Goal: Task Accomplishment & Management: Complete application form

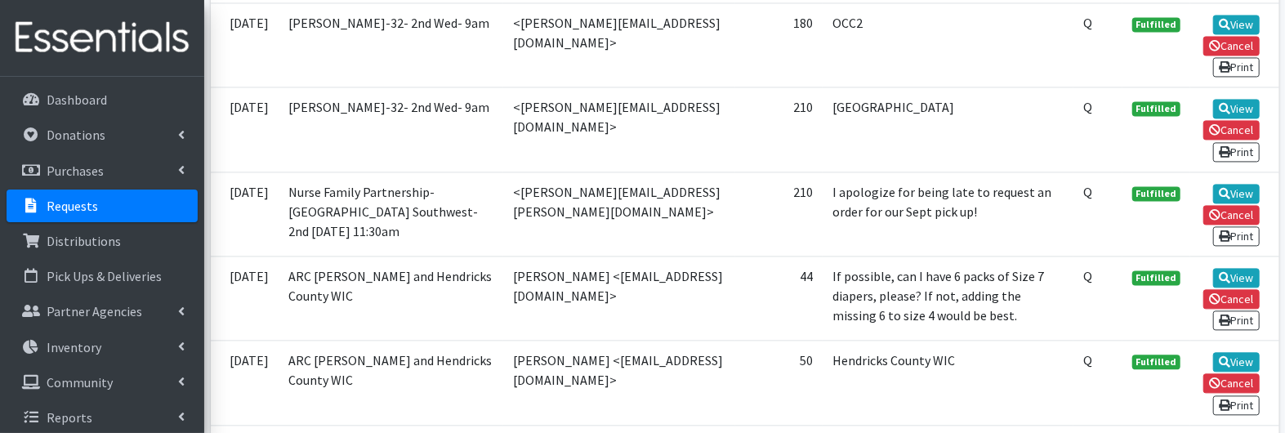
scroll to position [2125, 0]
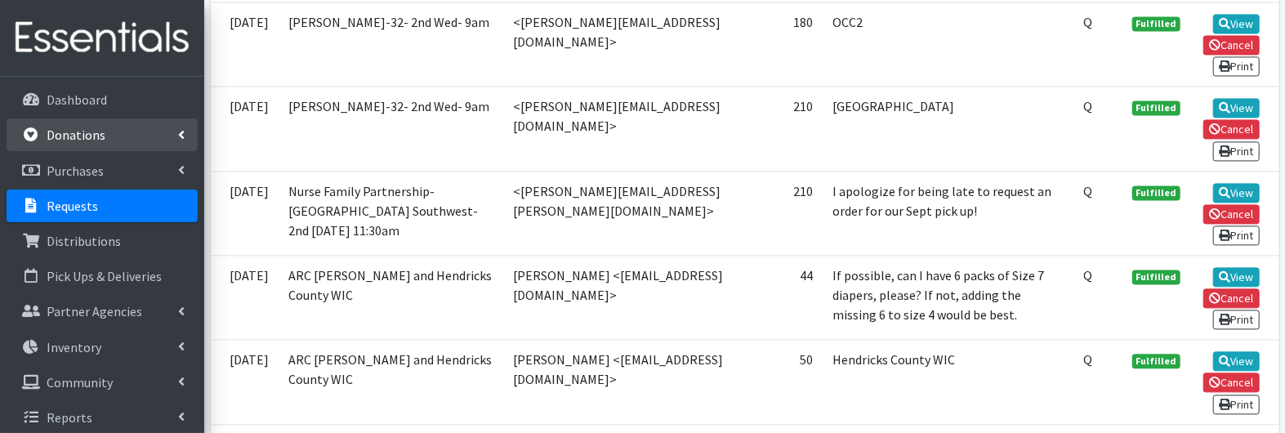
click at [95, 146] on link "Donations" at bounding box center [102, 134] width 191 height 33
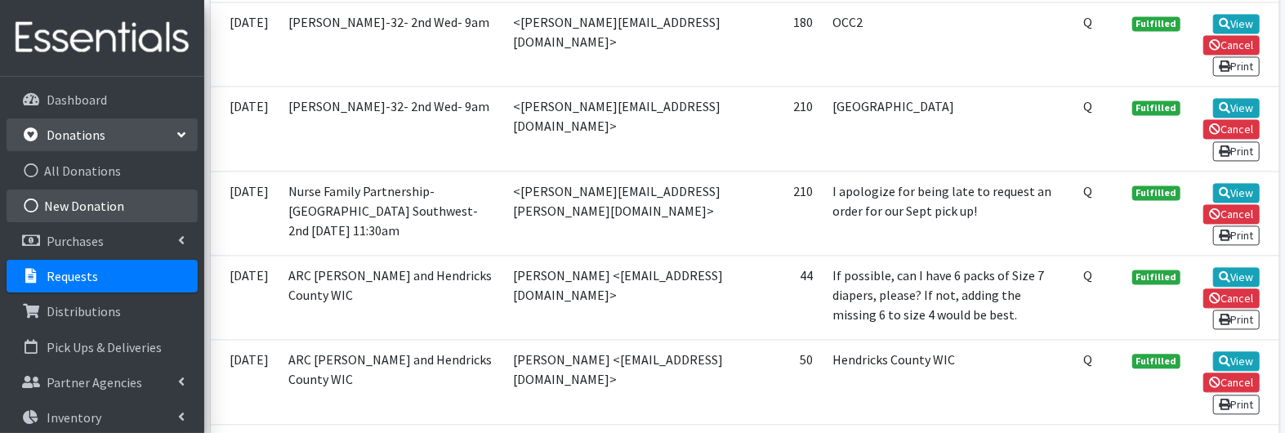
click at [88, 200] on link "New Donation" at bounding box center [102, 206] width 191 height 33
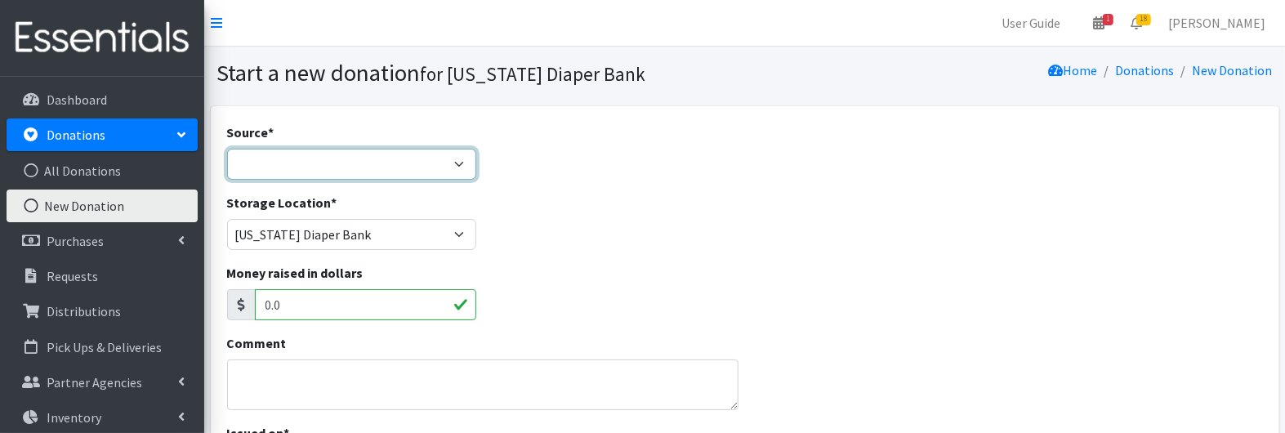
click at [279, 157] on select "Product Drive Manufacturer Donation Site Misc. Donation" at bounding box center [352, 164] width 250 height 31
select select "Manufacturer"
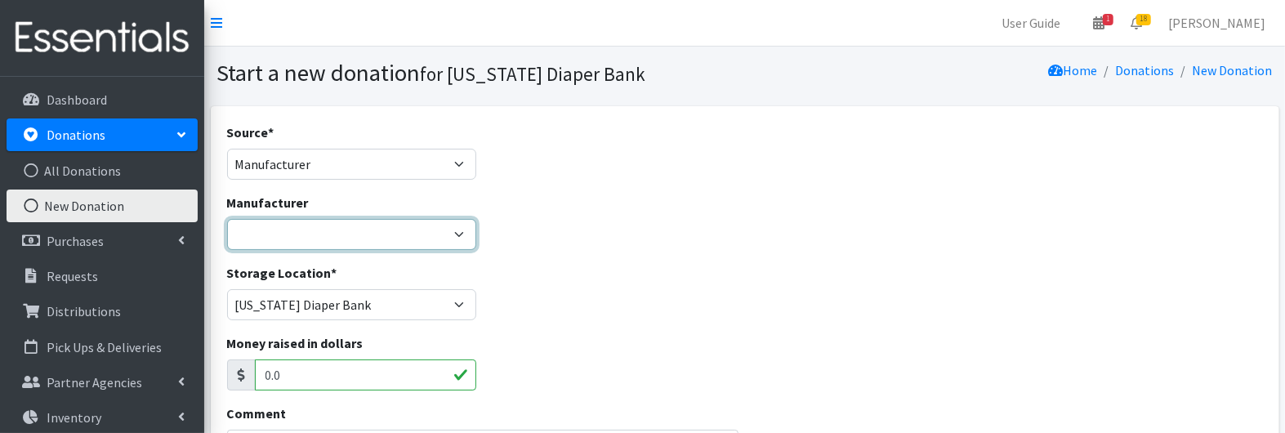
click at [266, 236] on select "Baby2Baby Huggies Target ---Create new Manufacturer---" at bounding box center [352, 234] width 250 height 31
select select "160"
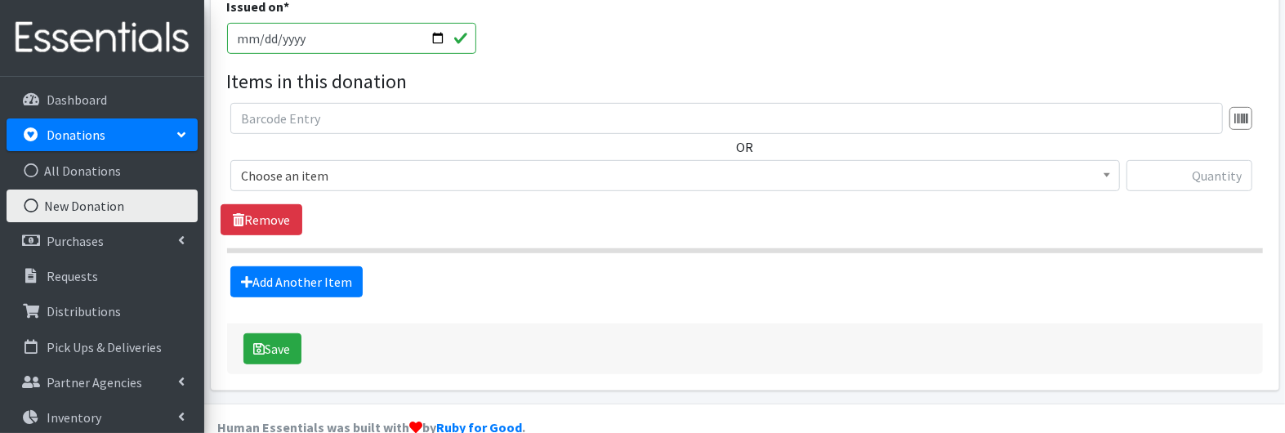
scroll to position [510, 0]
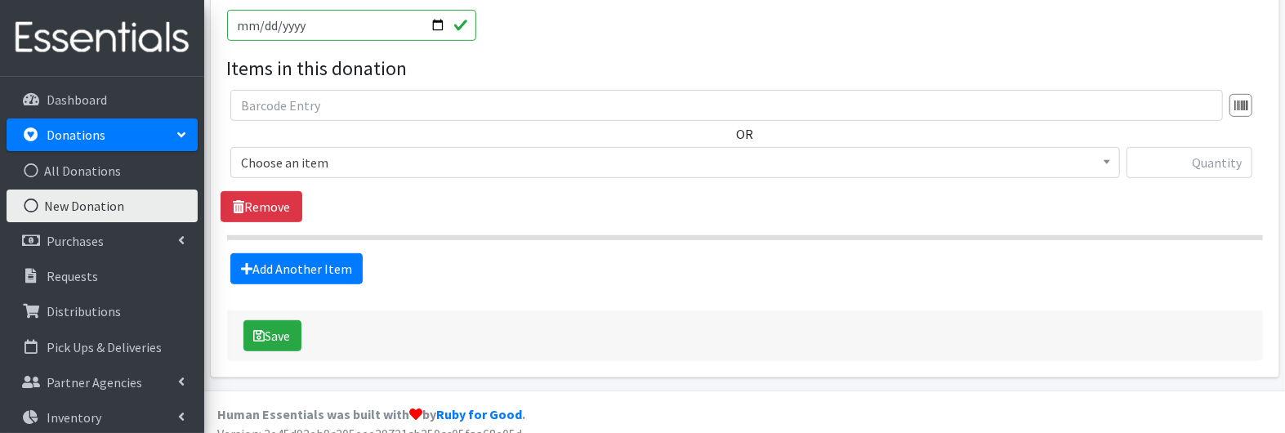
click at [257, 23] on input "[DATE]" at bounding box center [352, 25] width 250 height 31
type input "2025-09-11"
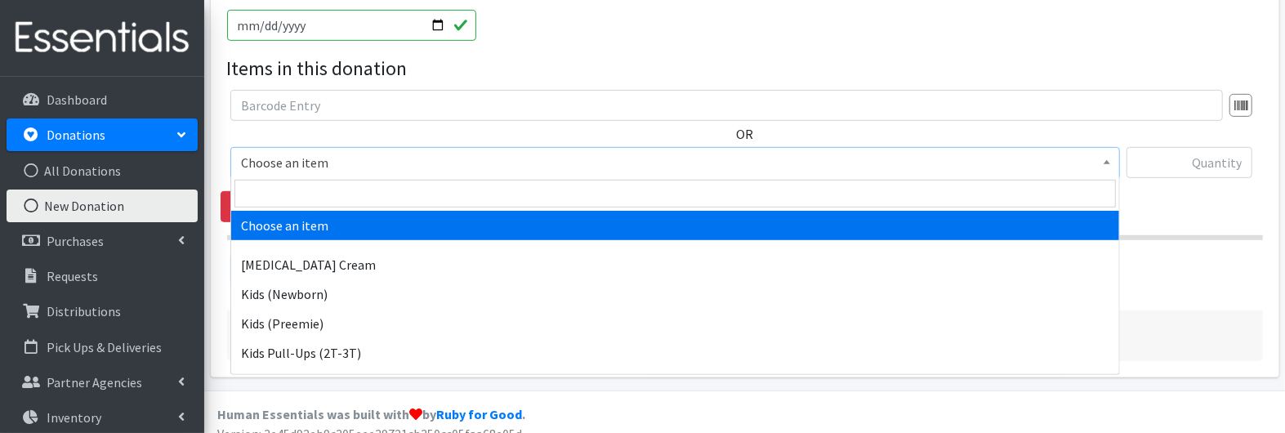
click at [276, 166] on span "Choose an item" at bounding box center [675, 162] width 869 height 23
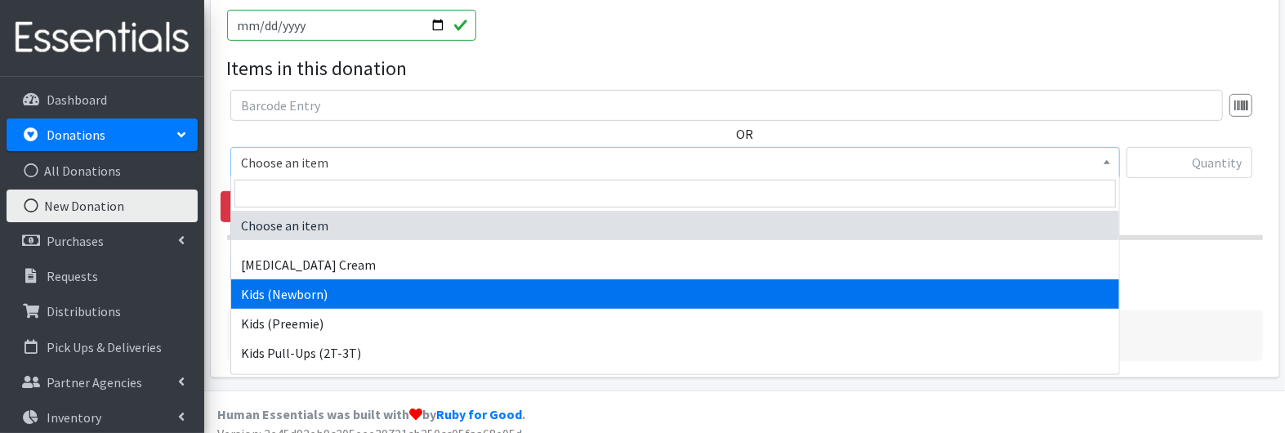
select select "3400"
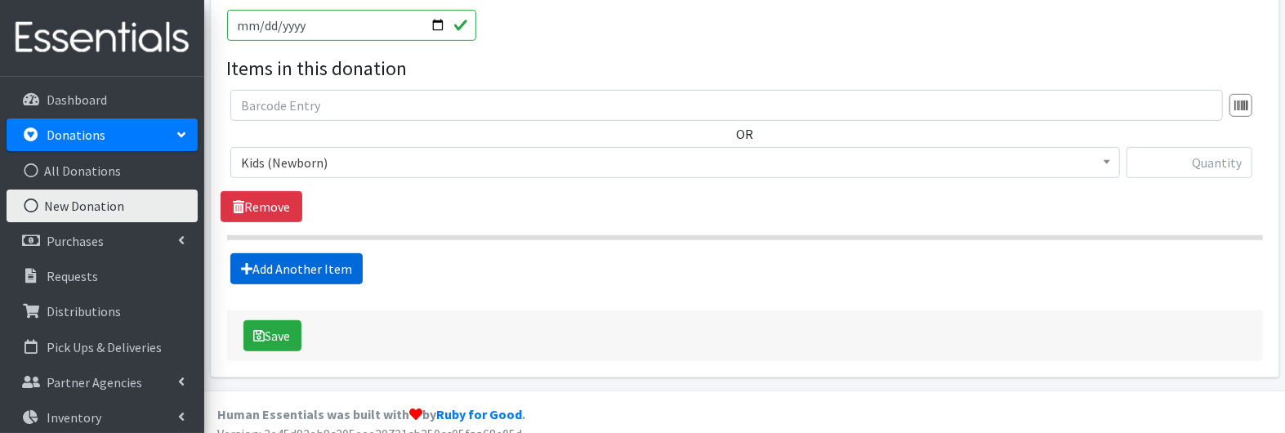
click at [261, 257] on link "Add Another Item" at bounding box center [296, 268] width 132 height 31
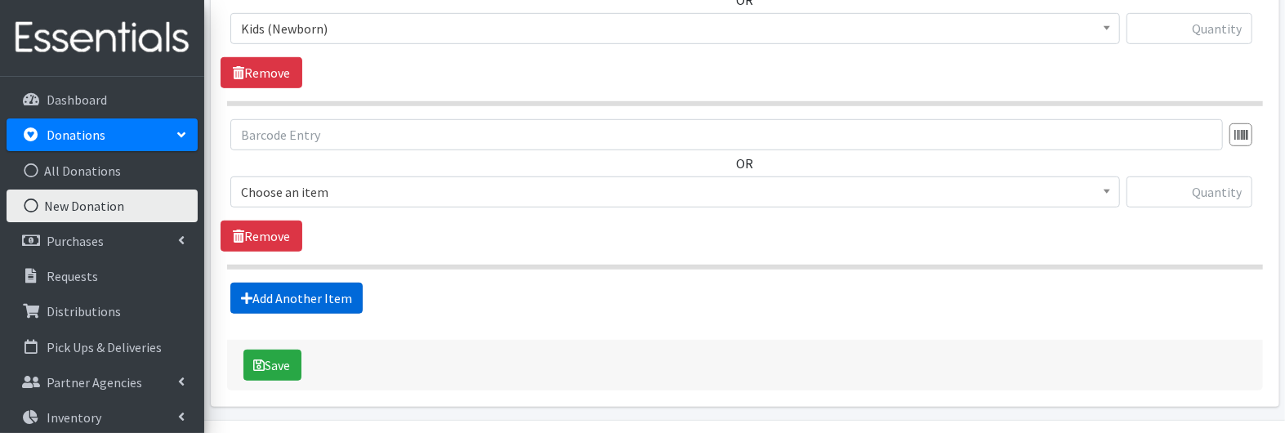
scroll to position [687, 0]
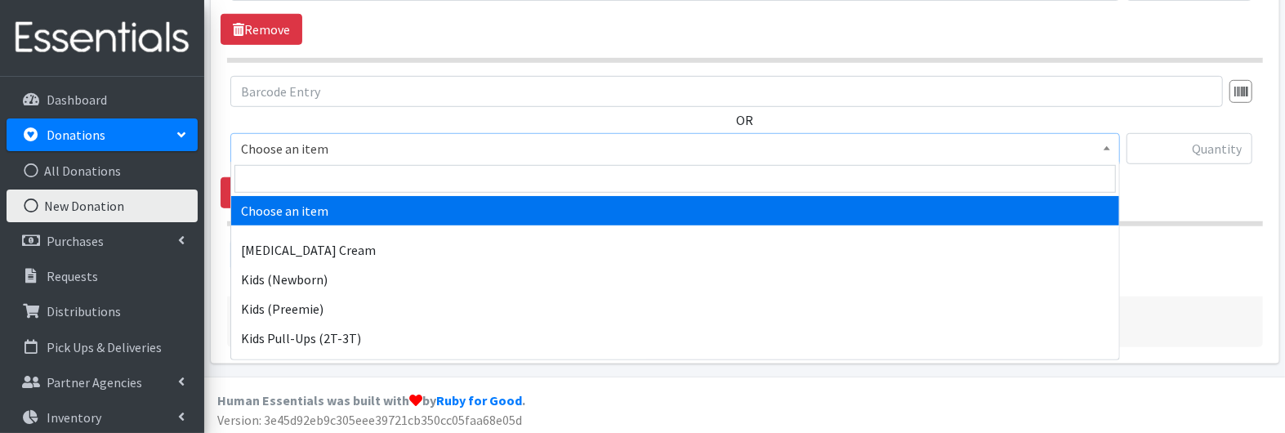
click at [279, 151] on span "Choose an item" at bounding box center [675, 148] width 869 height 23
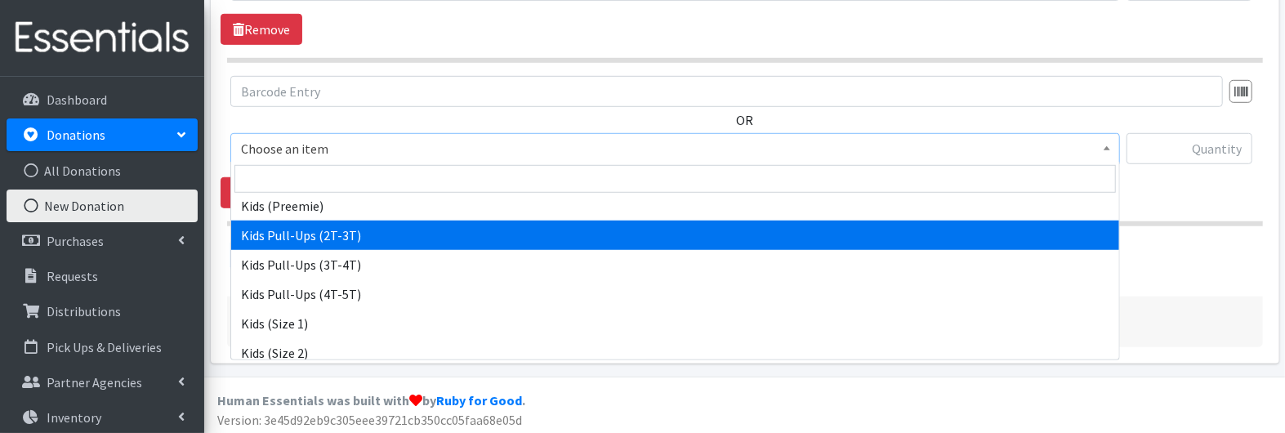
scroll to position [105, 0]
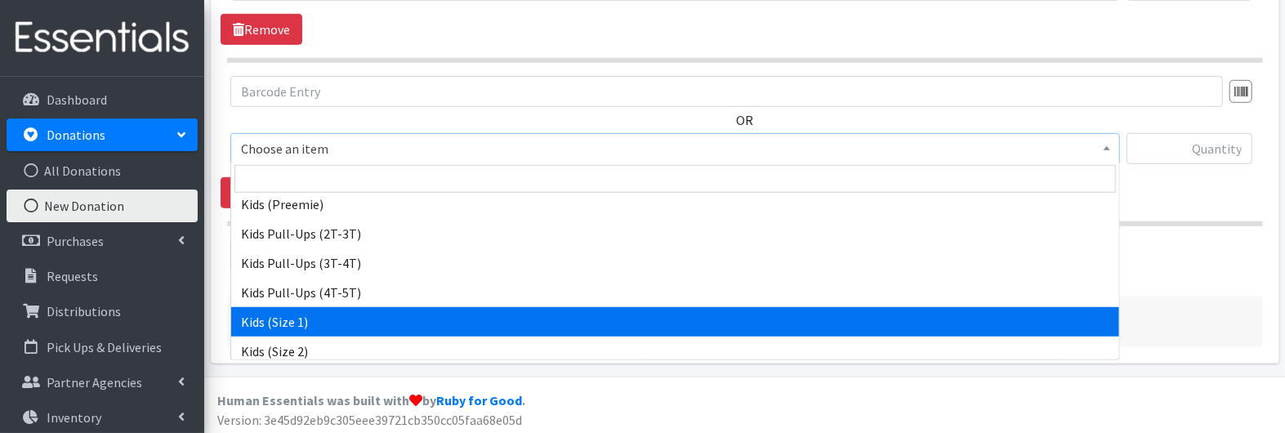
select select "3401"
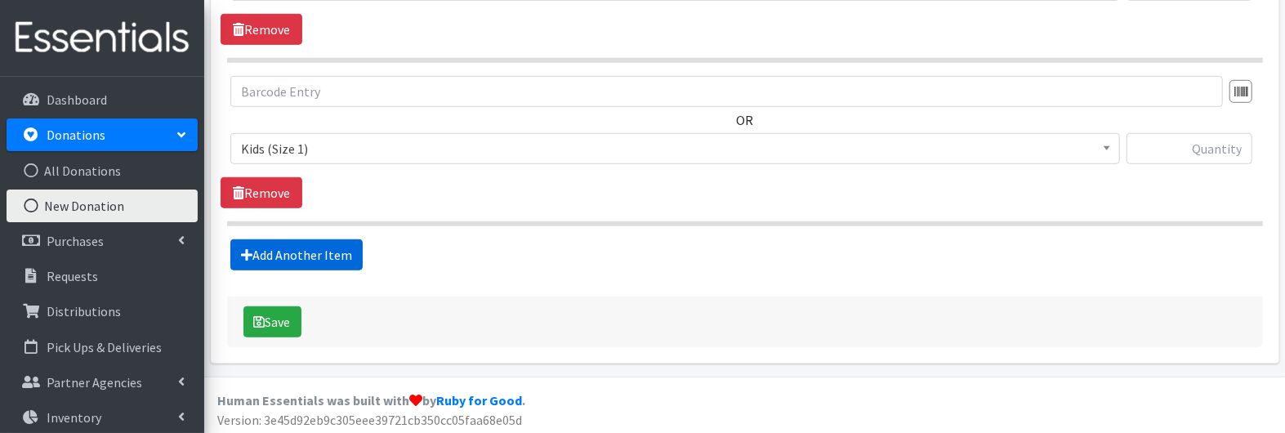
click at [266, 254] on link "Add Another Item" at bounding box center [296, 254] width 132 height 31
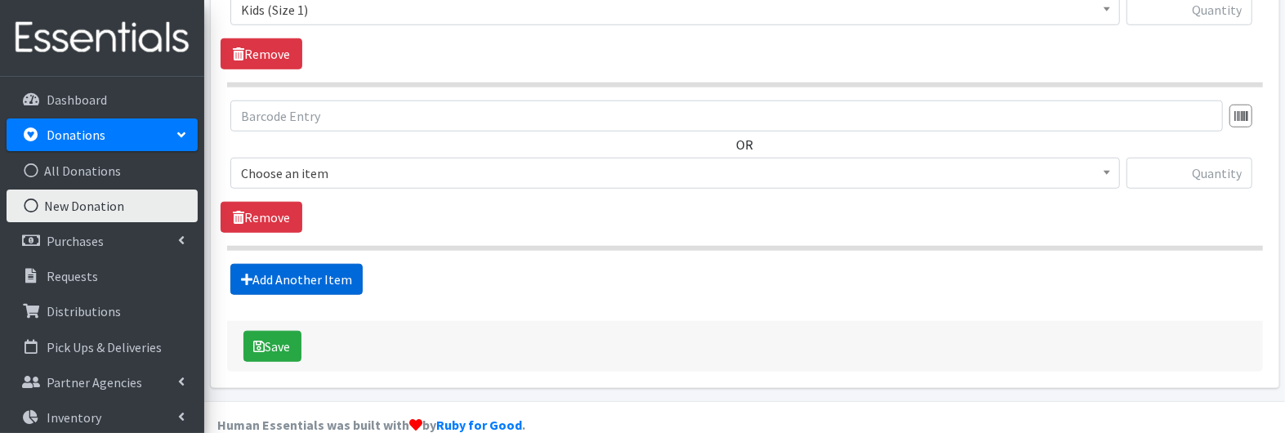
scroll to position [849, 0]
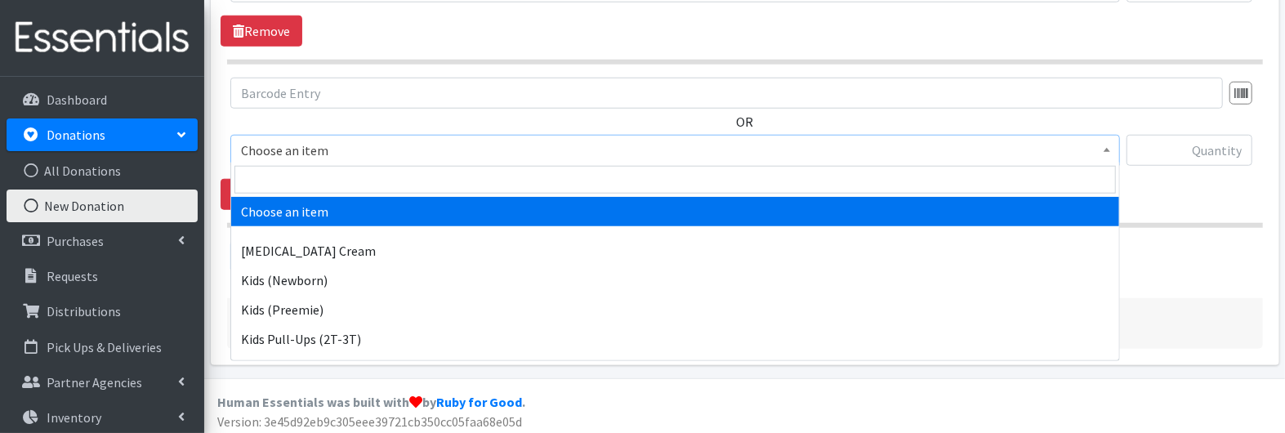
click at [284, 148] on span "Choose an item" at bounding box center [675, 150] width 869 height 23
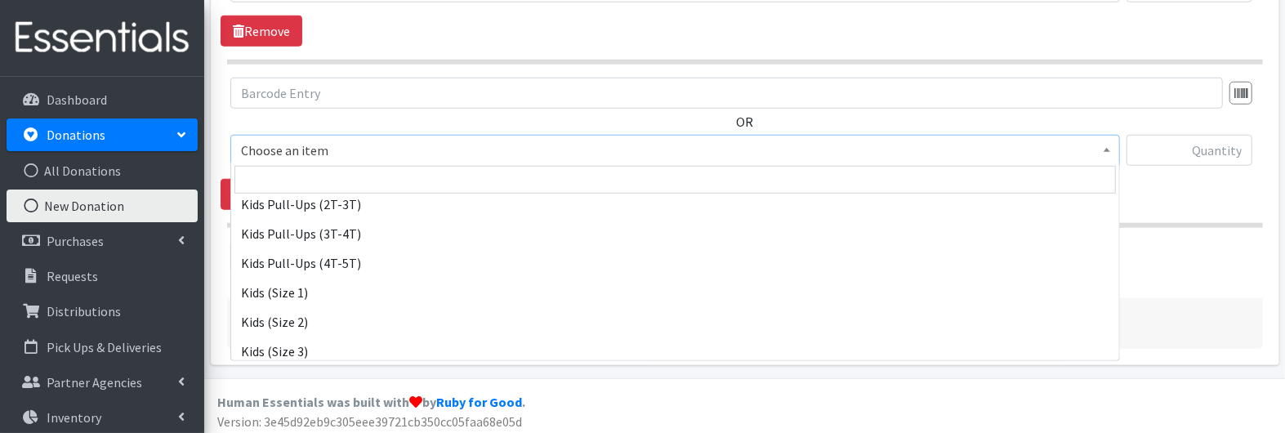
scroll to position [139, 0]
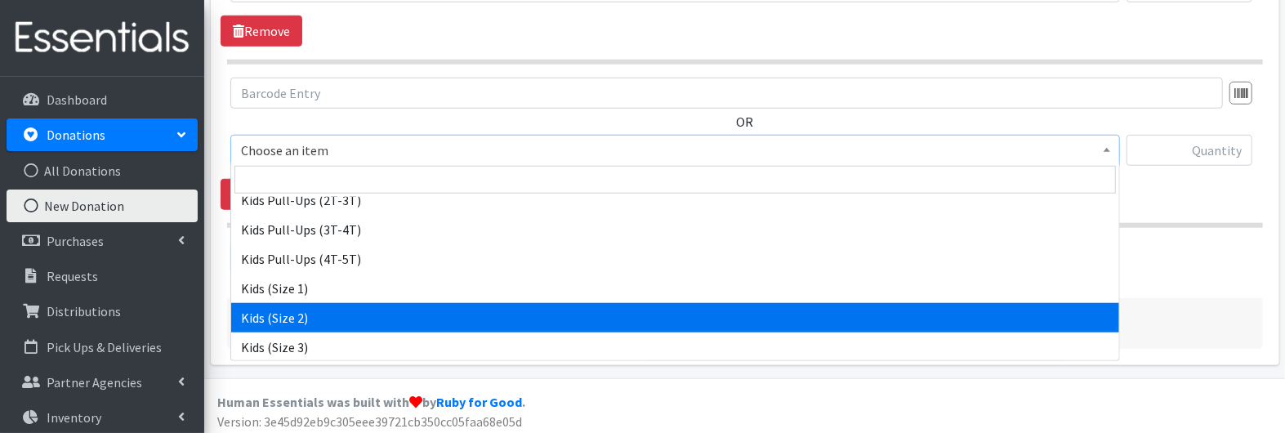
select select "3420"
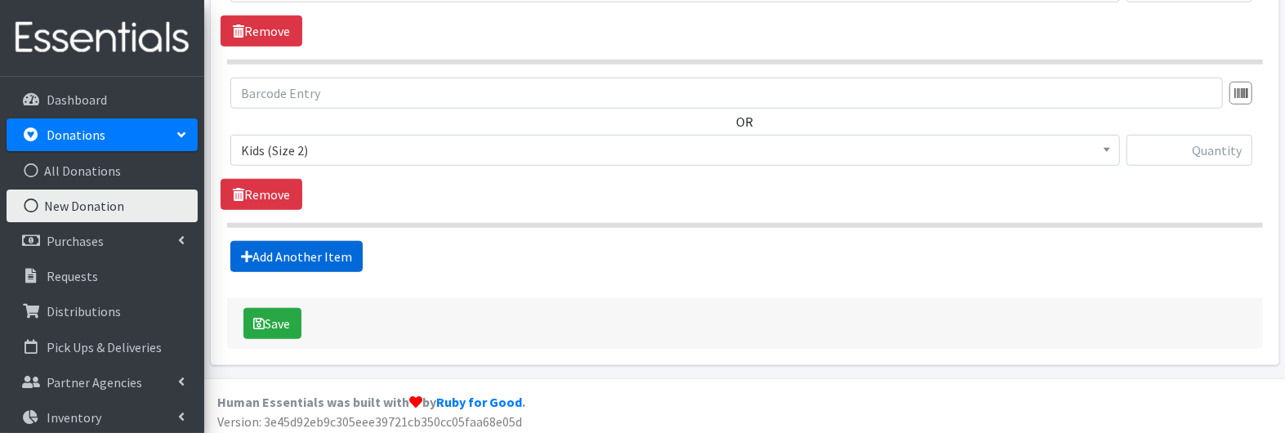
click at [279, 256] on link "Add Another Item" at bounding box center [296, 256] width 132 height 31
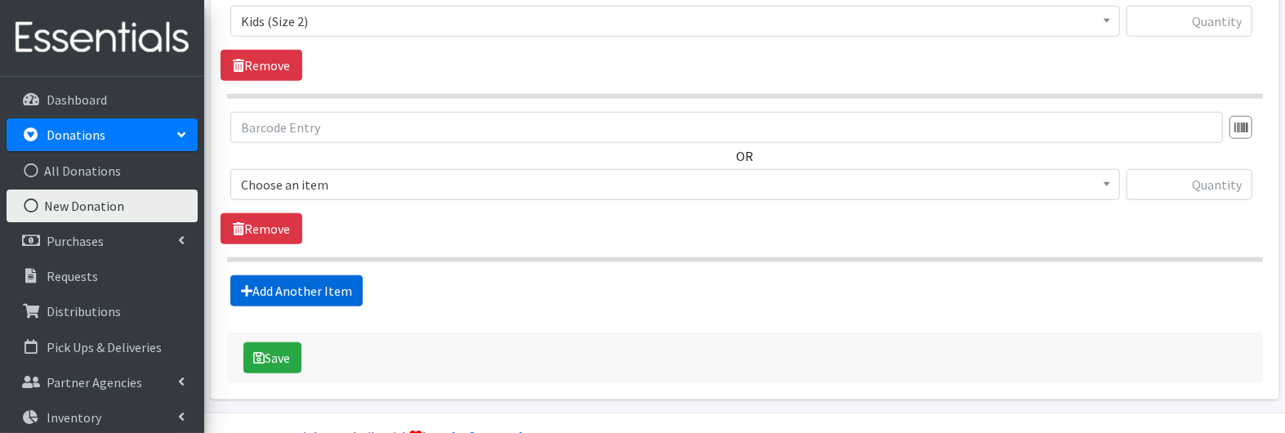
scroll to position [1012, 0]
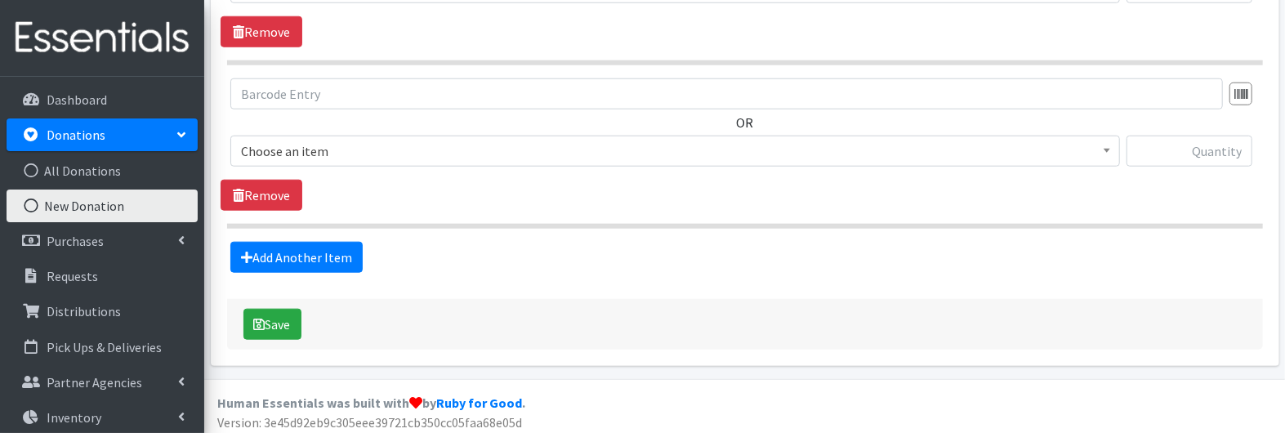
click at [284, 156] on span "Choose an item" at bounding box center [675, 151] width 869 height 23
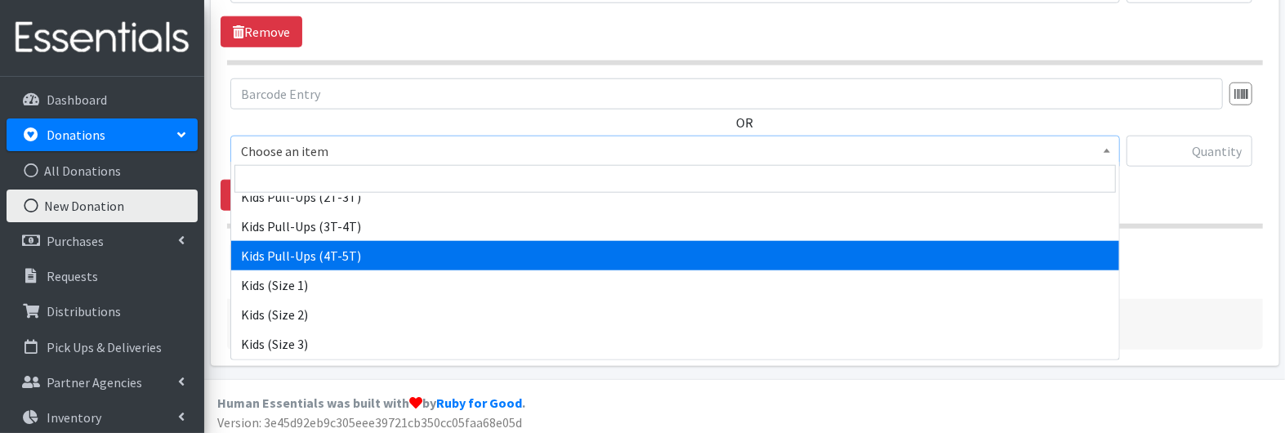
scroll to position [184, 0]
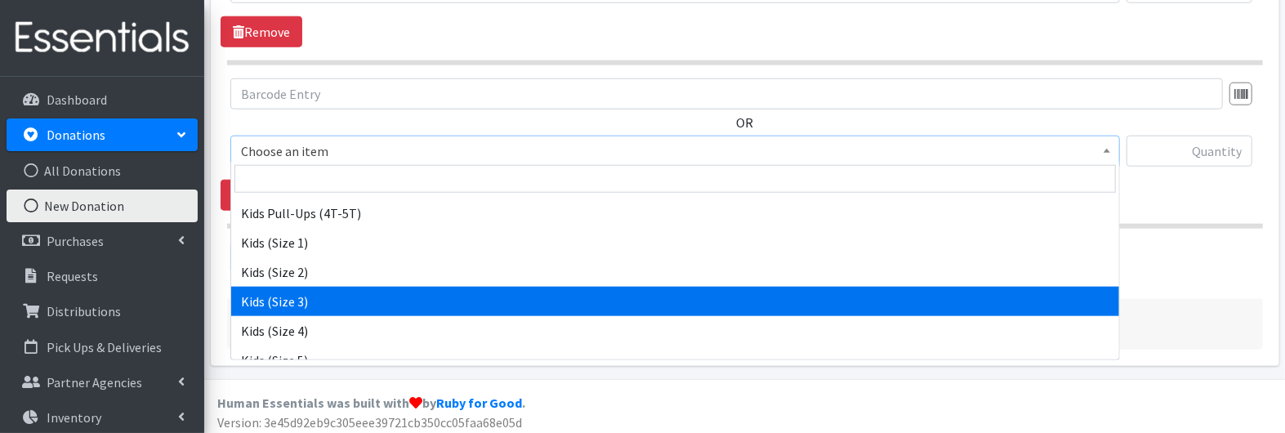
select select "3393"
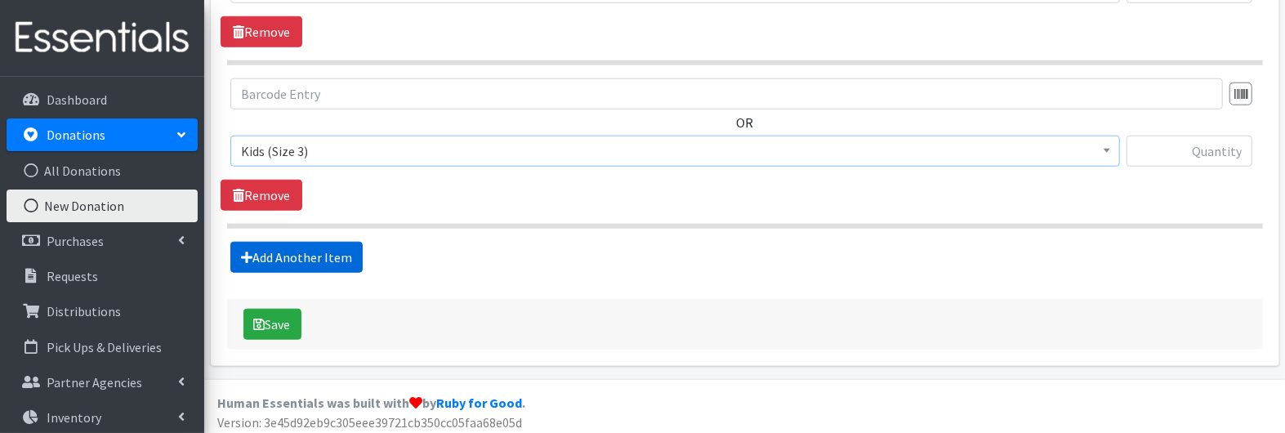
click at [269, 248] on link "Add Another Item" at bounding box center [296, 257] width 132 height 31
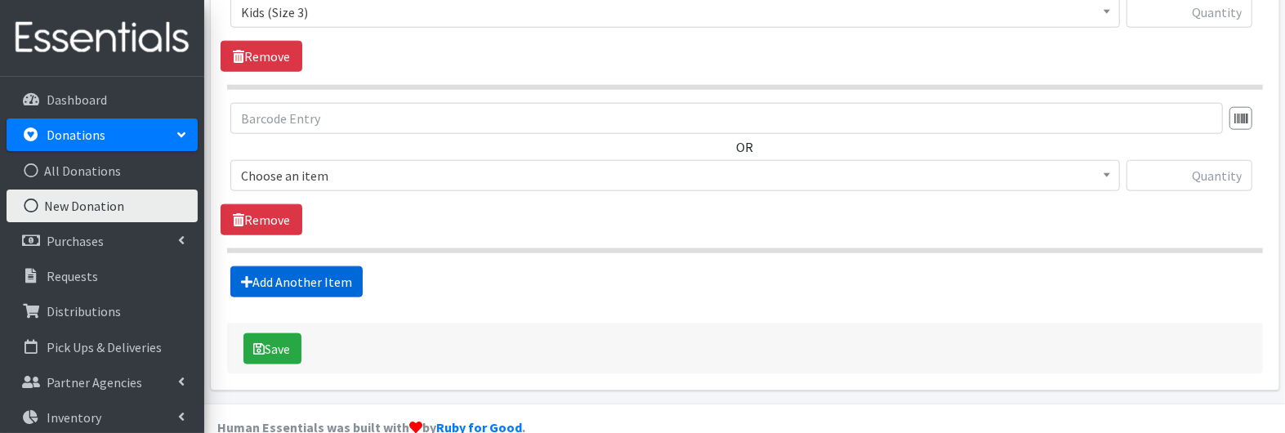
scroll to position [1173, 0]
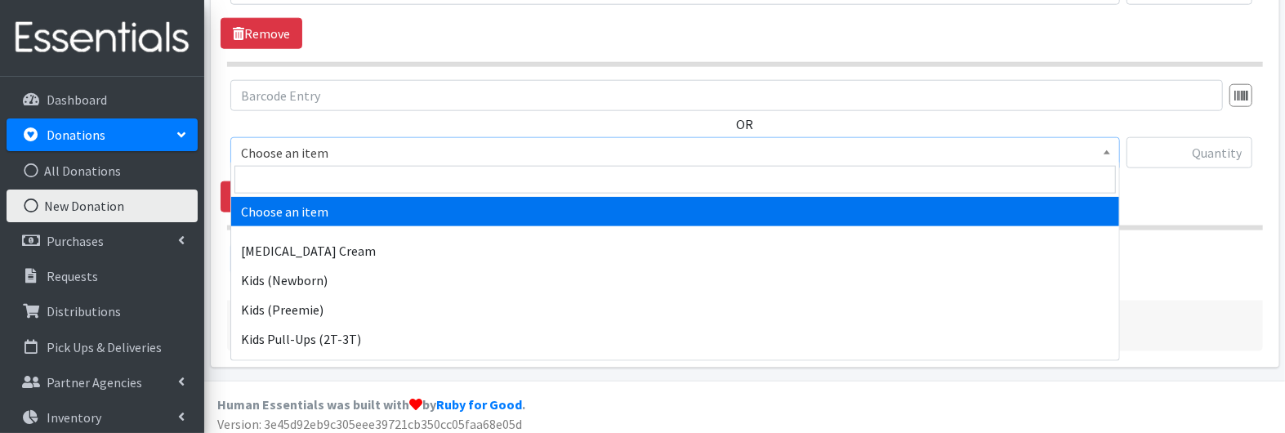
click at [268, 150] on span "Choose an item" at bounding box center [675, 152] width 869 height 23
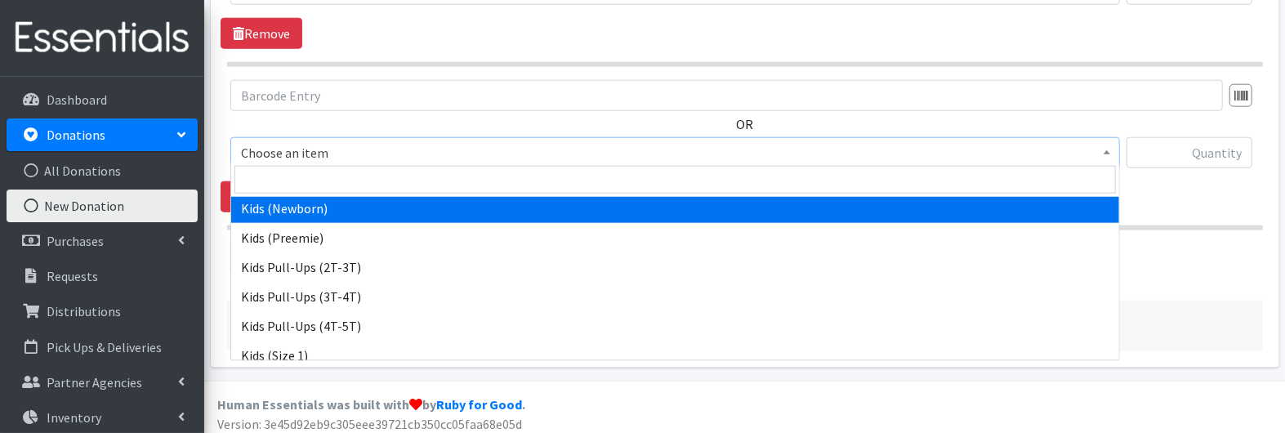
scroll to position [200, 0]
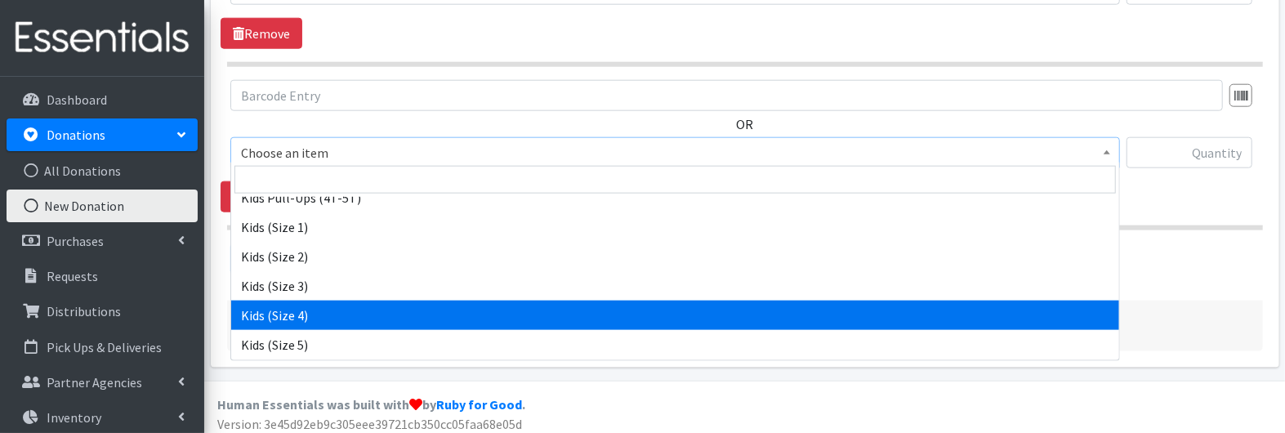
select select "3394"
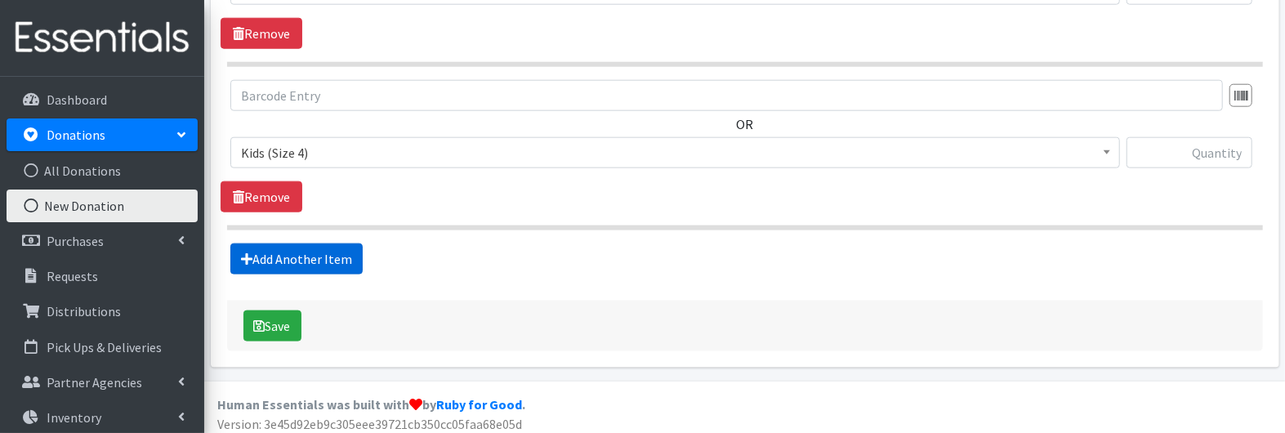
click at [273, 250] on link "Add Another Item" at bounding box center [296, 258] width 132 height 31
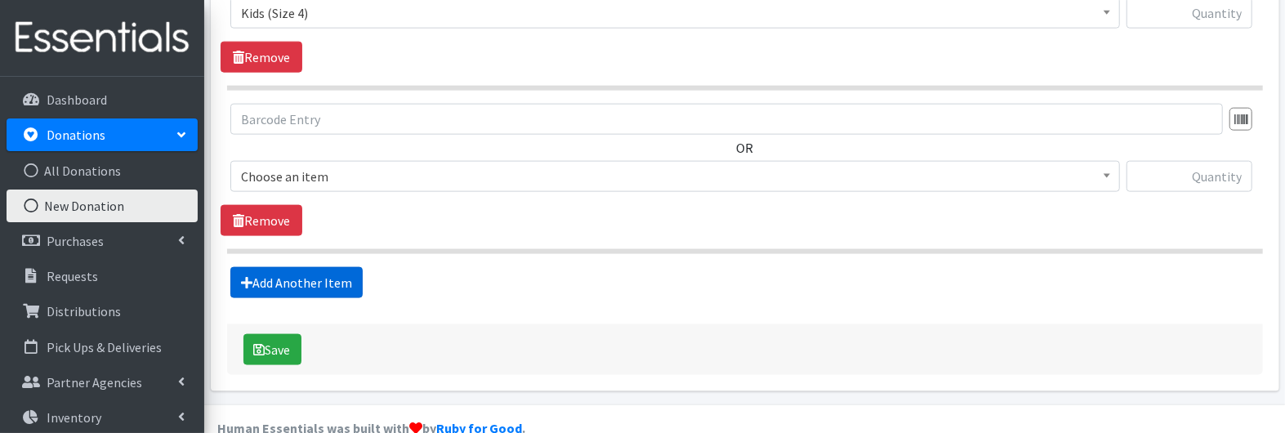
scroll to position [1336, 0]
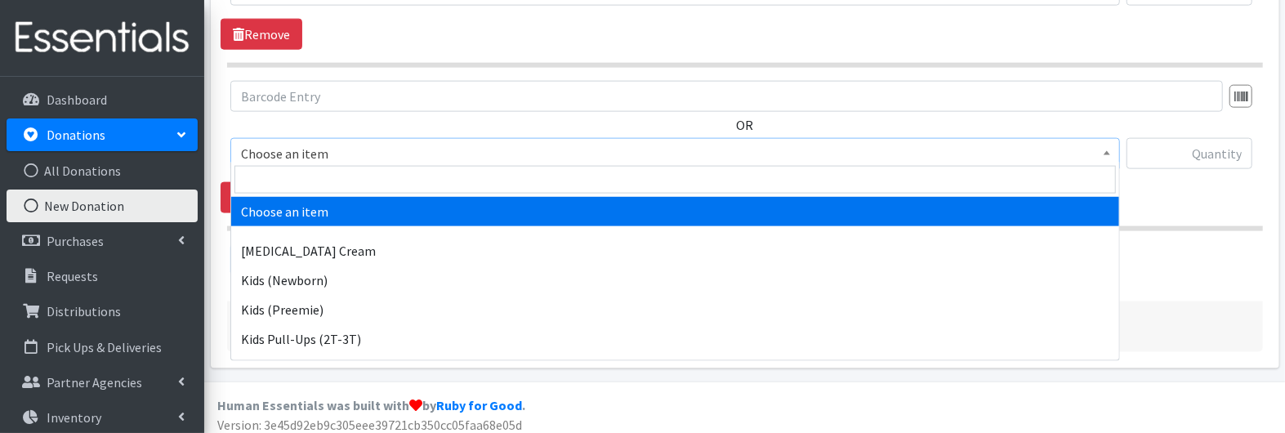
click at [276, 148] on span "Choose an item" at bounding box center [675, 153] width 869 height 23
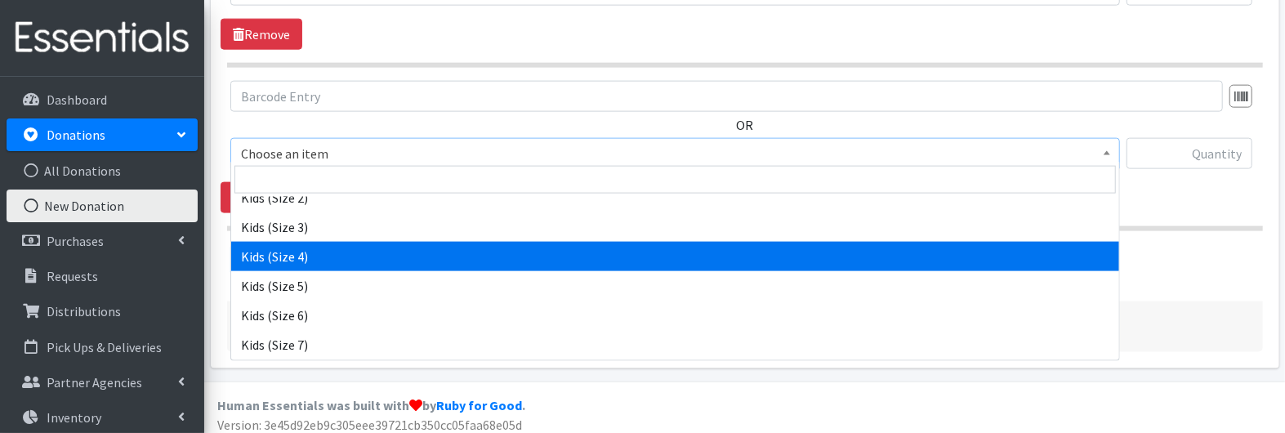
scroll to position [266, 0]
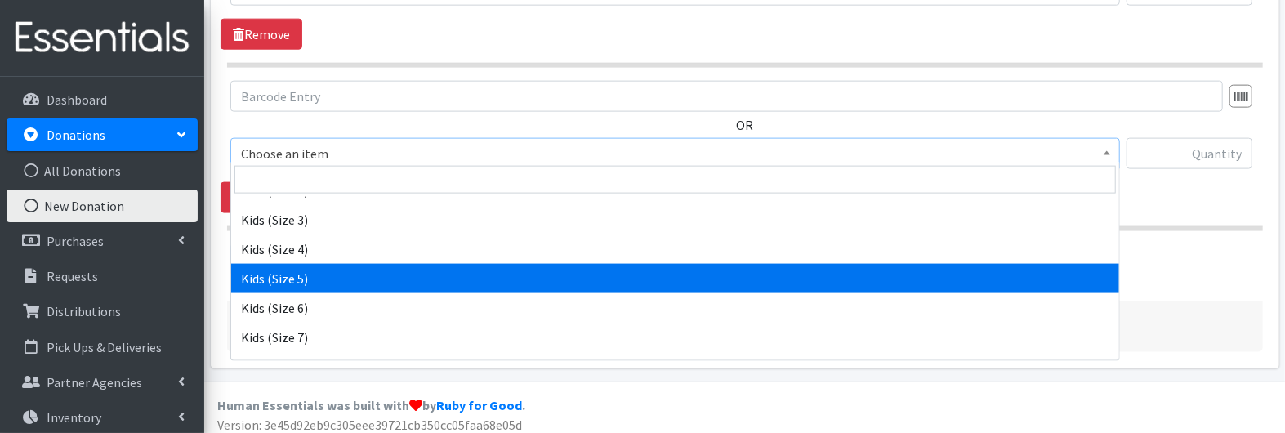
select select "3407"
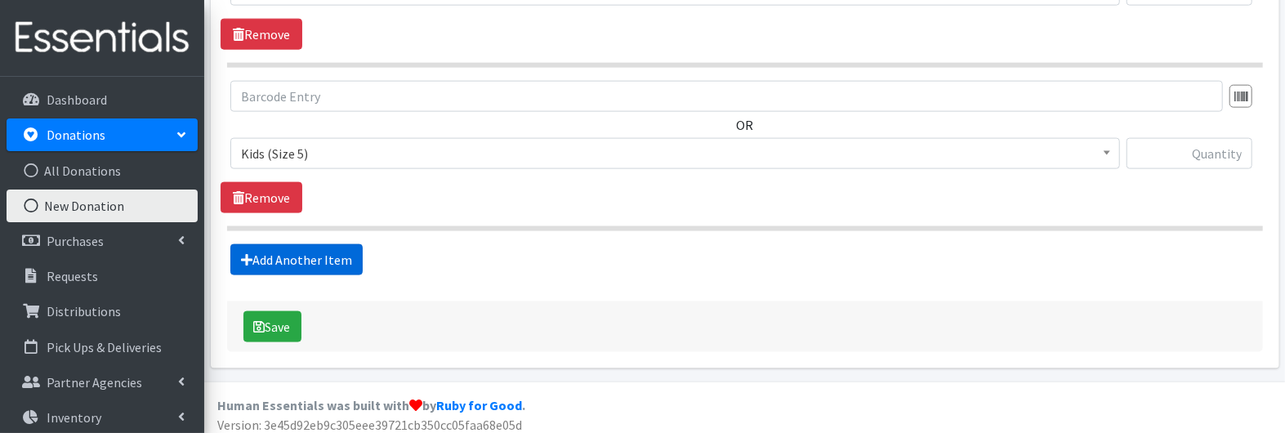
click at [289, 257] on link "Add Another Item" at bounding box center [296, 259] width 132 height 31
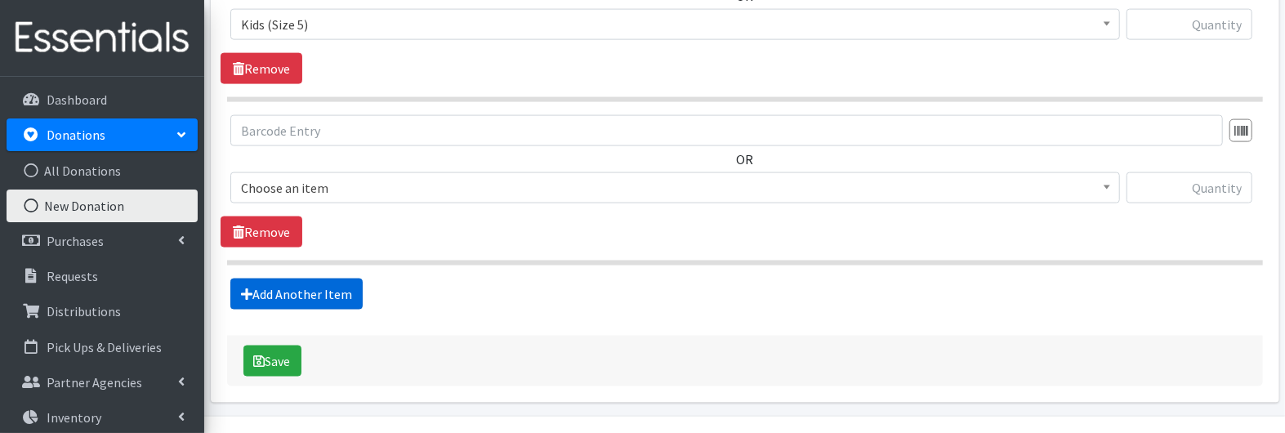
scroll to position [1498, 0]
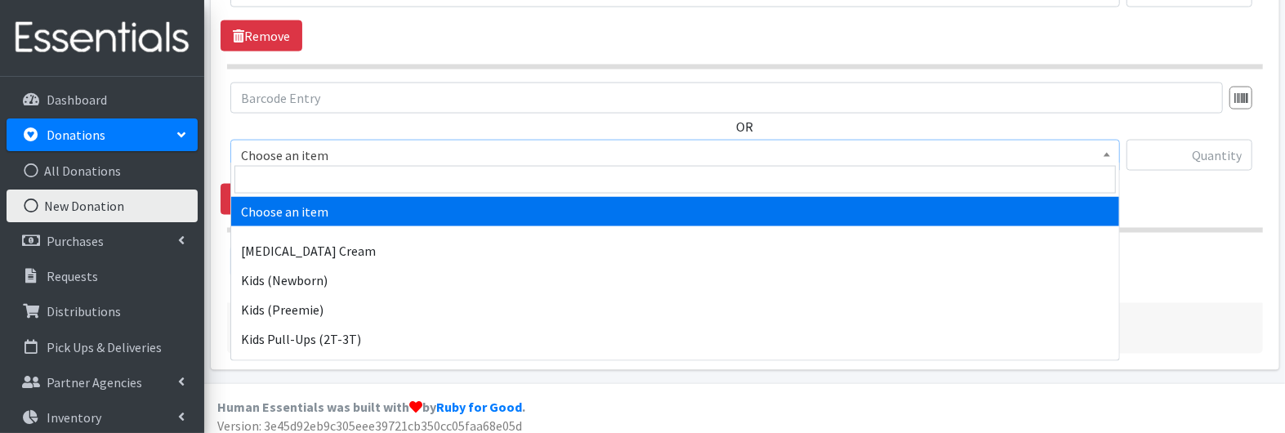
click at [302, 149] on span "Choose an item" at bounding box center [675, 155] width 869 height 23
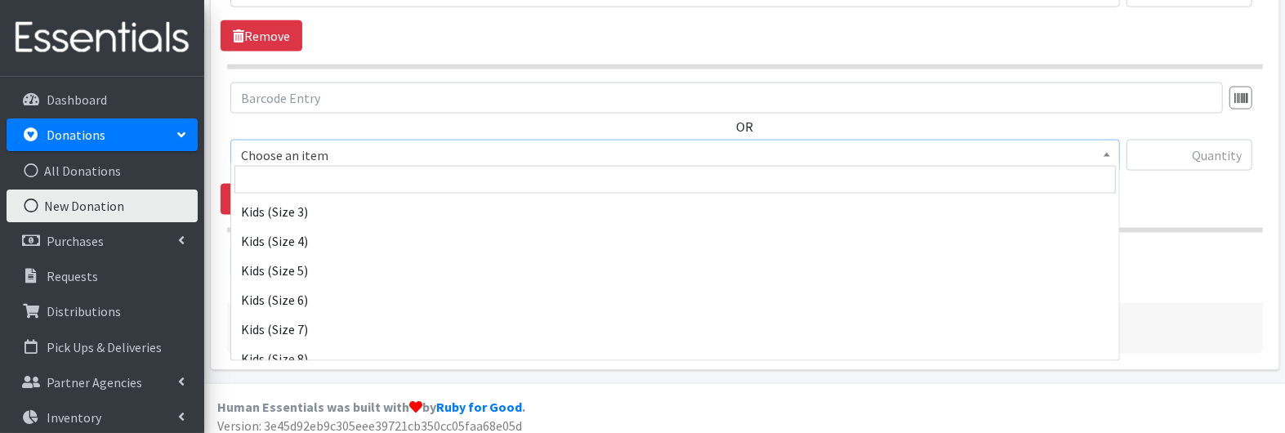
scroll to position [279, 0]
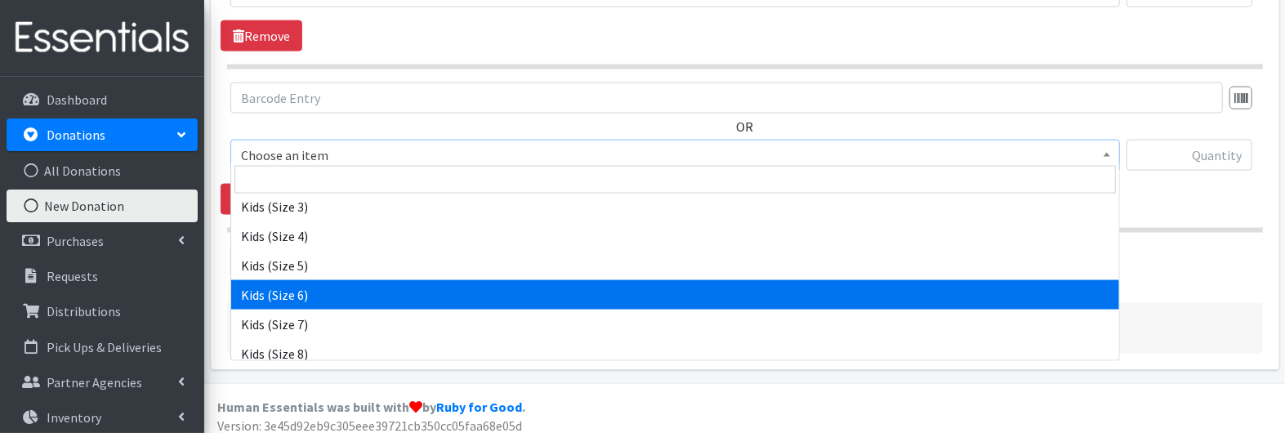
select select "3419"
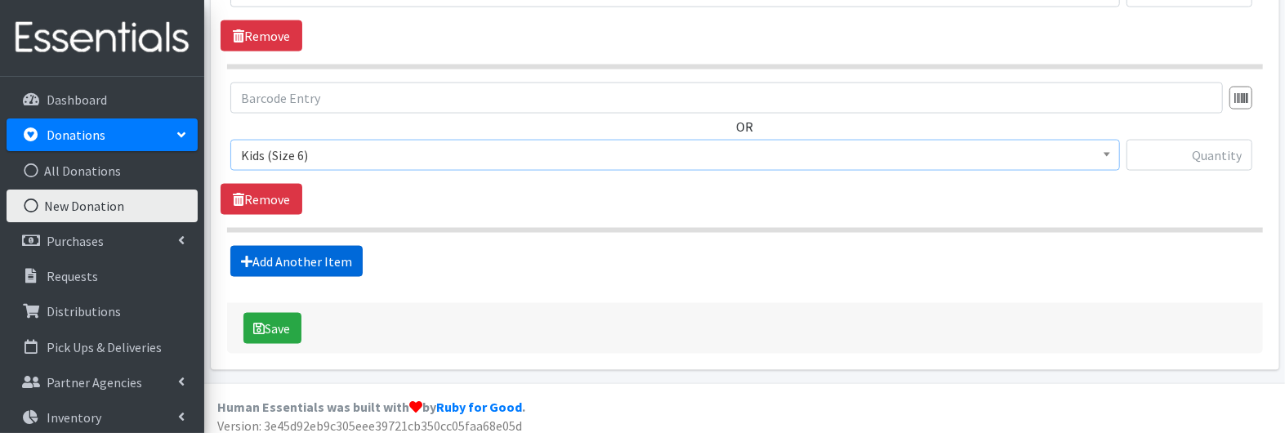
click at [309, 246] on link "Add Another Item" at bounding box center [296, 261] width 132 height 31
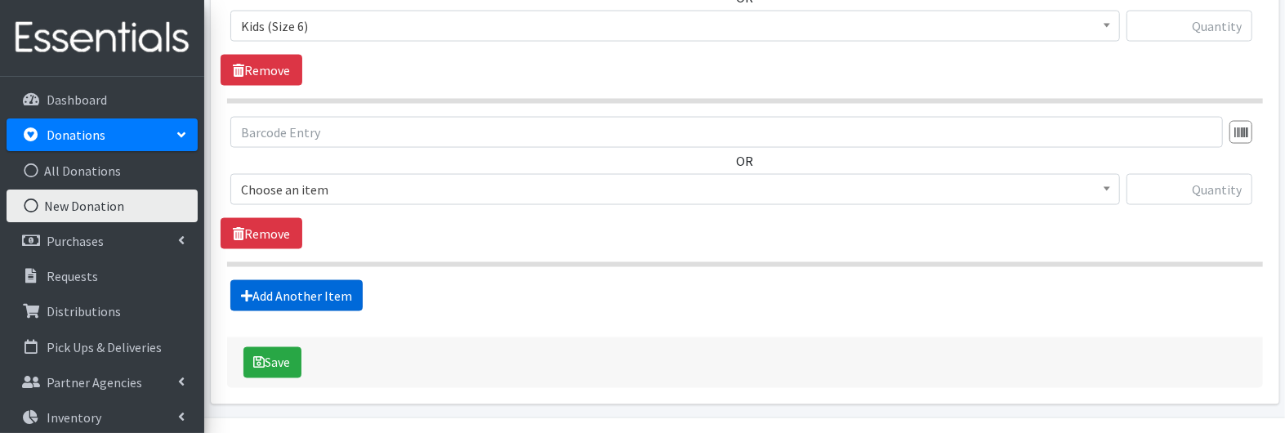
scroll to position [1660, 0]
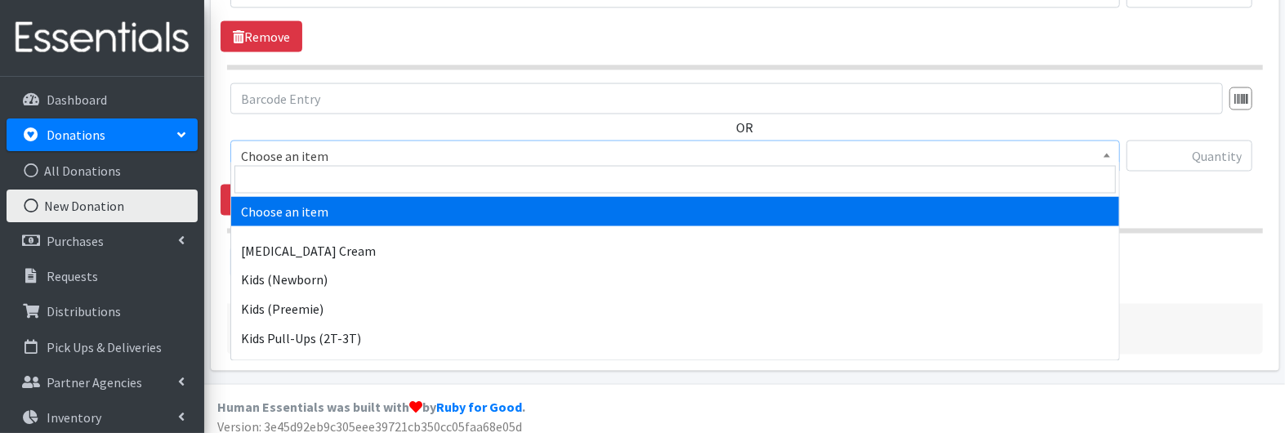
click at [323, 145] on span "Choose an item" at bounding box center [675, 156] width 869 height 23
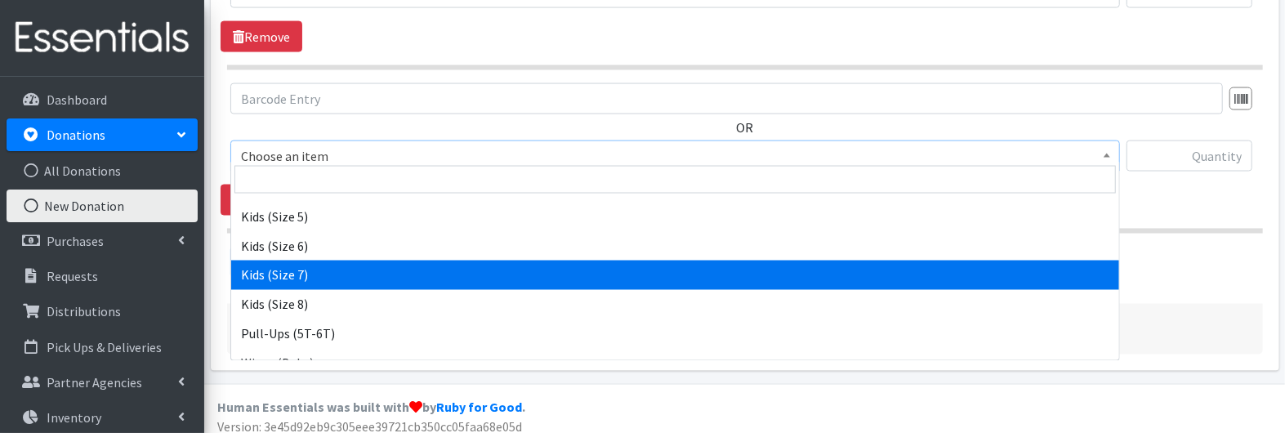
scroll to position [329, 0]
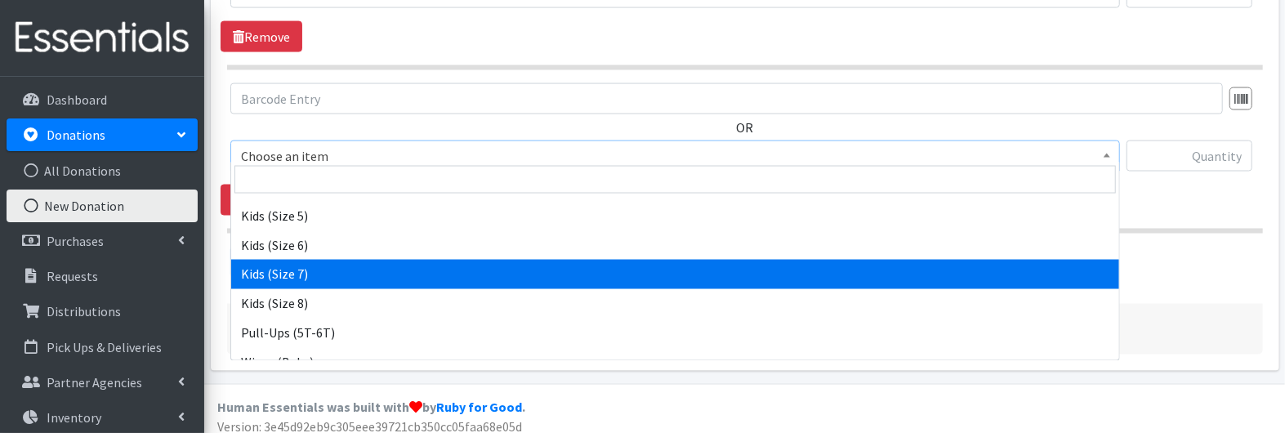
select select "7177"
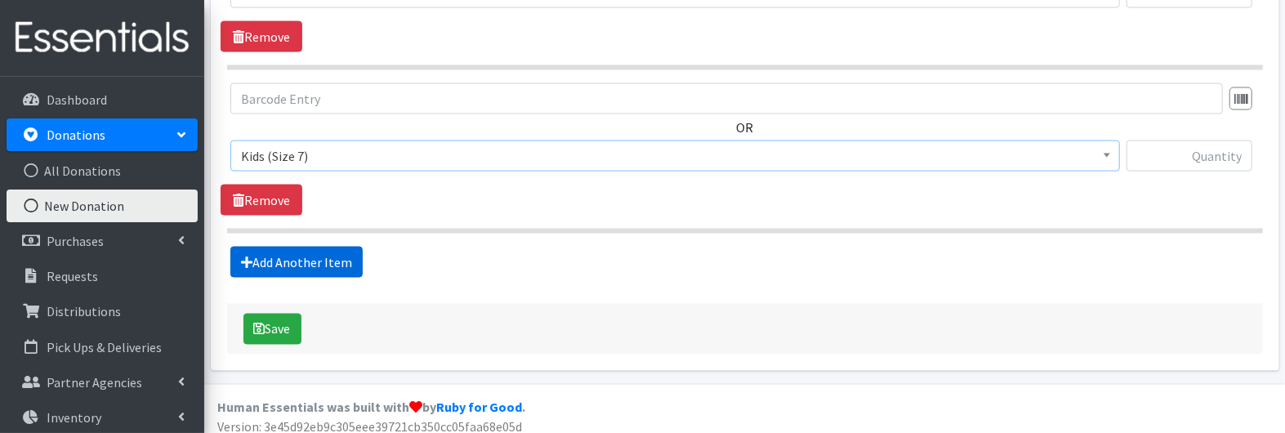
click at [311, 247] on link "Add Another Item" at bounding box center [296, 262] width 132 height 31
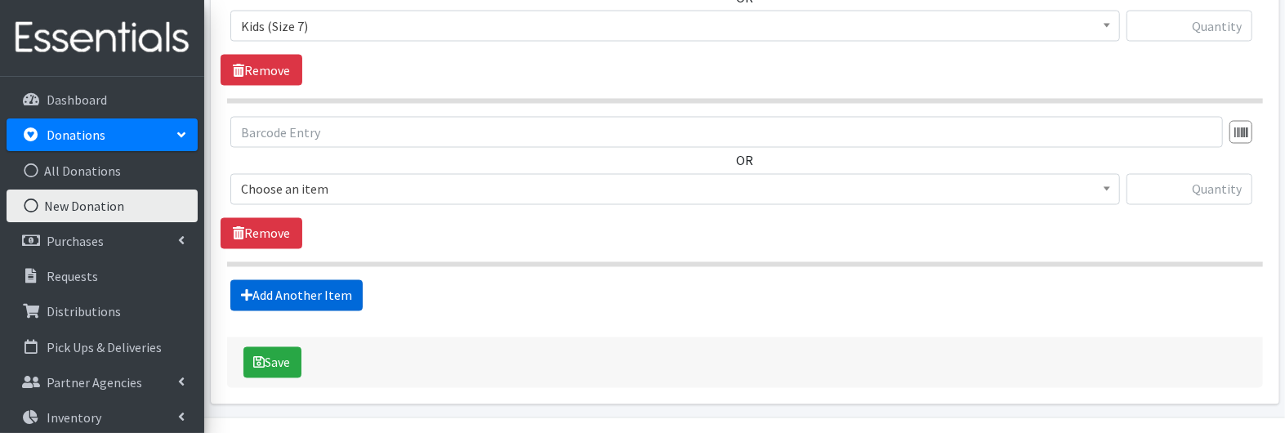
scroll to position [1823, 0]
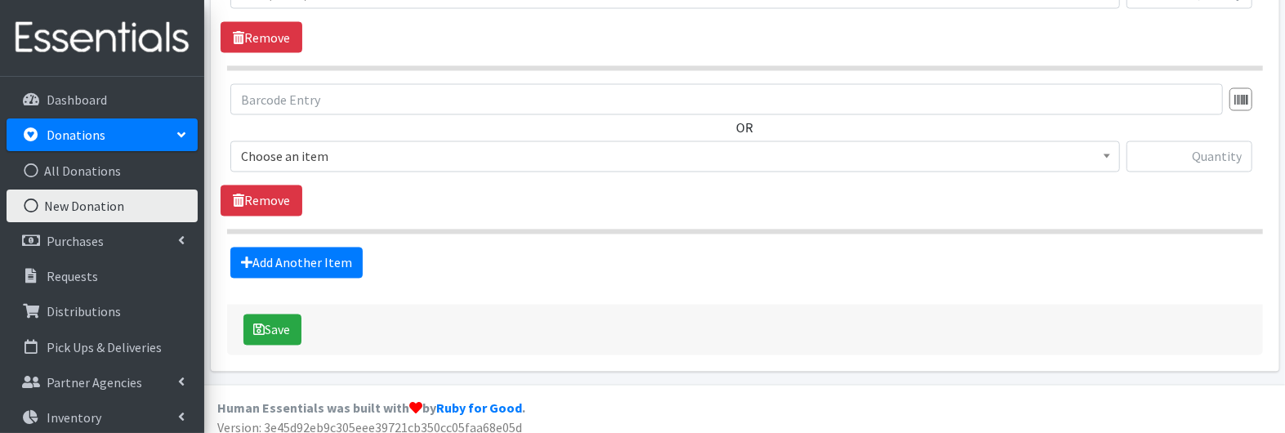
click at [301, 145] on span "Choose an item" at bounding box center [675, 156] width 869 height 23
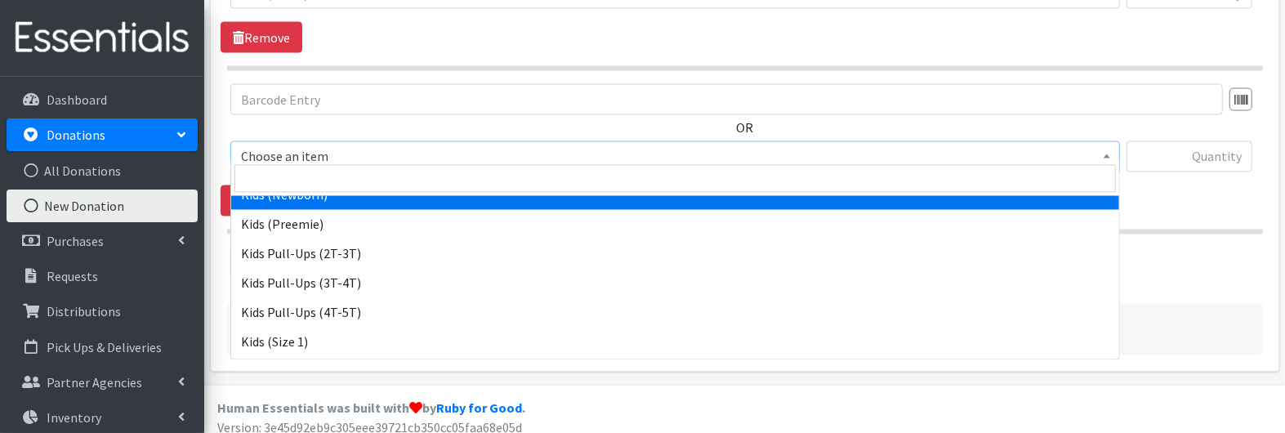
scroll to position [87, 0]
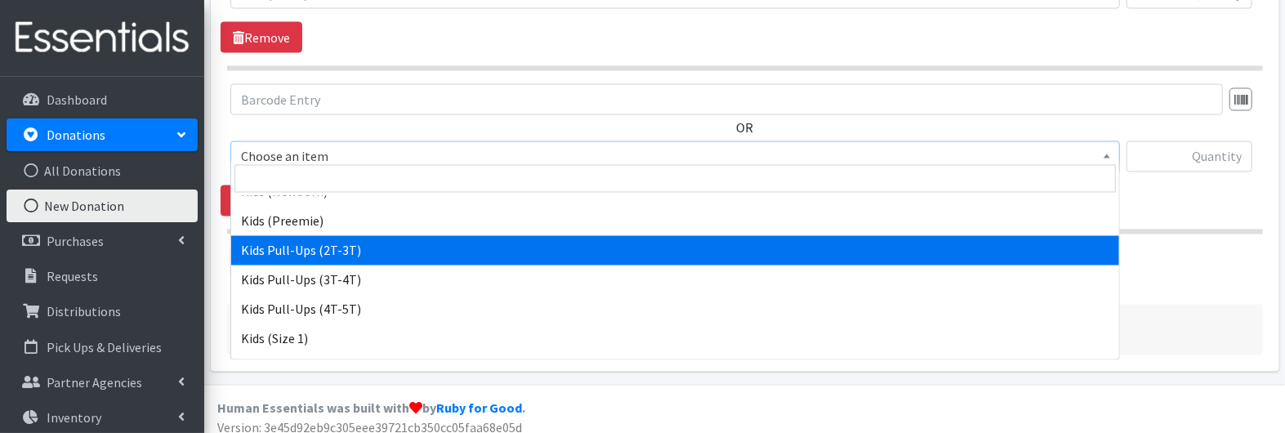
select select "3415"
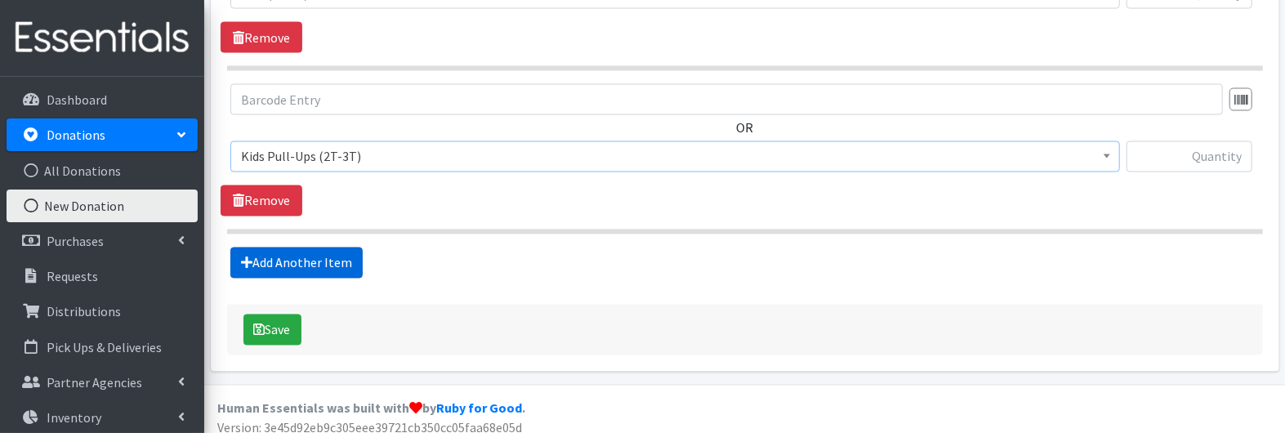
click at [293, 251] on link "Add Another Item" at bounding box center [296, 263] width 132 height 31
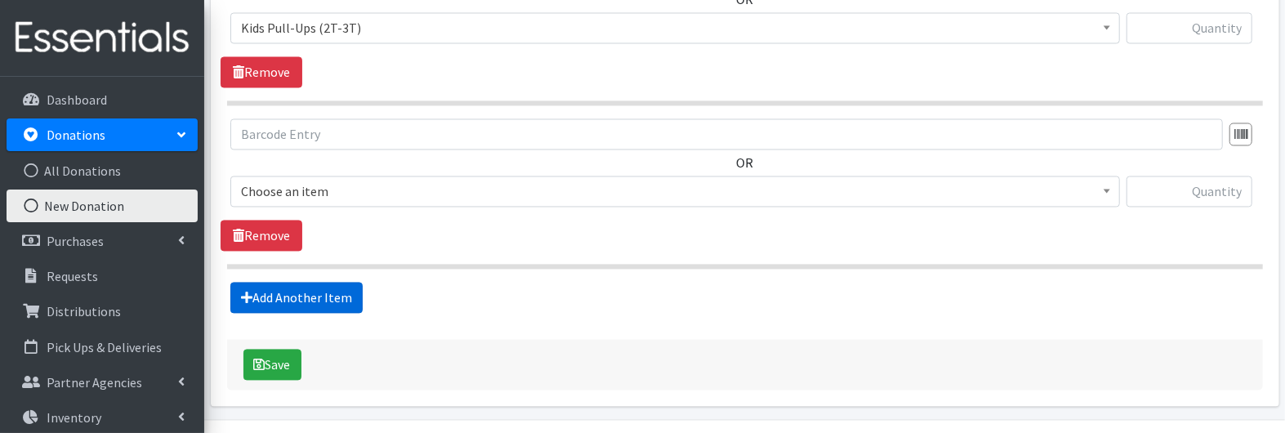
scroll to position [1985, 0]
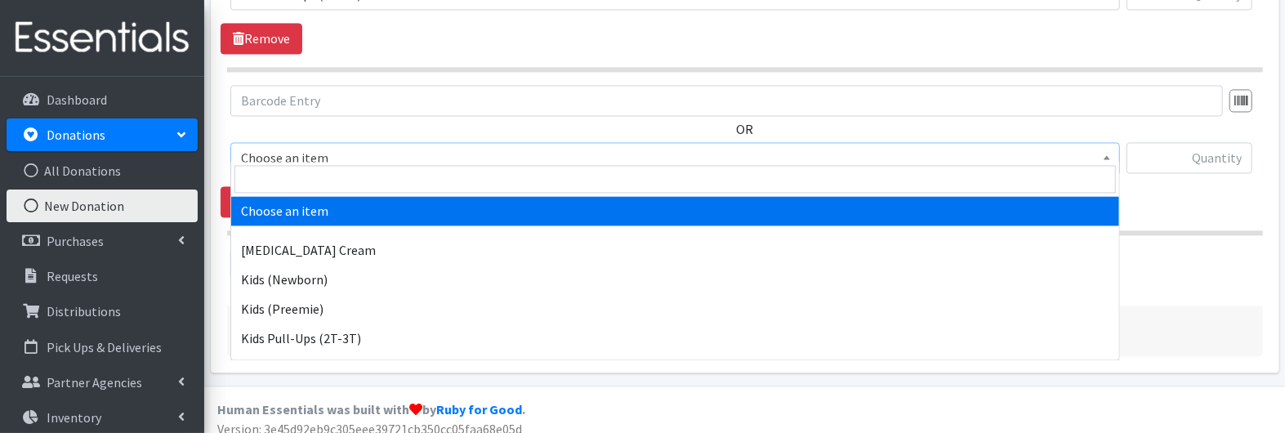
click at [294, 147] on span "Choose an item" at bounding box center [675, 157] width 869 height 23
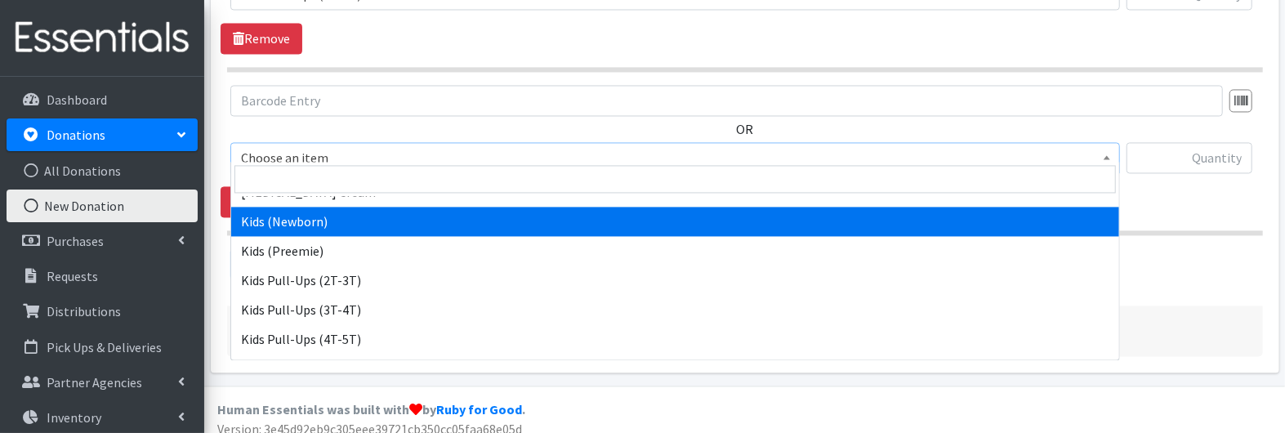
scroll to position [87, 0]
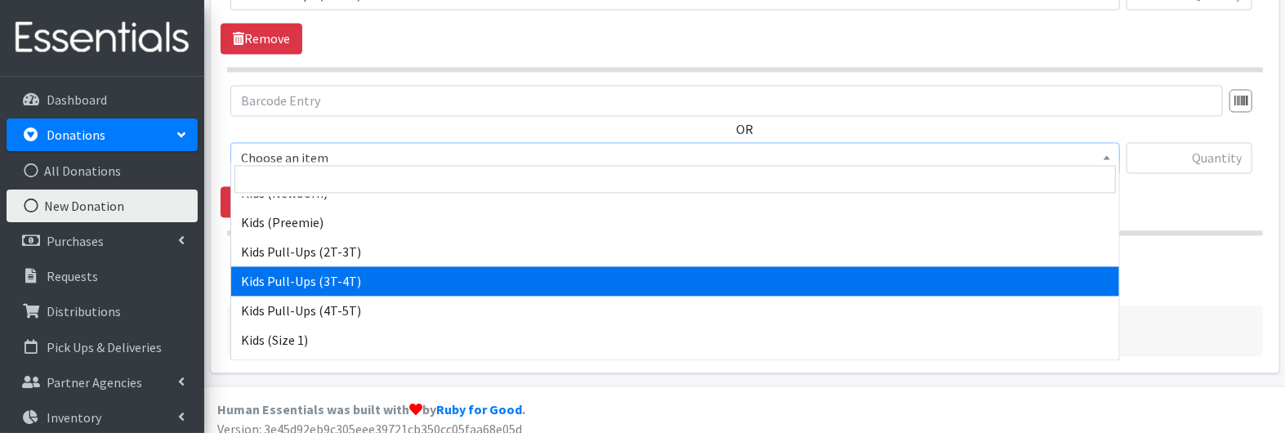
select select "3417"
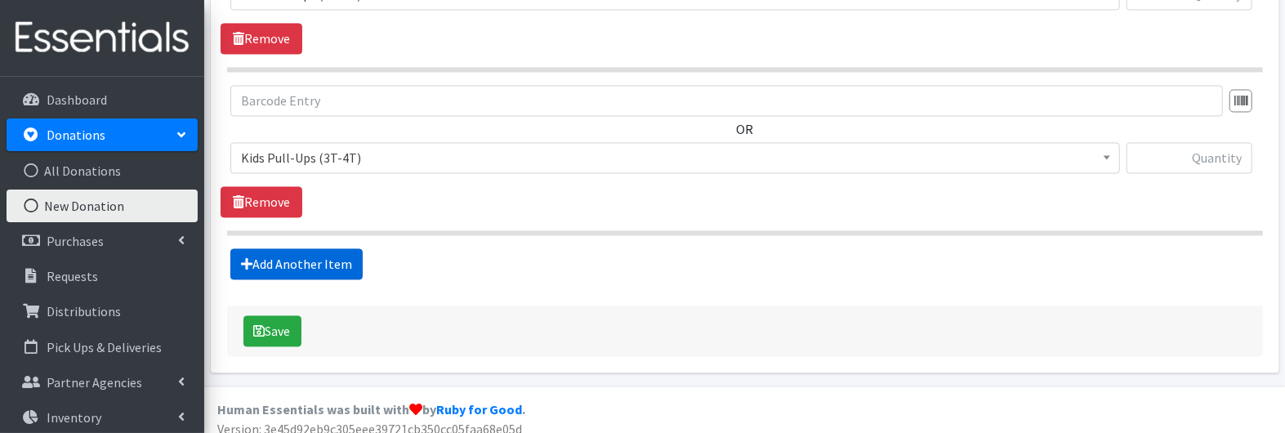
click at [287, 257] on link "Add Another Item" at bounding box center [296, 263] width 132 height 31
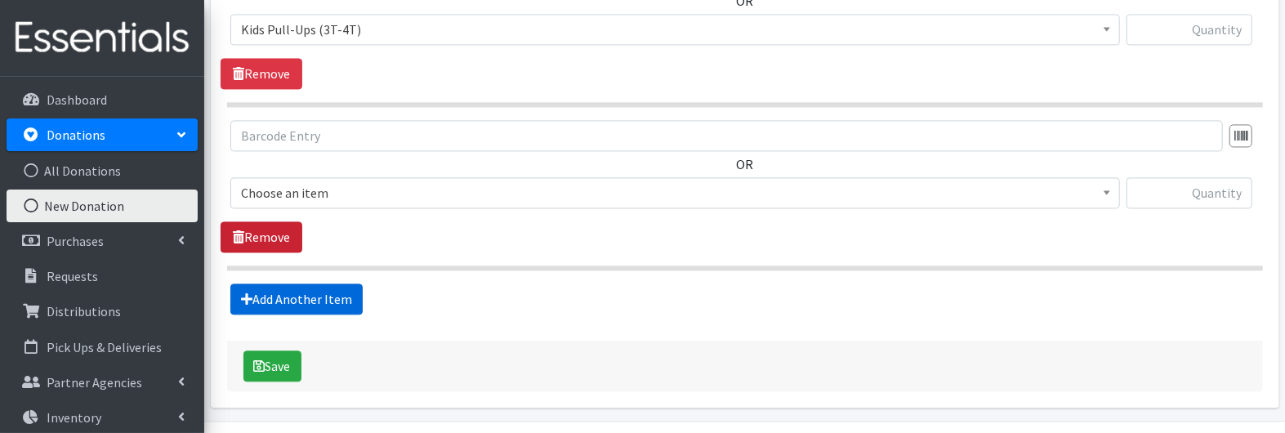
scroll to position [2147, 0]
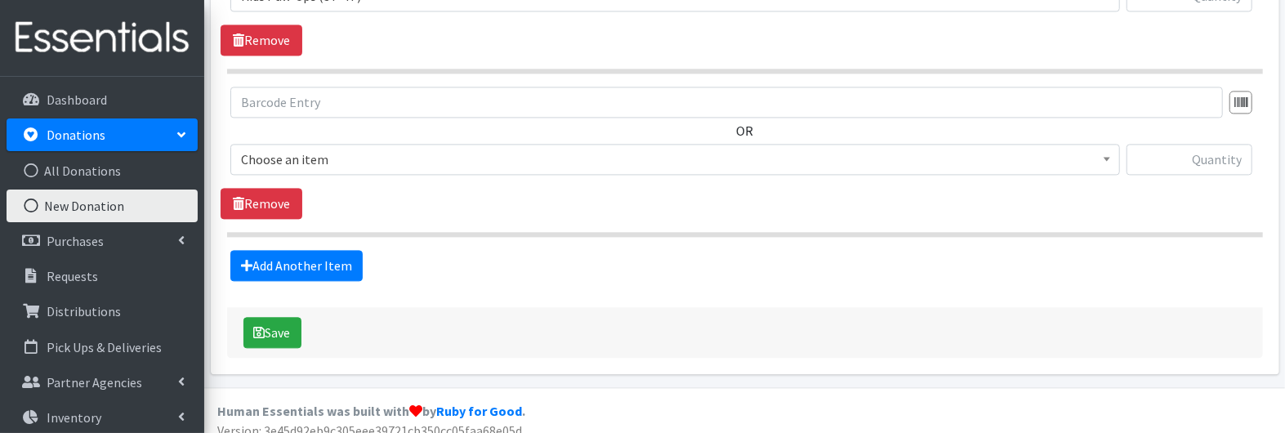
click at [283, 152] on span "Choose an item" at bounding box center [675, 159] width 869 height 23
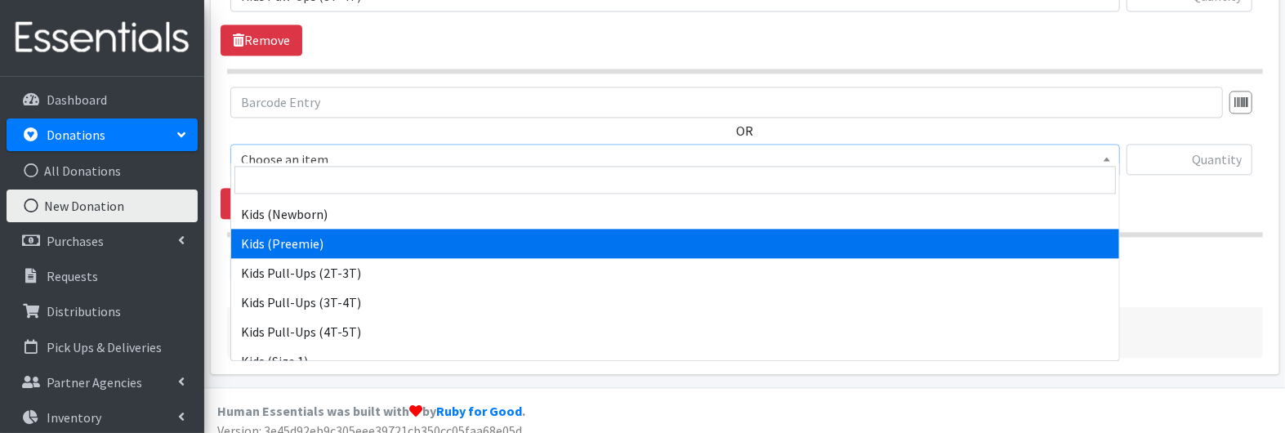
scroll to position [82, 0]
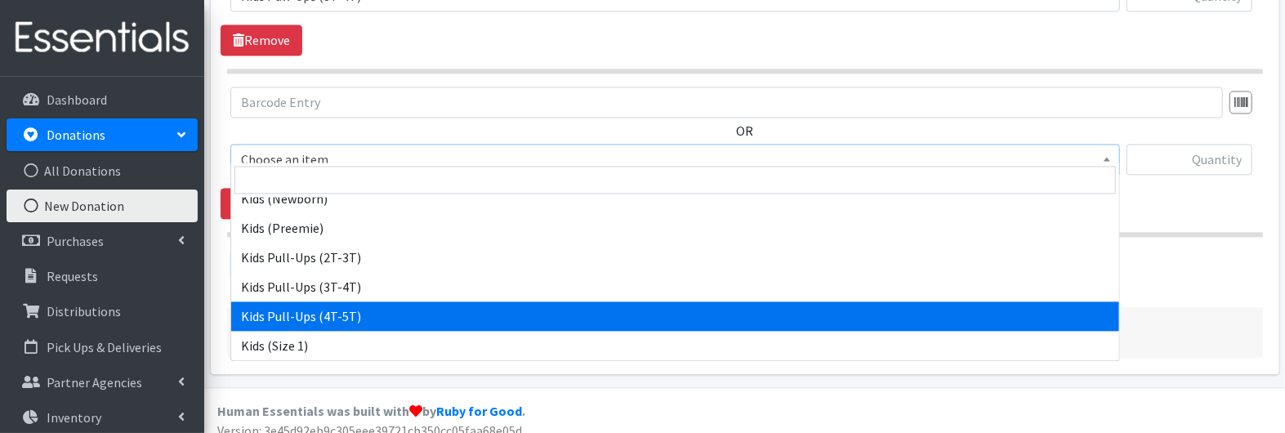
select select "3408"
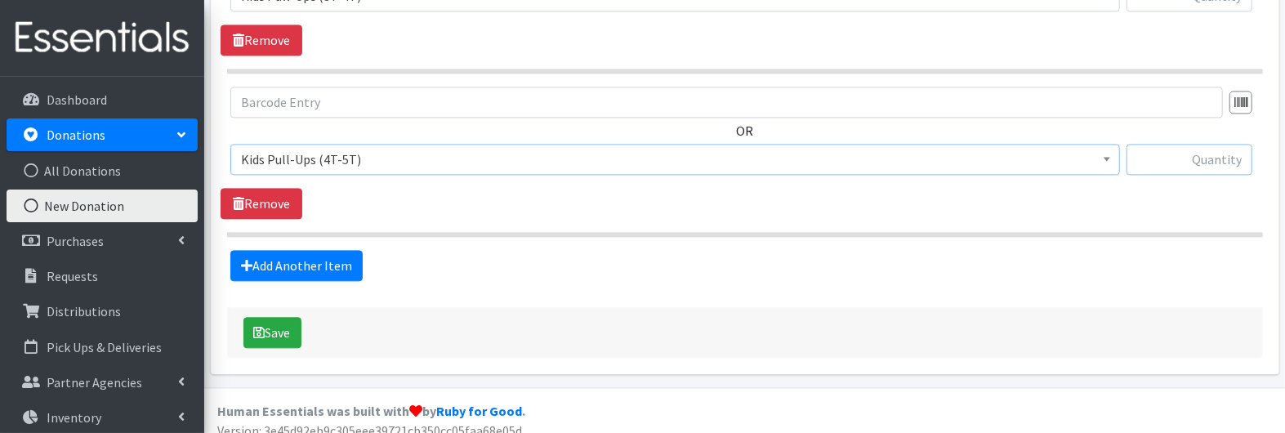
click at [1190, 161] on input "text" at bounding box center [1190, 159] width 126 height 31
type input "1508"
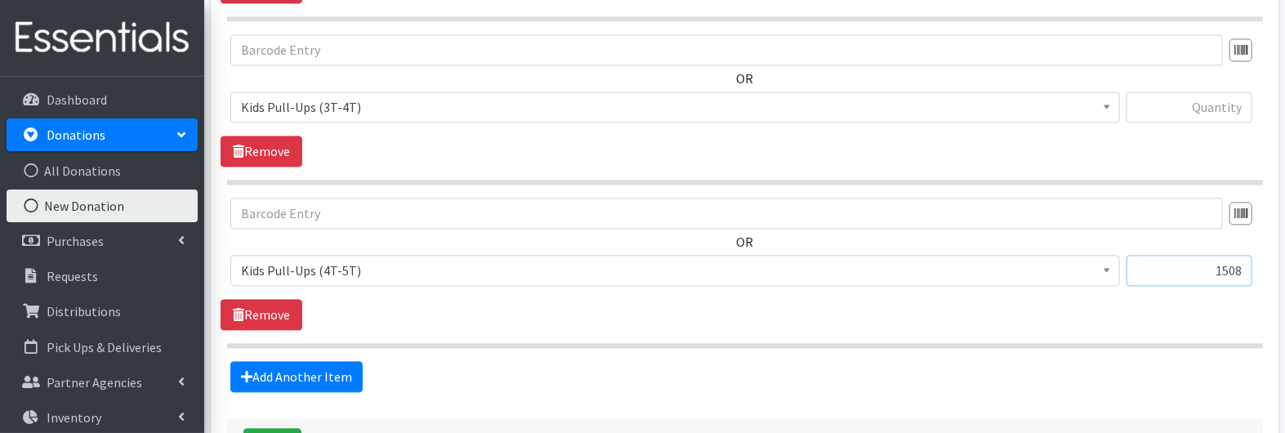
scroll to position [2011, 0]
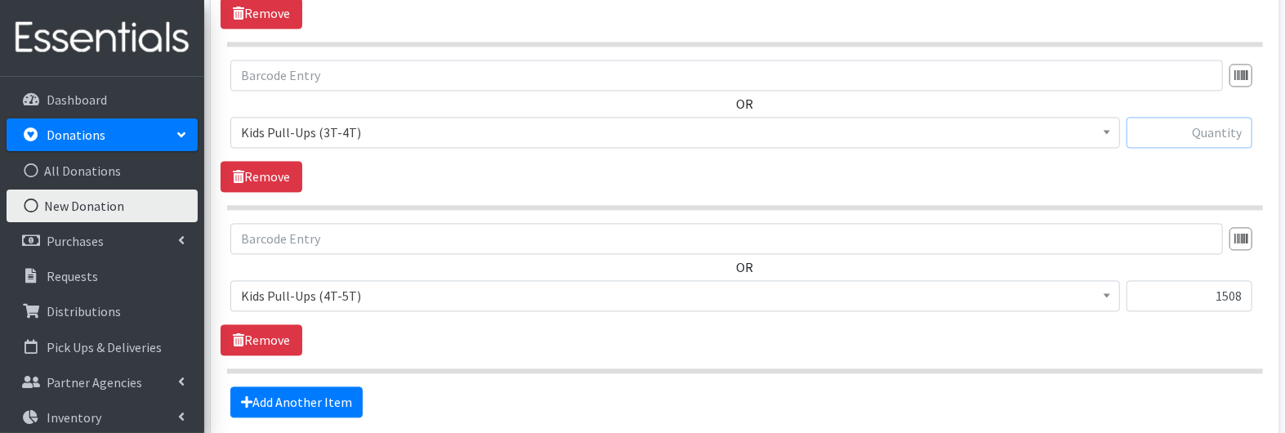
click at [1200, 117] on input "text" at bounding box center [1190, 132] width 126 height 31
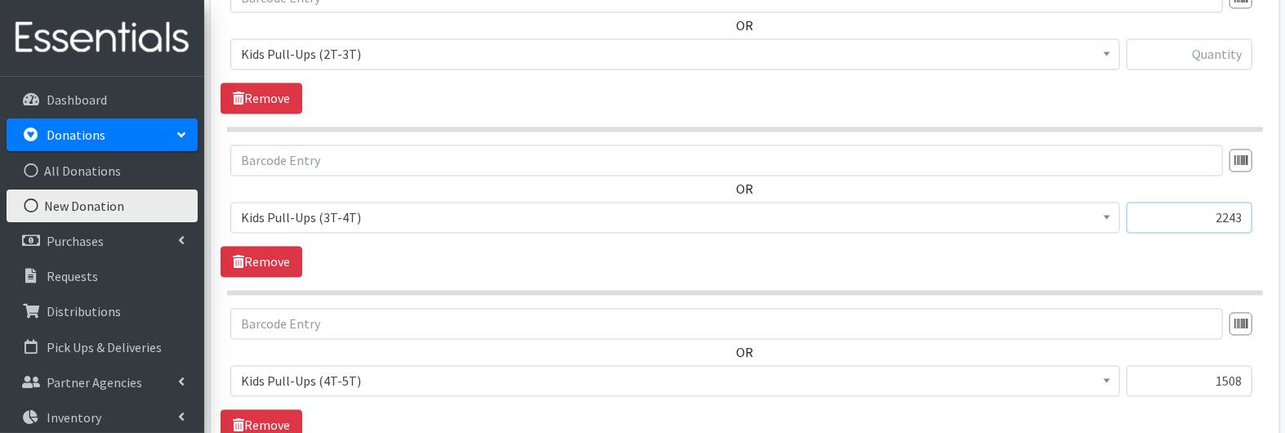
scroll to position [1918, 0]
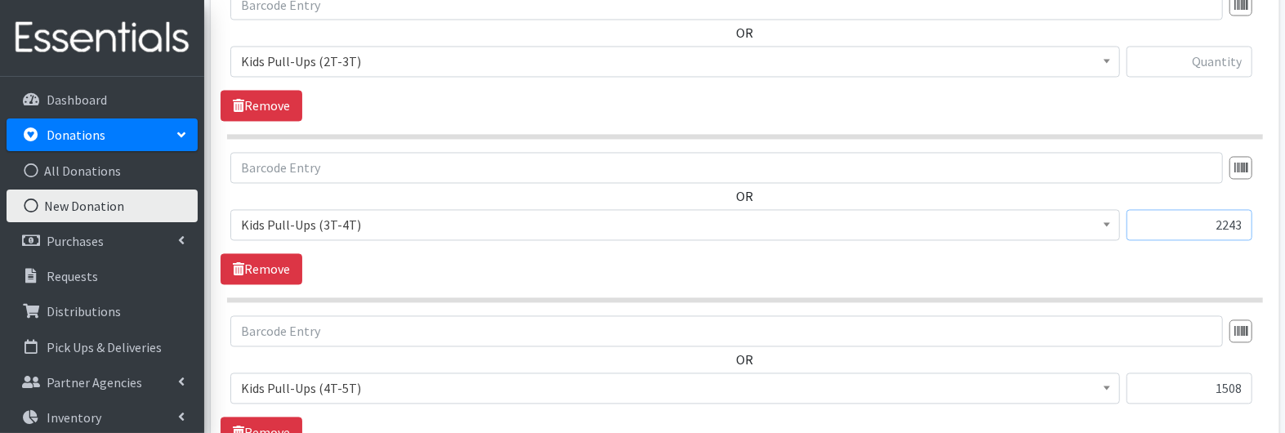
type input "2243"
click at [1221, 51] on input "text" at bounding box center [1190, 62] width 126 height 31
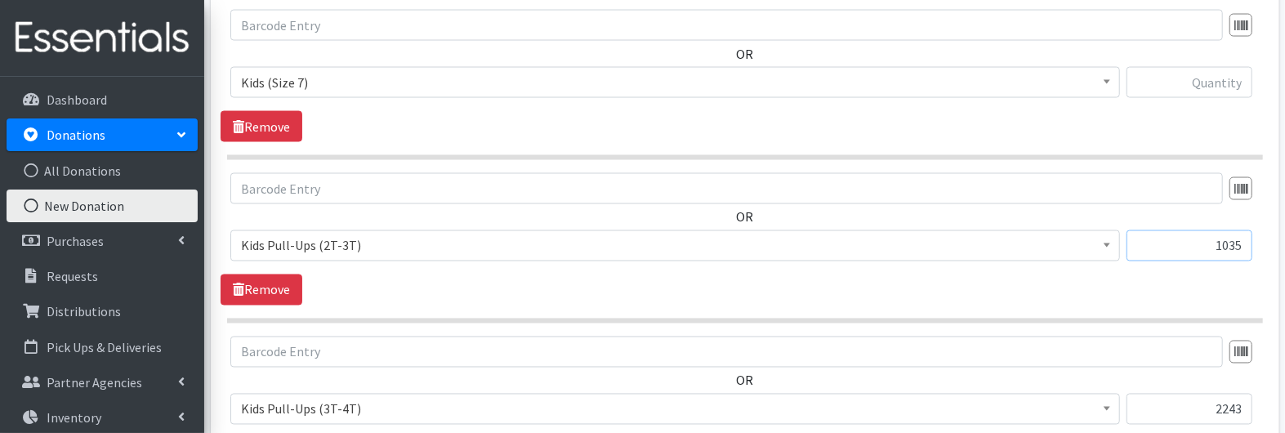
scroll to position [1685, 0]
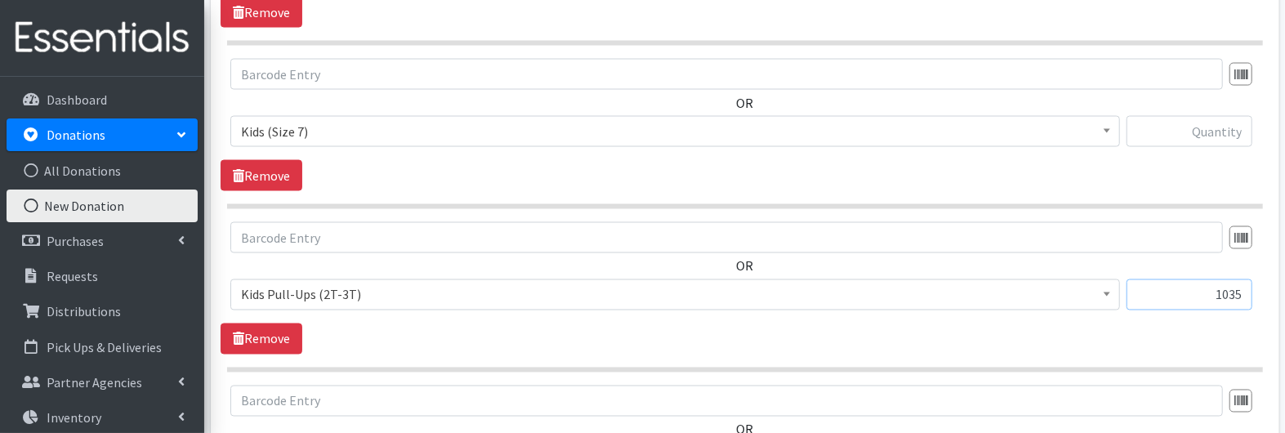
type input "1035"
click at [1217, 127] on input "text" at bounding box center [1190, 131] width 126 height 31
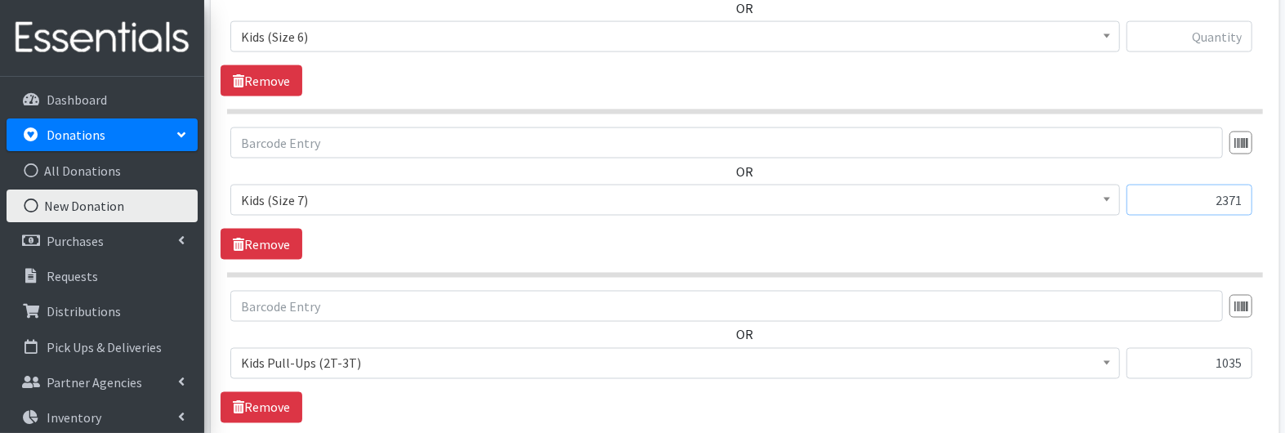
scroll to position [1603, 0]
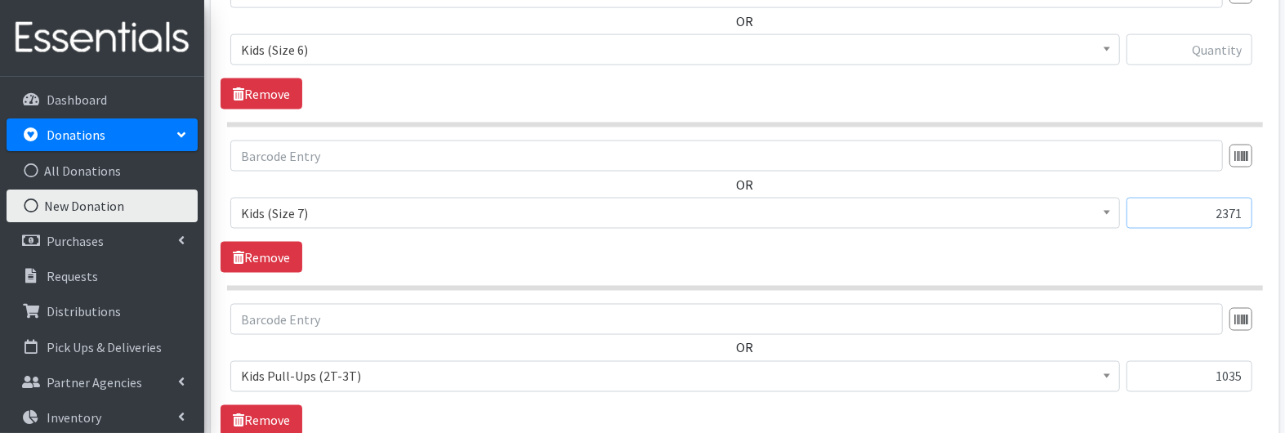
type input "2371"
click at [1212, 37] on input "text" at bounding box center [1190, 49] width 126 height 31
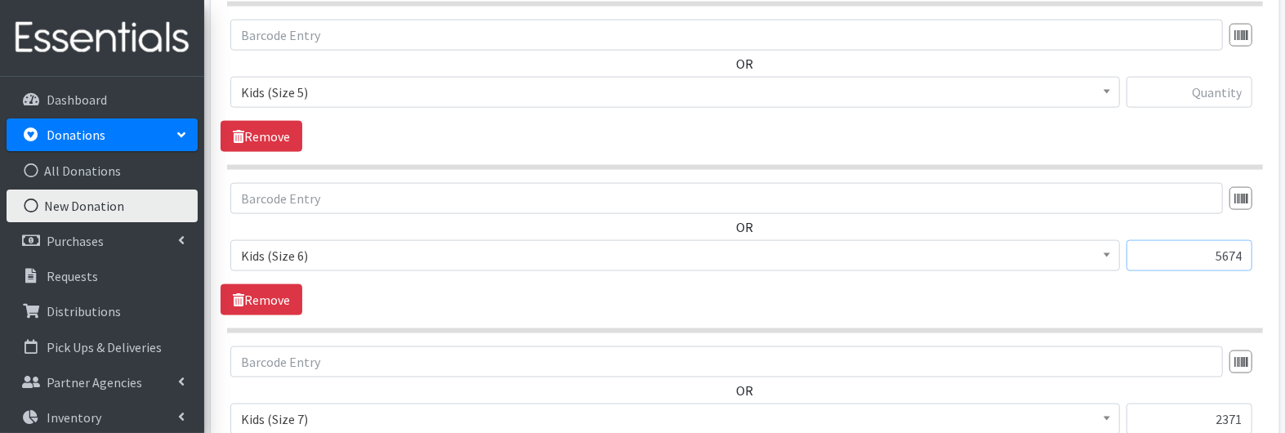
scroll to position [1379, 0]
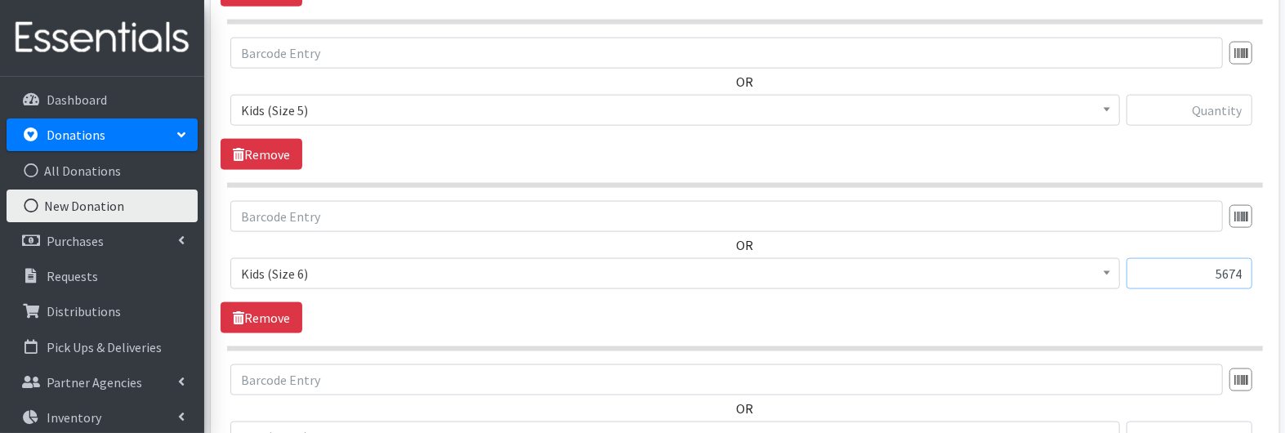
type input "5674"
click at [1210, 108] on input "text" at bounding box center [1190, 110] width 126 height 31
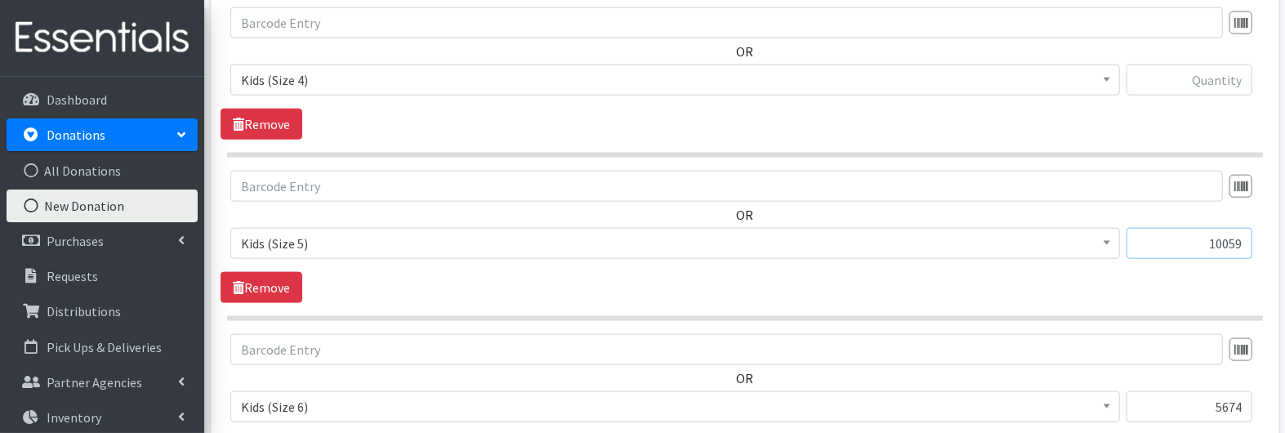
type input "10059"
click at [1174, 66] on input "text" at bounding box center [1190, 80] width 126 height 31
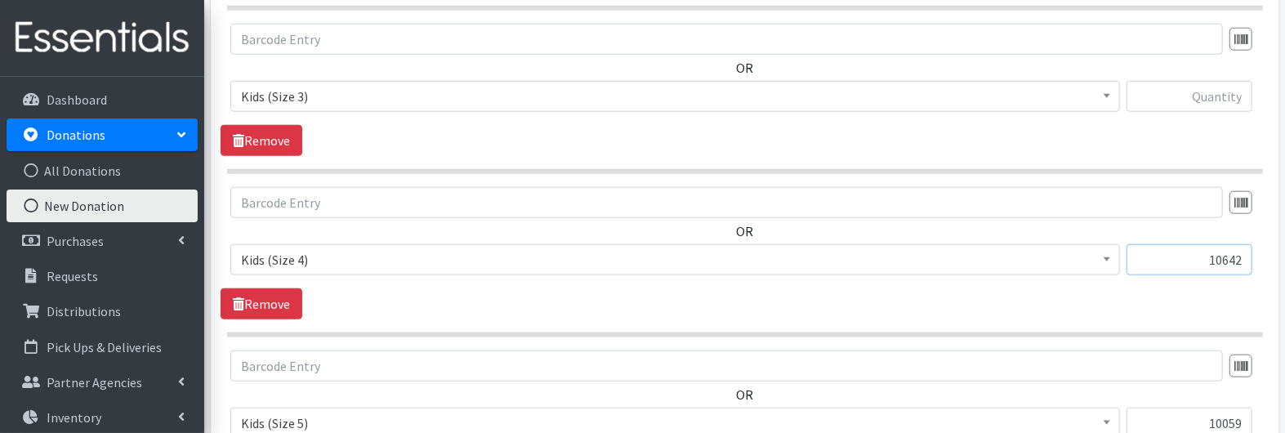
scroll to position [1059, 0]
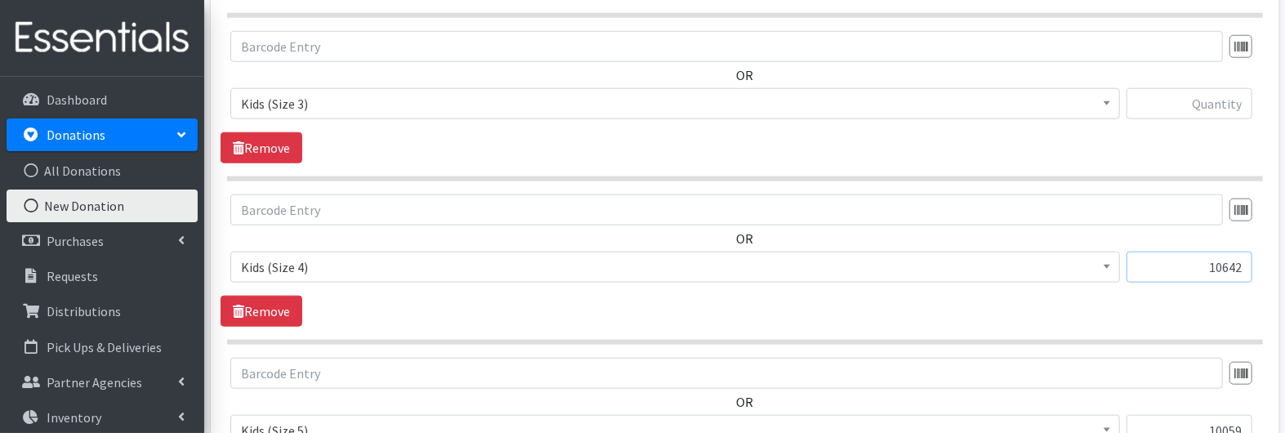
type input "10642"
click at [1190, 96] on input "text" at bounding box center [1190, 103] width 126 height 31
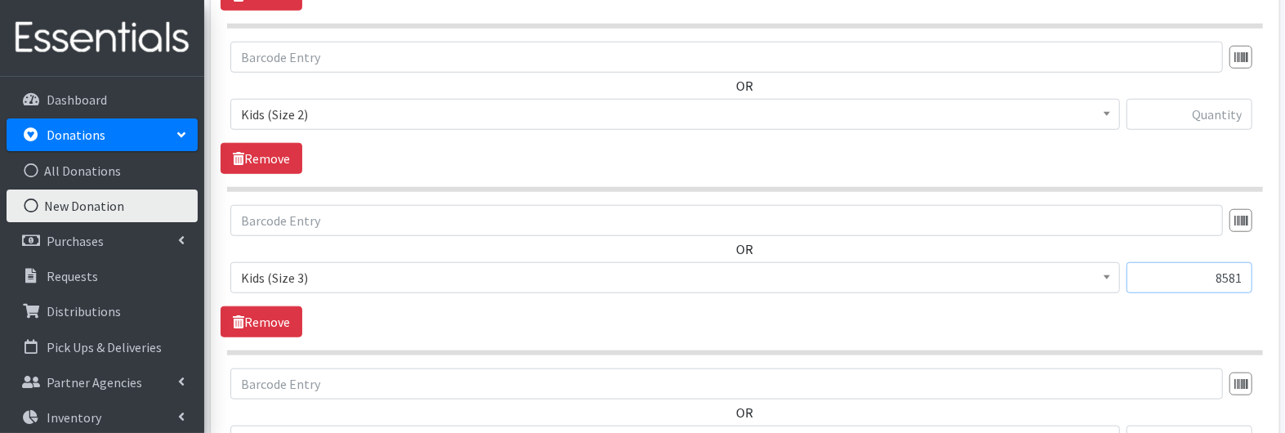
scroll to position [859, 0]
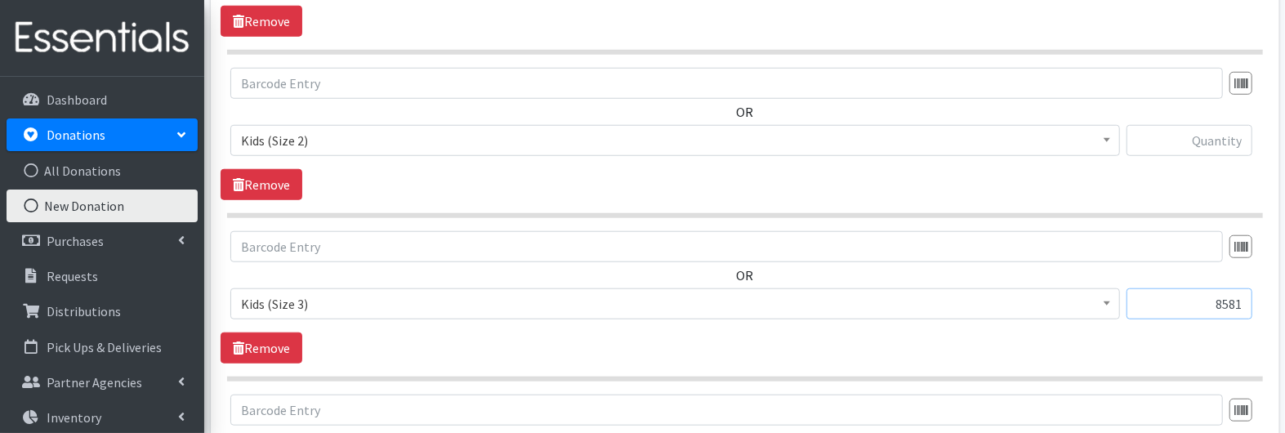
type input "8581"
click at [1212, 136] on input "text" at bounding box center [1190, 140] width 126 height 31
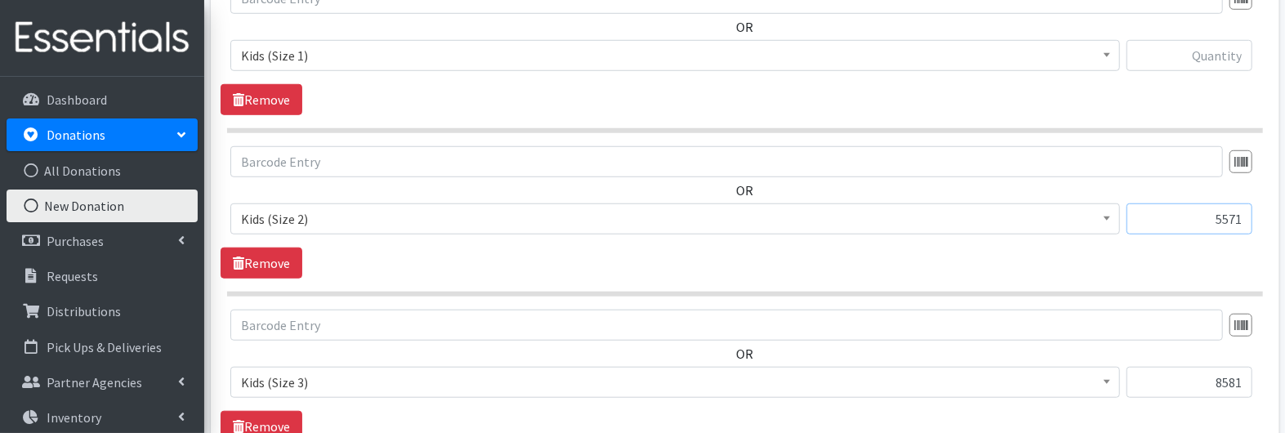
scroll to position [761, 0]
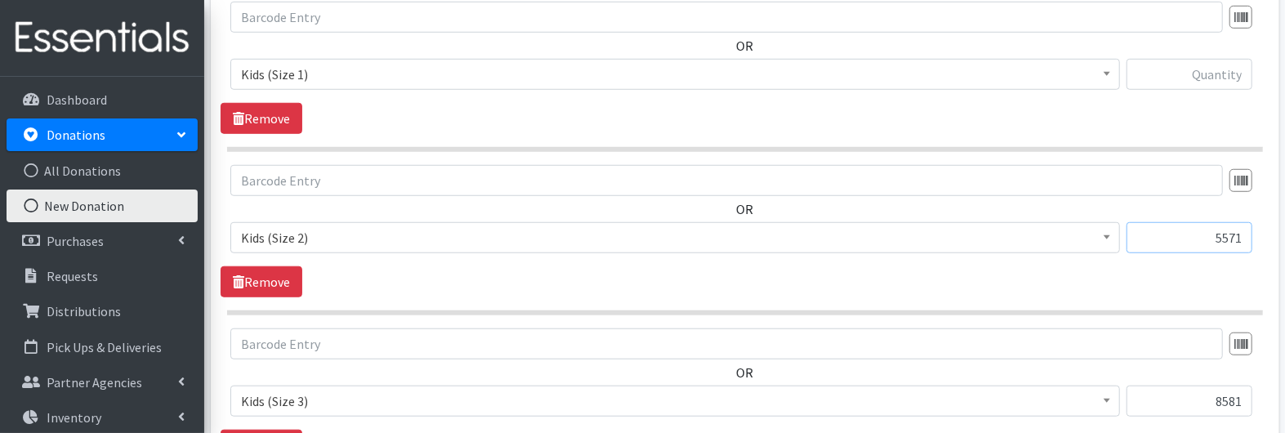
type input "5571"
click at [1187, 65] on input "text" at bounding box center [1190, 74] width 126 height 31
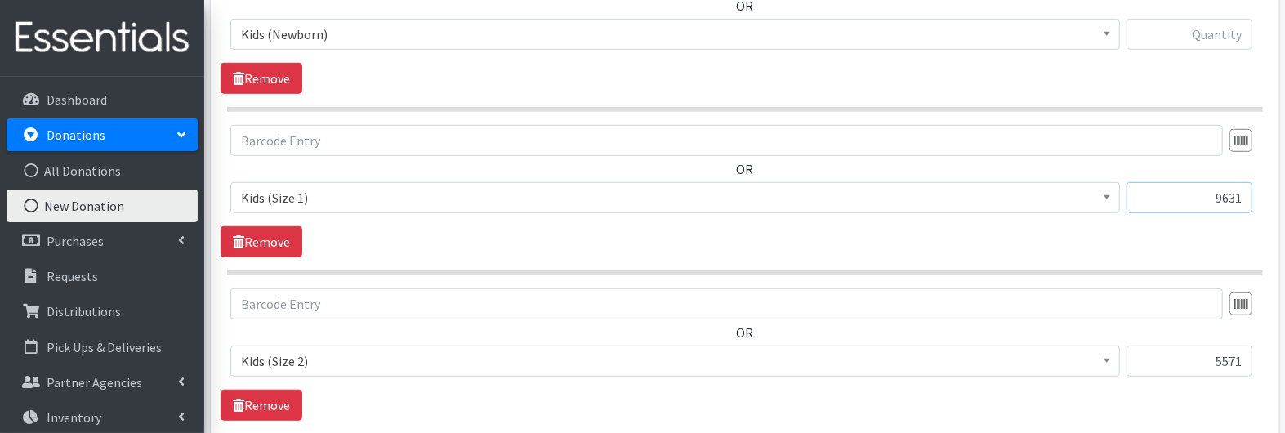
scroll to position [619, 0]
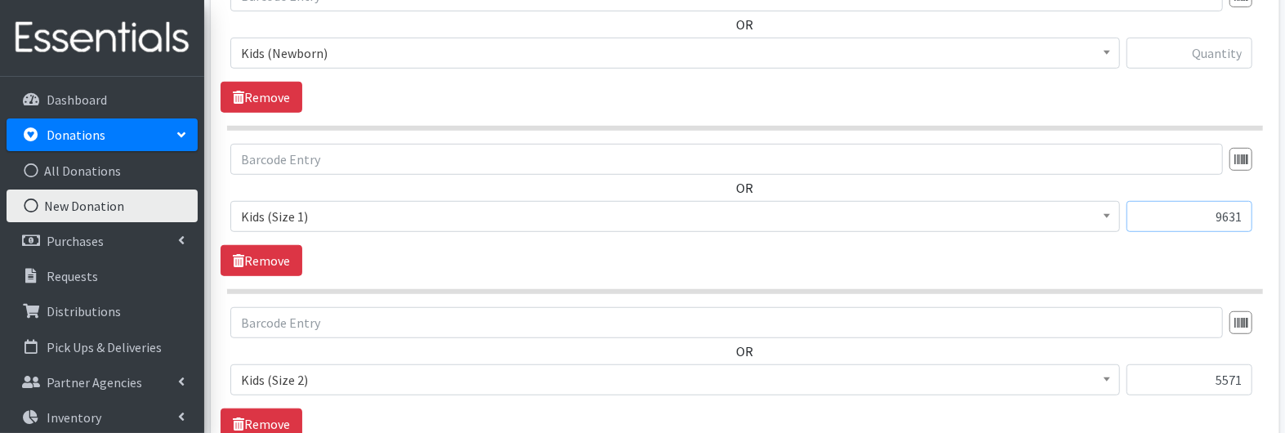
type input "9631"
click at [1199, 42] on input "text" at bounding box center [1190, 53] width 126 height 31
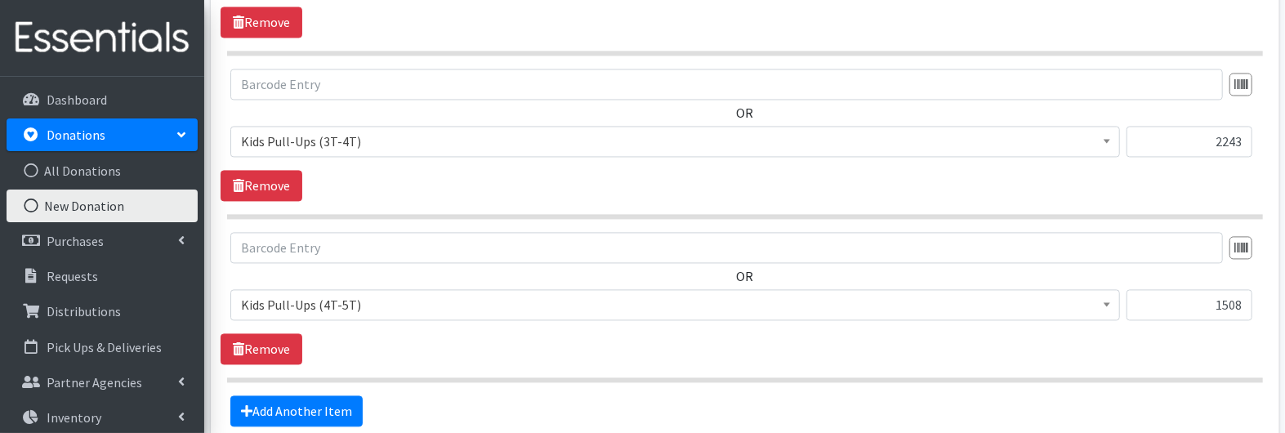
scroll to position [2147, 0]
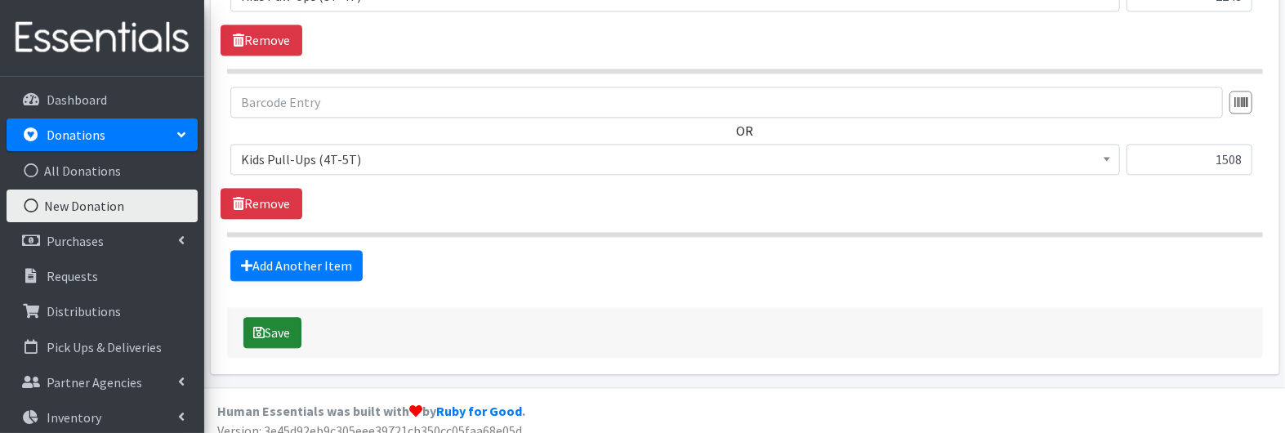
type input "5263"
click at [289, 321] on button "Save" at bounding box center [272, 332] width 58 height 31
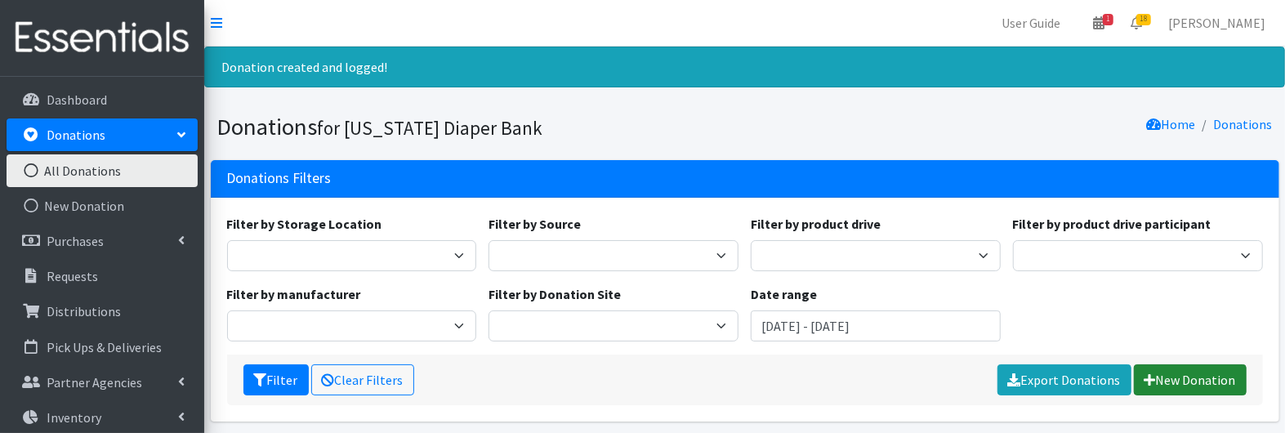
click at [1172, 387] on link "New Donation" at bounding box center [1190, 379] width 113 height 31
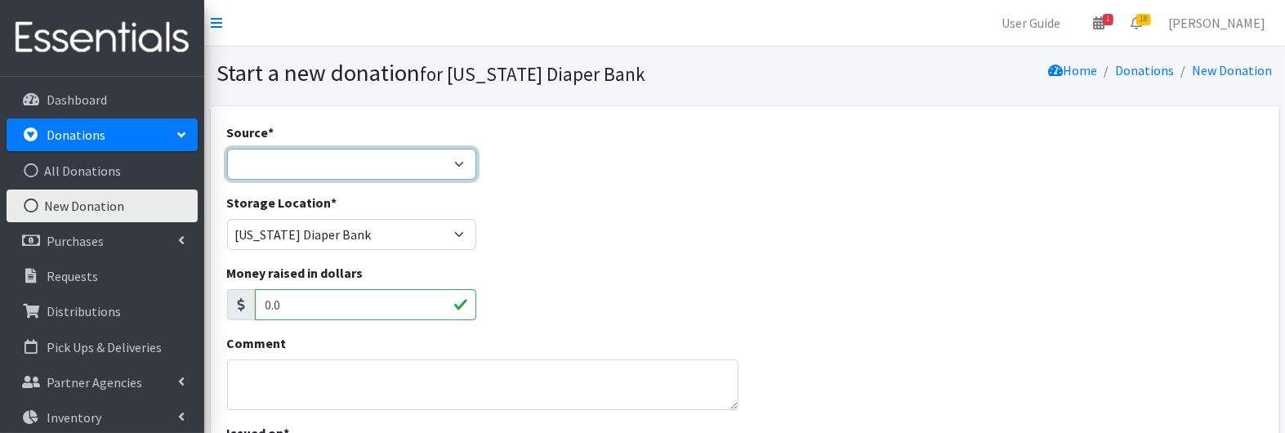
click at [324, 160] on select "Product Drive Manufacturer Donation Site Misc. Donation" at bounding box center [352, 164] width 250 height 31
select select "Misc. Donation"
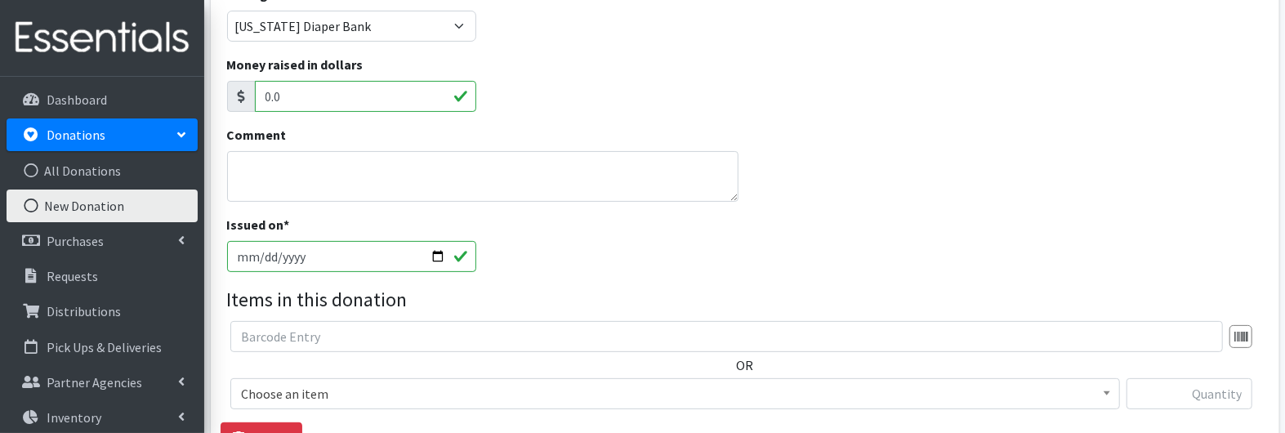
scroll to position [454, 0]
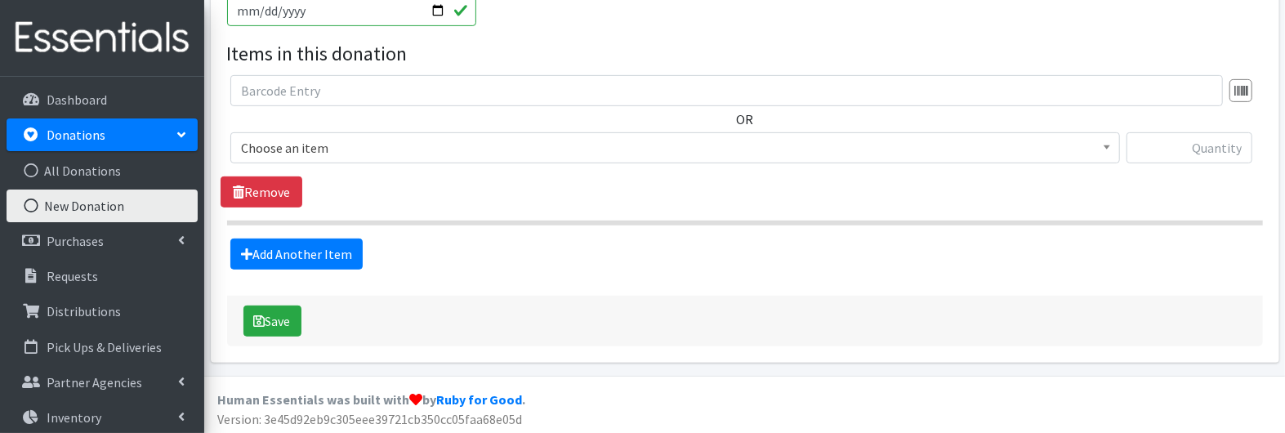
click at [552, 150] on span "Choose an item" at bounding box center [675, 147] width 869 height 23
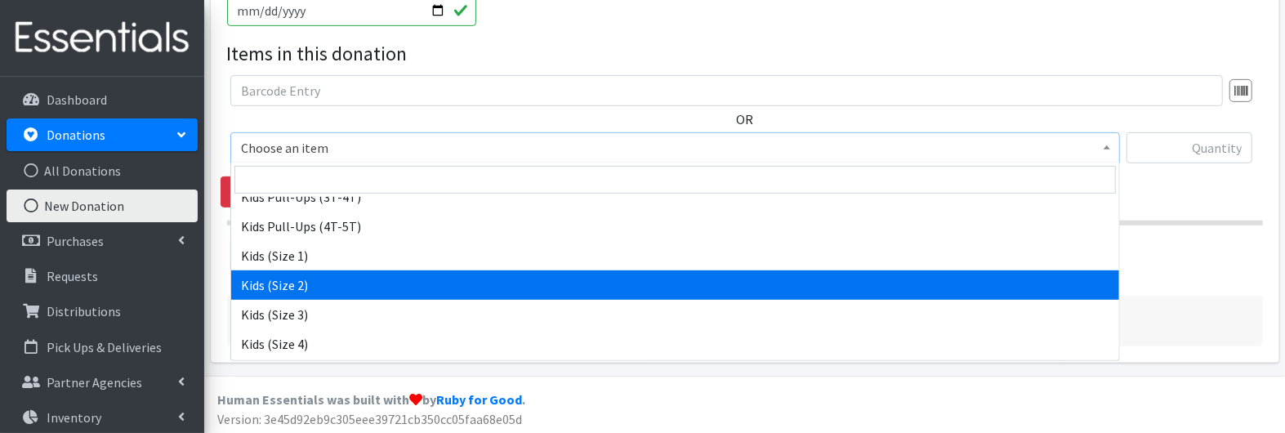
scroll to position [181, 0]
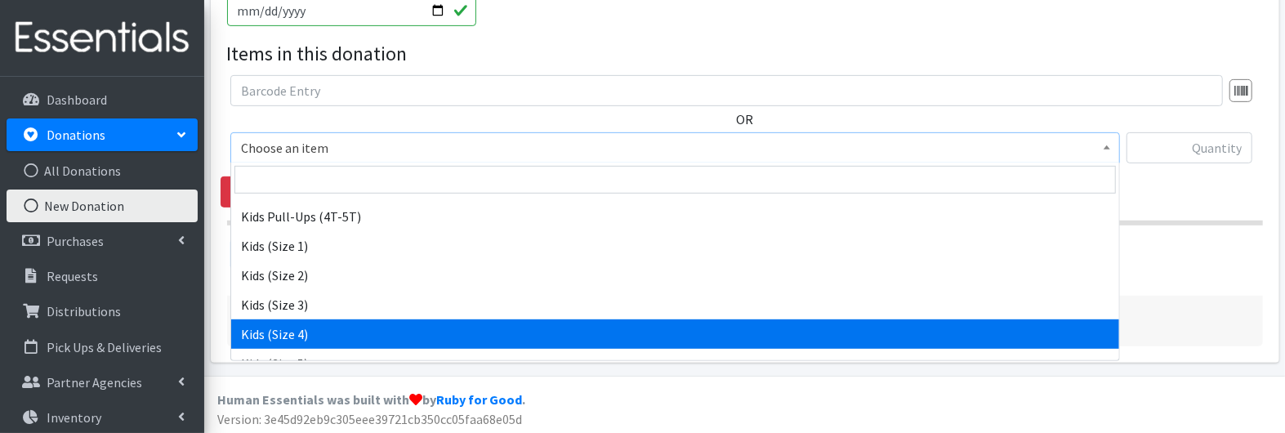
select select "3394"
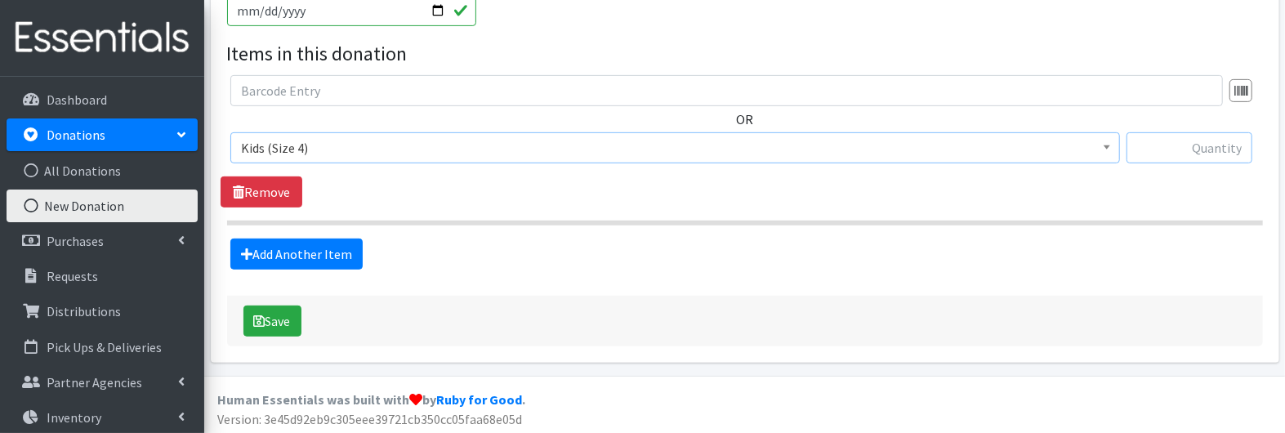
click at [1235, 152] on input "text" at bounding box center [1190, 147] width 126 height 31
type input "148"
click at [282, 321] on button "Save" at bounding box center [272, 321] width 58 height 31
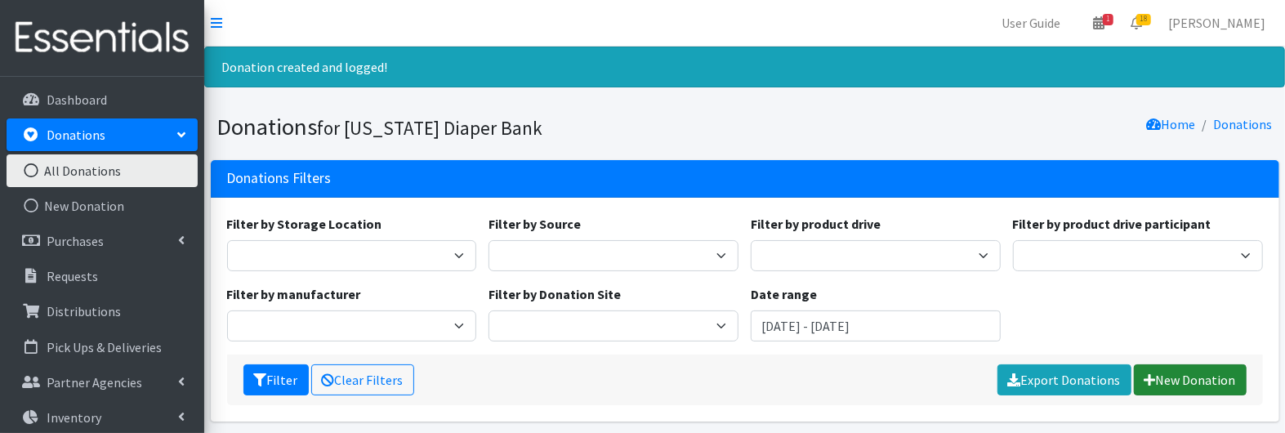
click at [1196, 377] on link "New Donation" at bounding box center [1190, 379] width 113 height 31
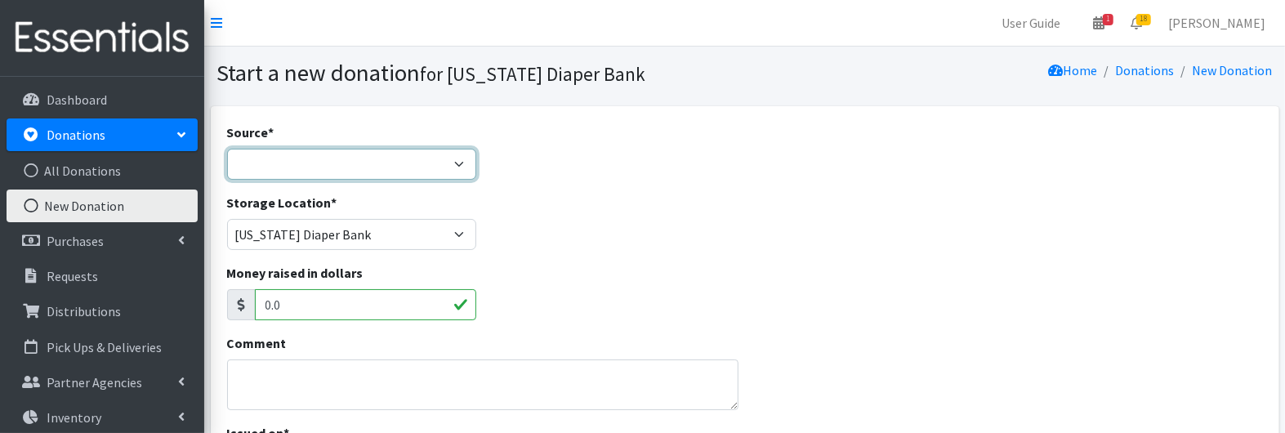
click at [427, 150] on select "Product Drive Manufacturer Donation Site Misc. Donation" at bounding box center [352, 164] width 250 height 31
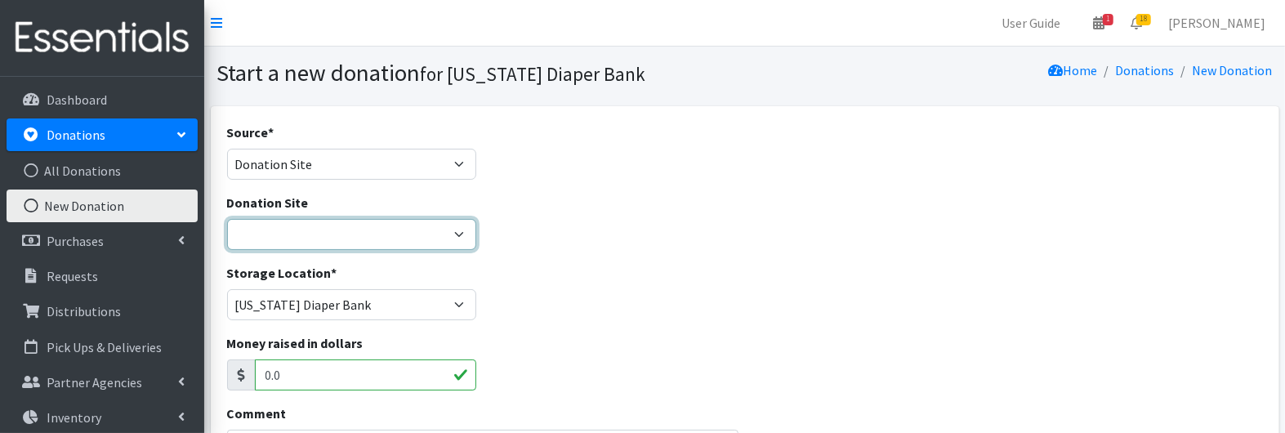
click at [400, 234] on select "[DATE] St. [PERSON_NAME] Music Circle Baby2Baby [PERSON_NAME] the Bakester Bott…" at bounding box center [352, 234] width 250 height 31
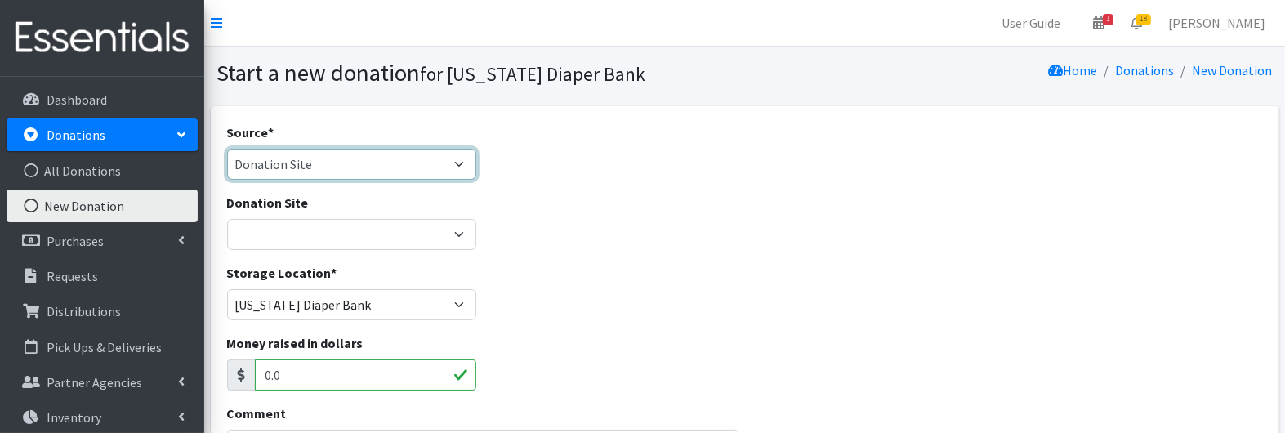
click at [408, 163] on select "Product Drive Manufacturer Donation Site Misc. Donation" at bounding box center [352, 164] width 250 height 31
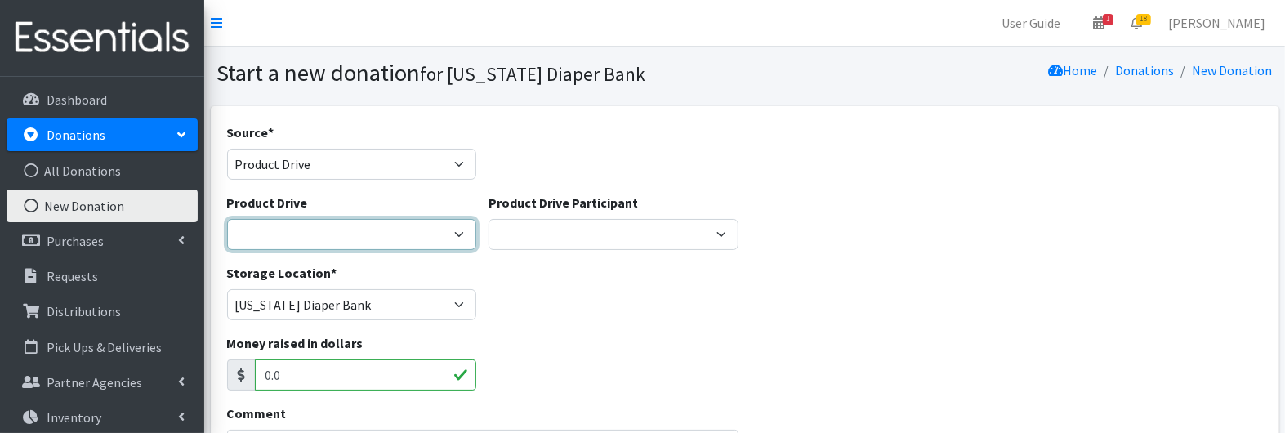
click at [395, 230] on select "[GEOGRAPHIC_DATA]/[PERSON_NAME] AWHONN Bay Carmel HS National [PERSON_NAME] [GE…" at bounding box center [352, 234] width 250 height 31
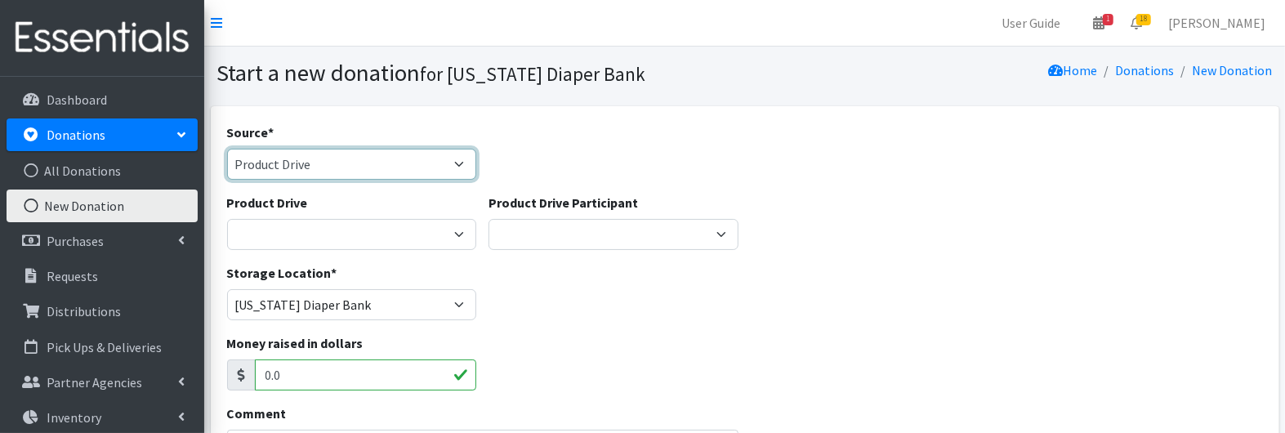
click at [431, 176] on select "Product Drive Manufacturer Donation Site Misc. Donation" at bounding box center [352, 164] width 250 height 31
select select "Misc. Donation"
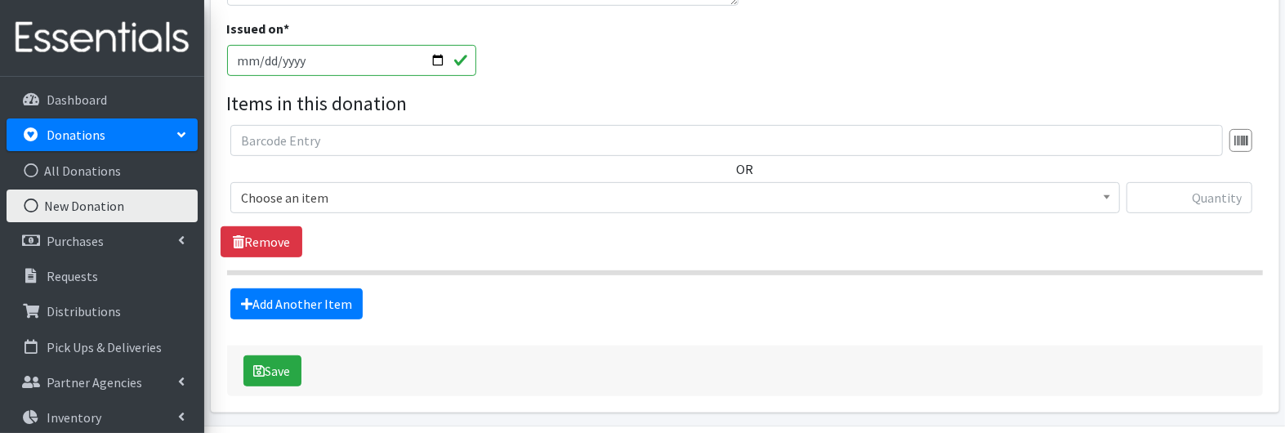
scroll to position [409, 0]
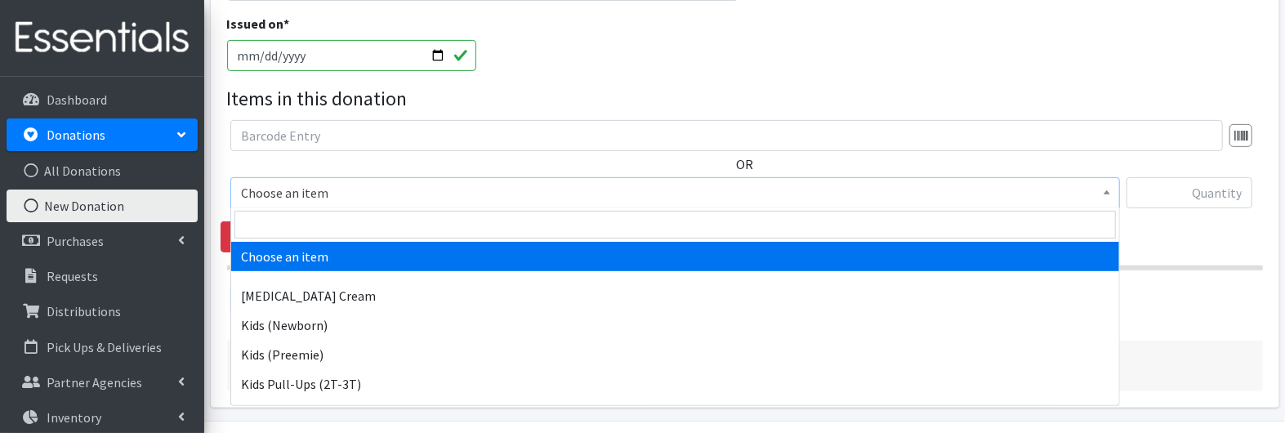
click at [488, 196] on span "Choose an item" at bounding box center [675, 192] width 869 height 23
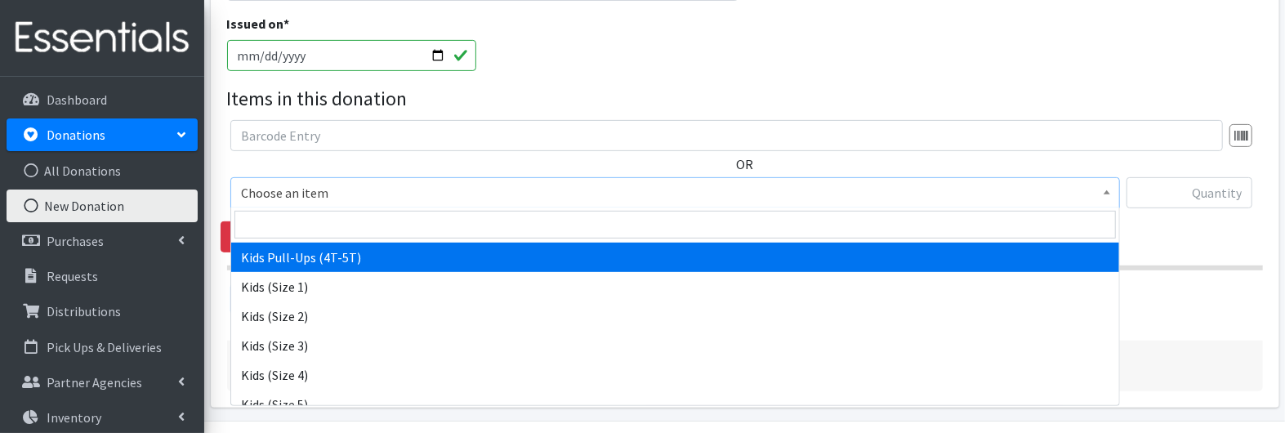
scroll to position [186, 0]
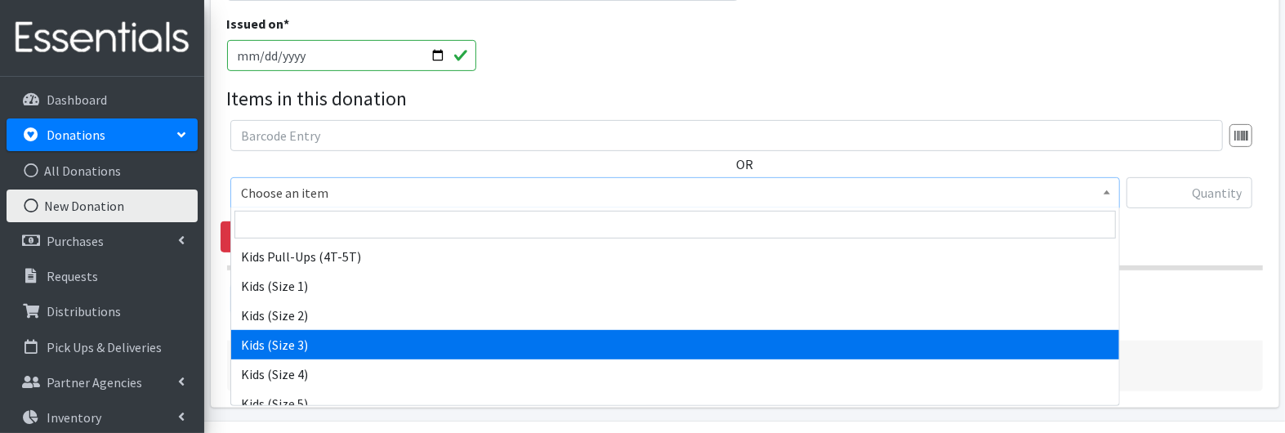
select select "3393"
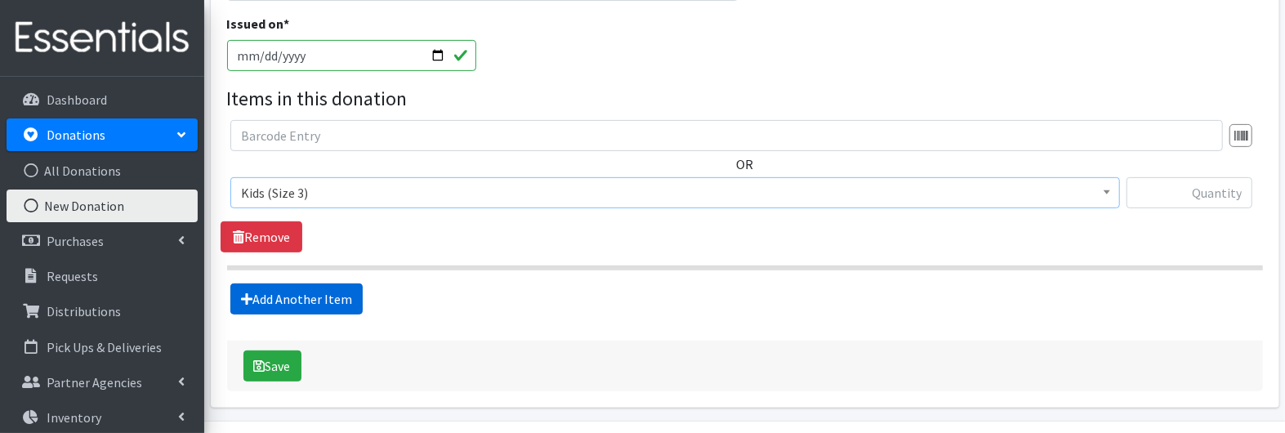
click at [326, 292] on link "Add Another Item" at bounding box center [296, 299] width 132 height 31
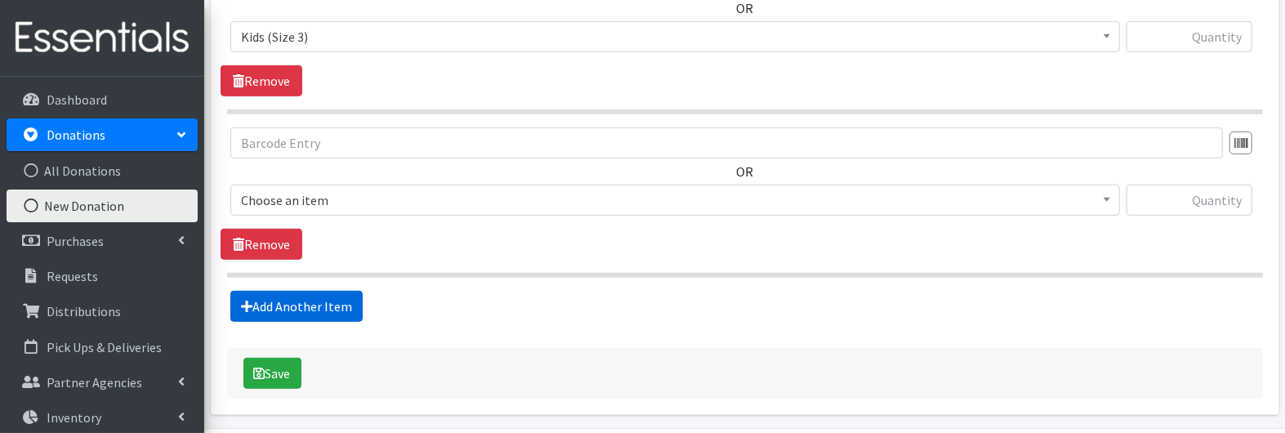
scroll to position [617, 0]
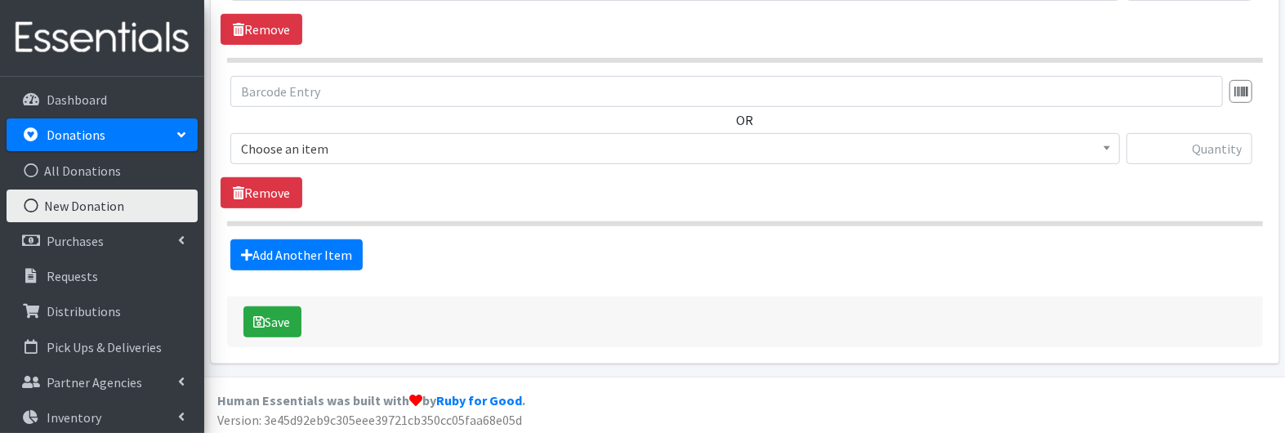
click at [340, 151] on span "Choose an item" at bounding box center [675, 148] width 869 height 23
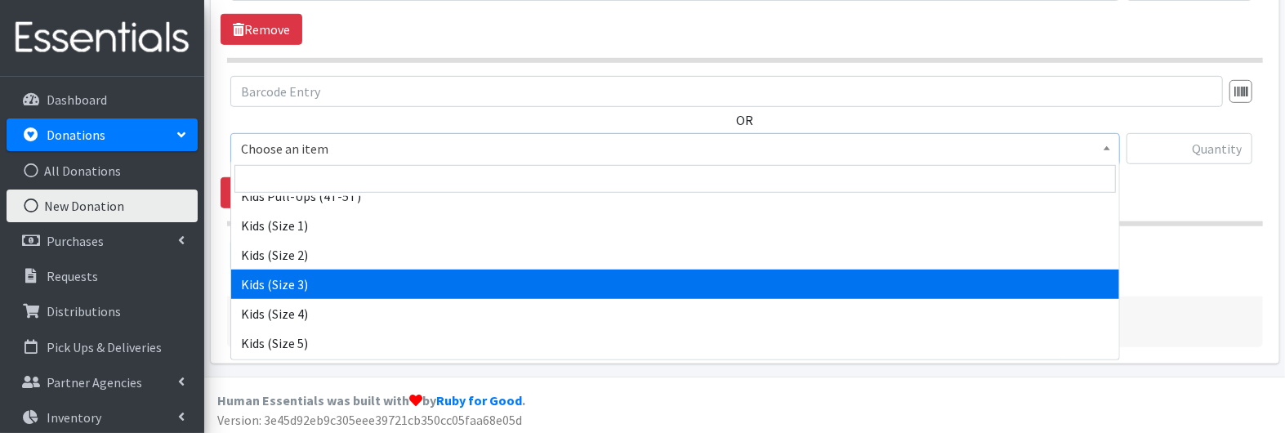
scroll to position [211, 0]
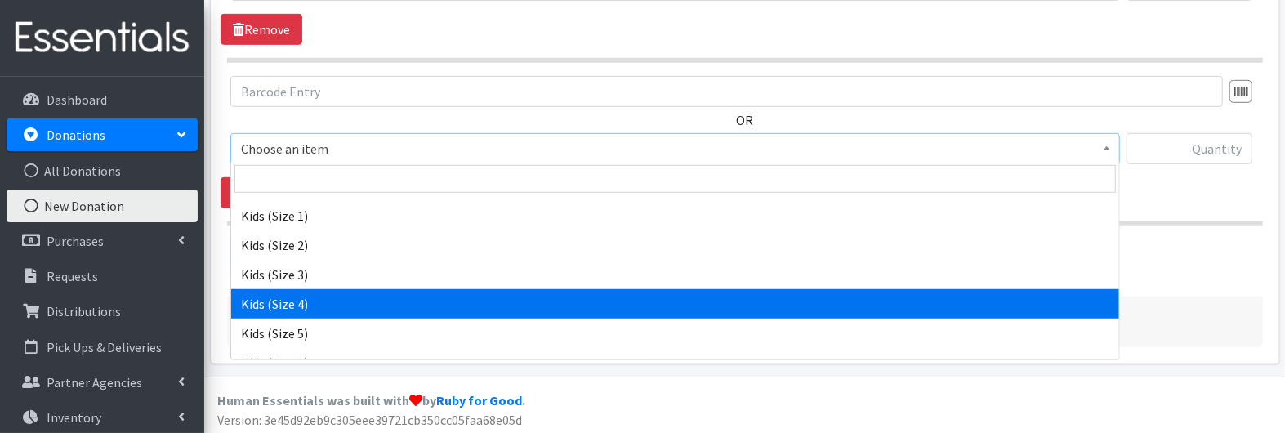
select select "3394"
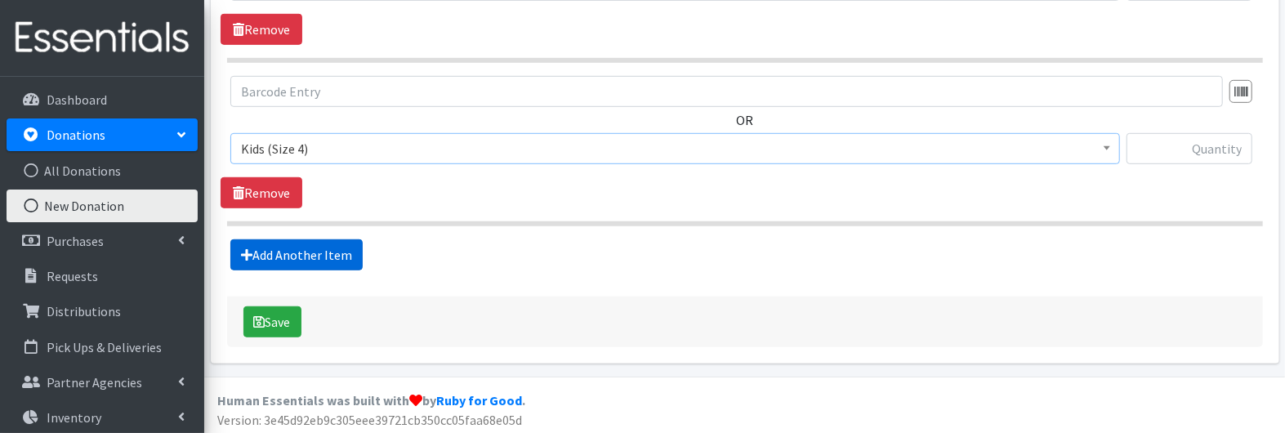
click at [291, 249] on link "Add Another Item" at bounding box center [296, 254] width 132 height 31
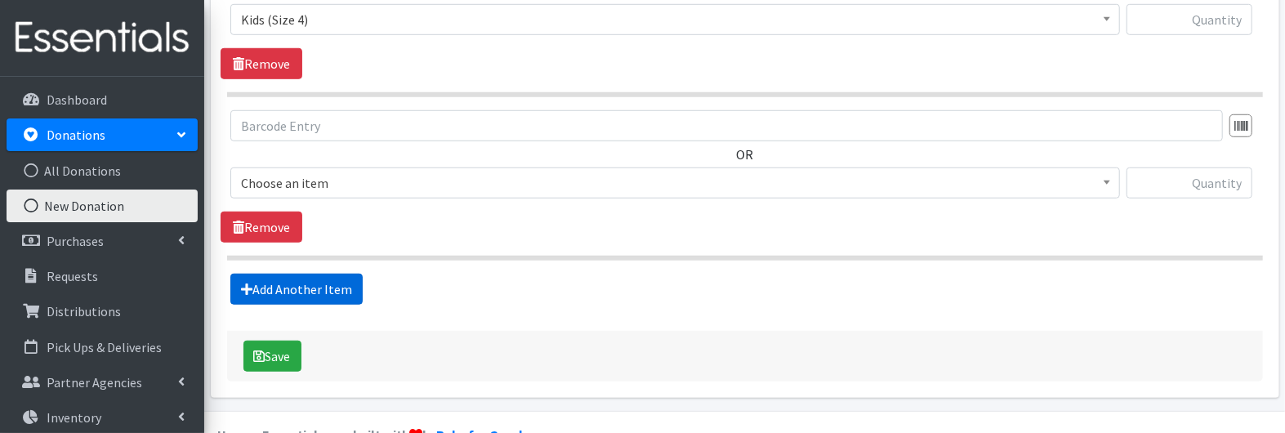
scroll to position [779, 0]
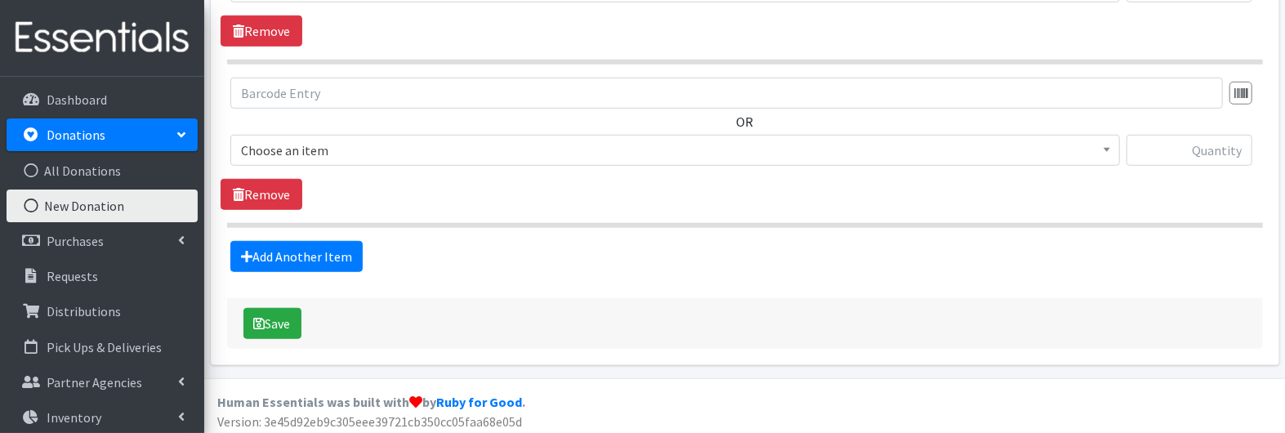
click at [289, 146] on span "Choose an item" at bounding box center [675, 150] width 869 height 23
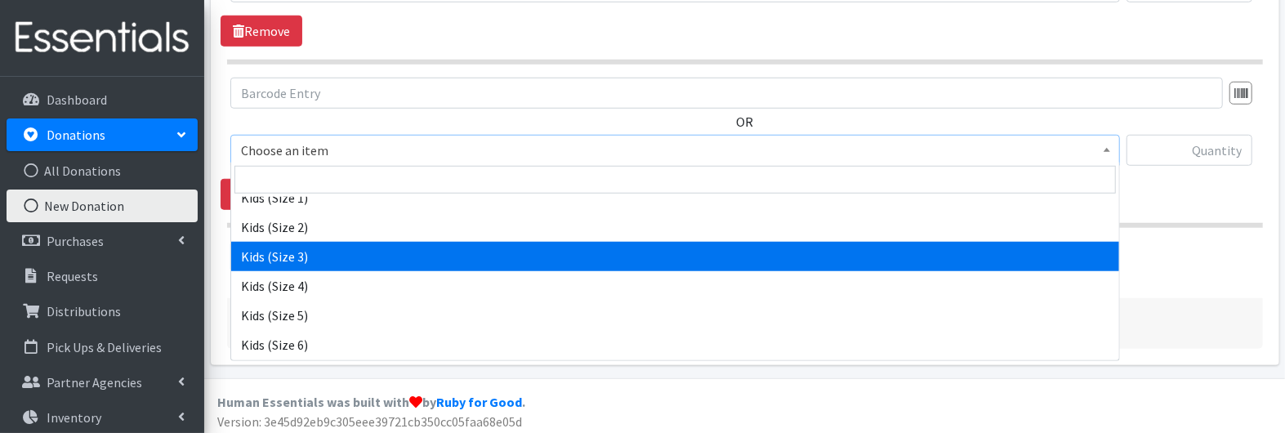
scroll to position [233, 0]
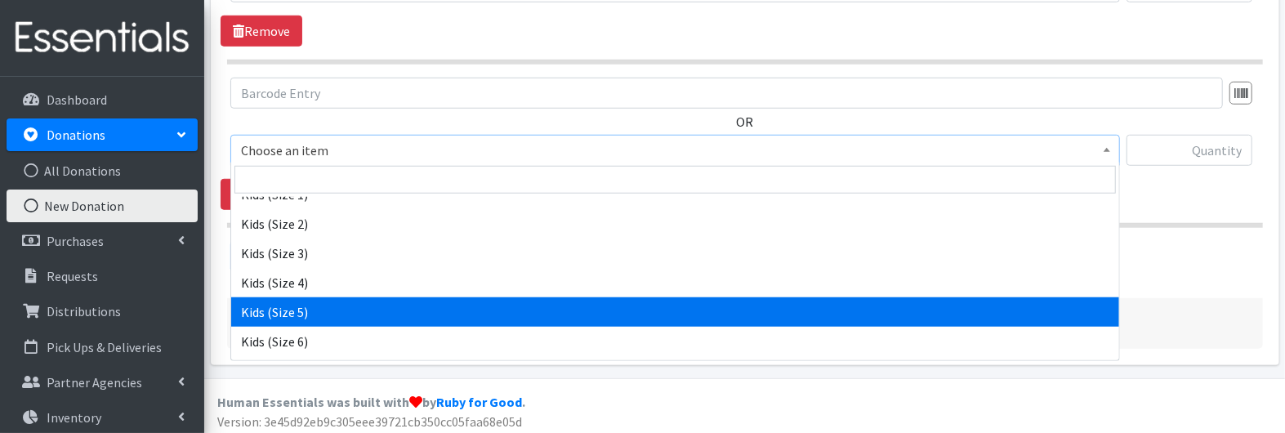
select select "3407"
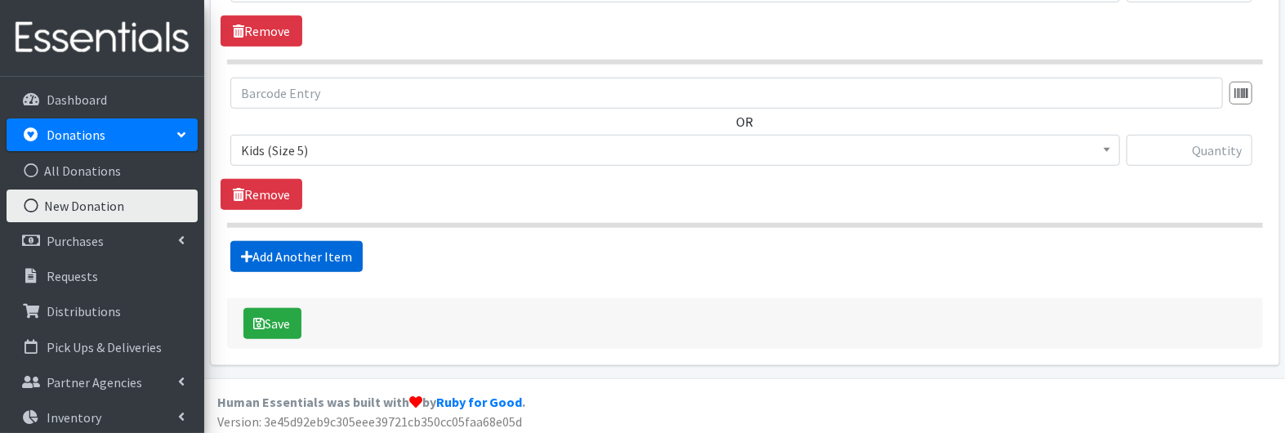
click at [284, 248] on link "Add Another Item" at bounding box center [296, 256] width 132 height 31
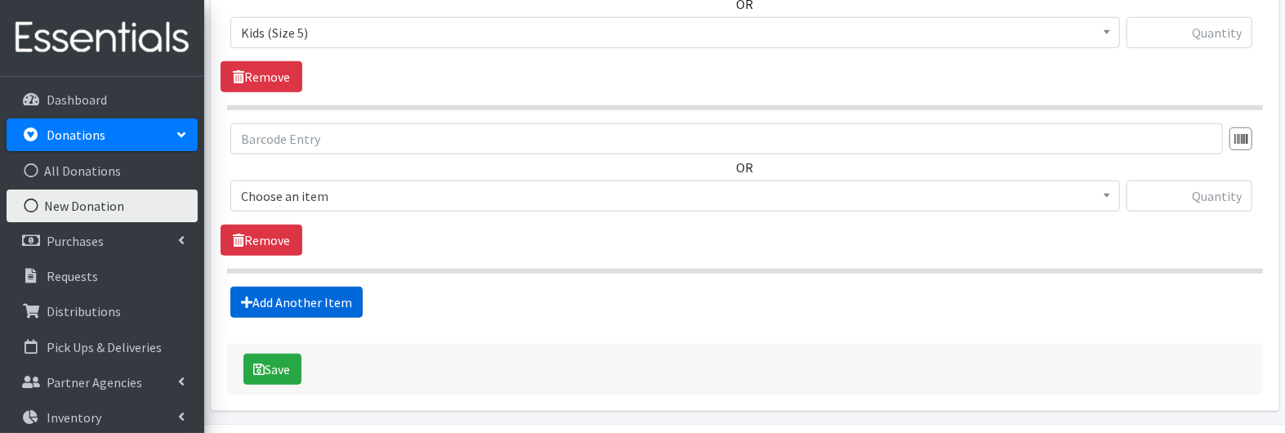
scroll to position [941, 0]
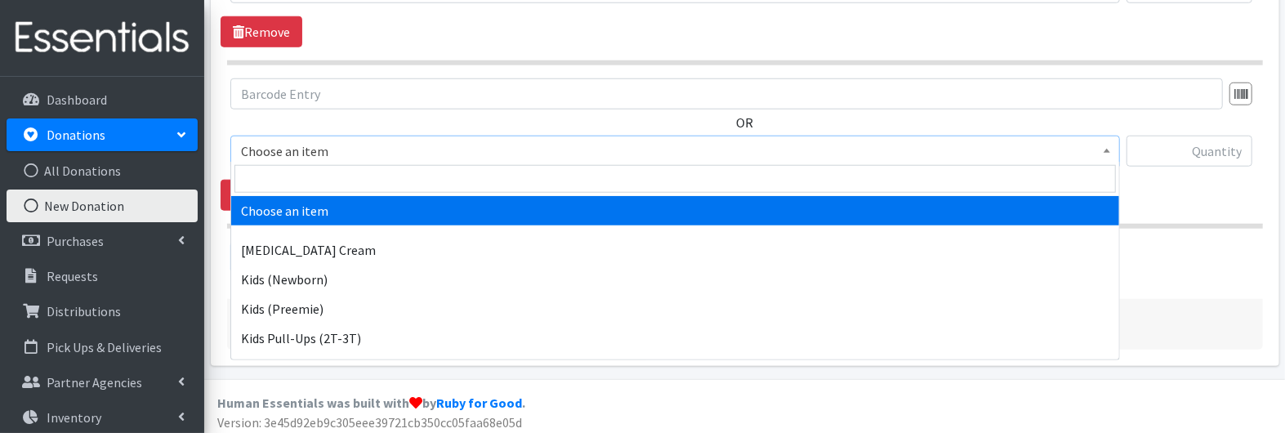
click at [284, 145] on span "Choose an item" at bounding box center [675, 151] width 869 height 23
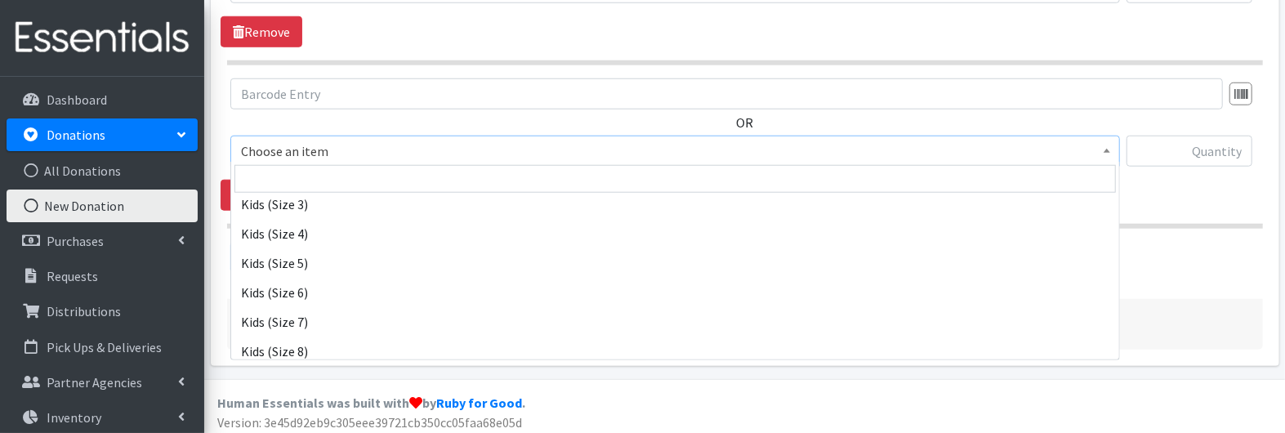
scroll to position [282, 0]
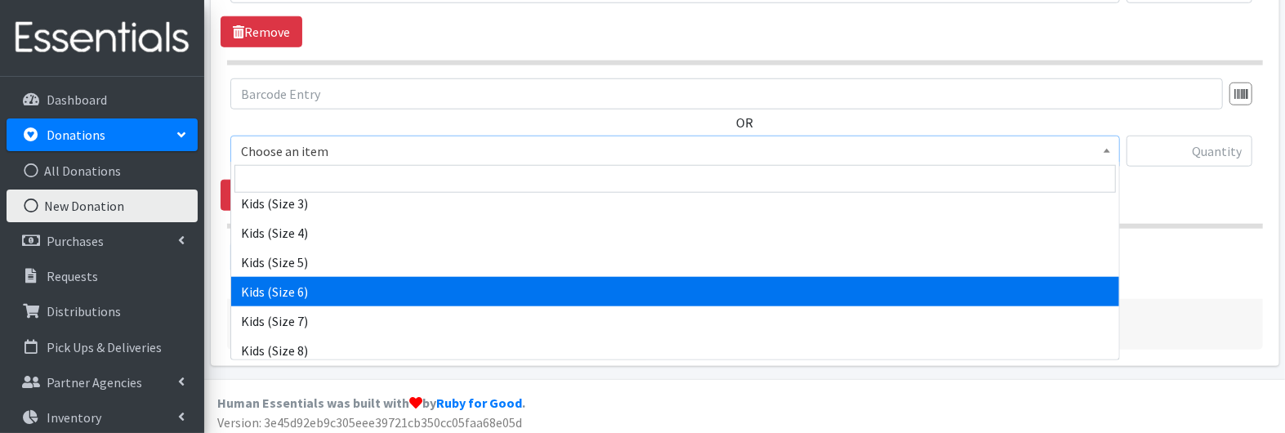
select select "3419"
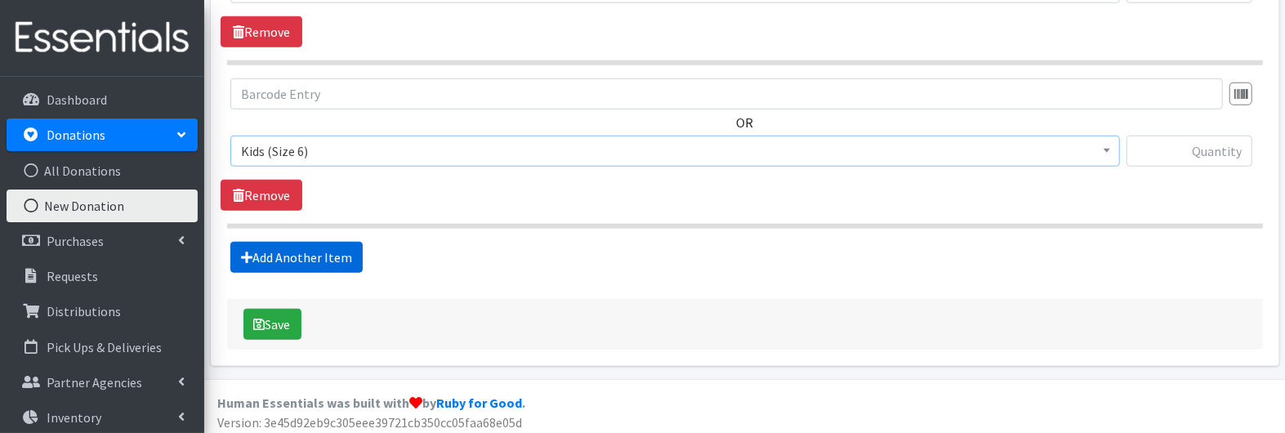
click at [310, 251] on link "Add Another Item" at bounding box center [296, 257] width 132 height 31
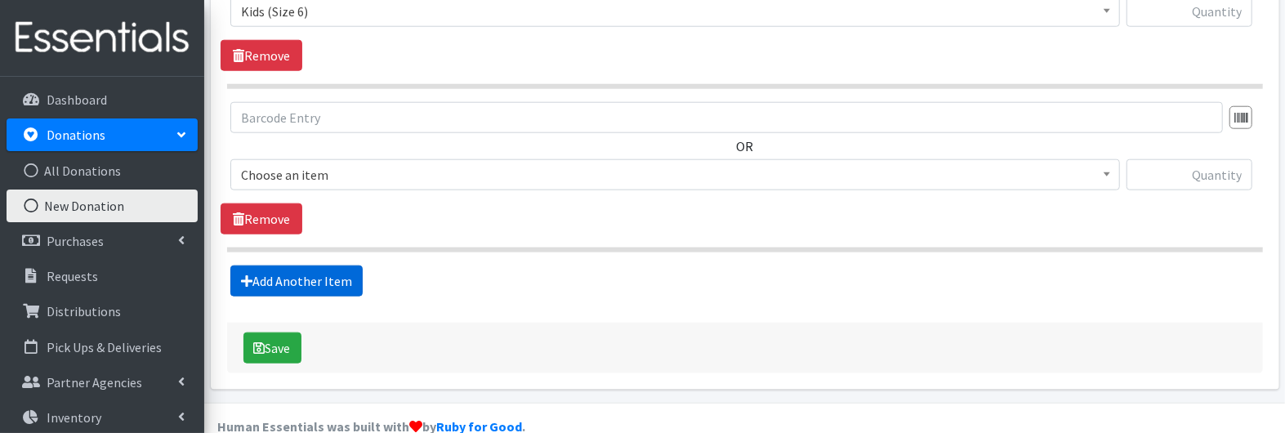
scroll to position [1104, 0]
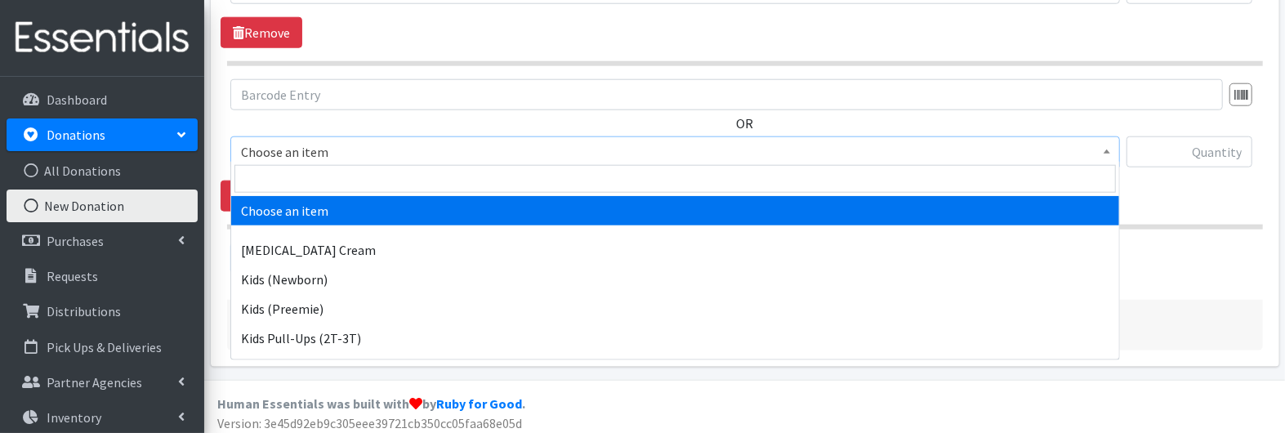
click at [298, 148] on span "Choose an item" at bounding box center [675, 152] width 869 height 23
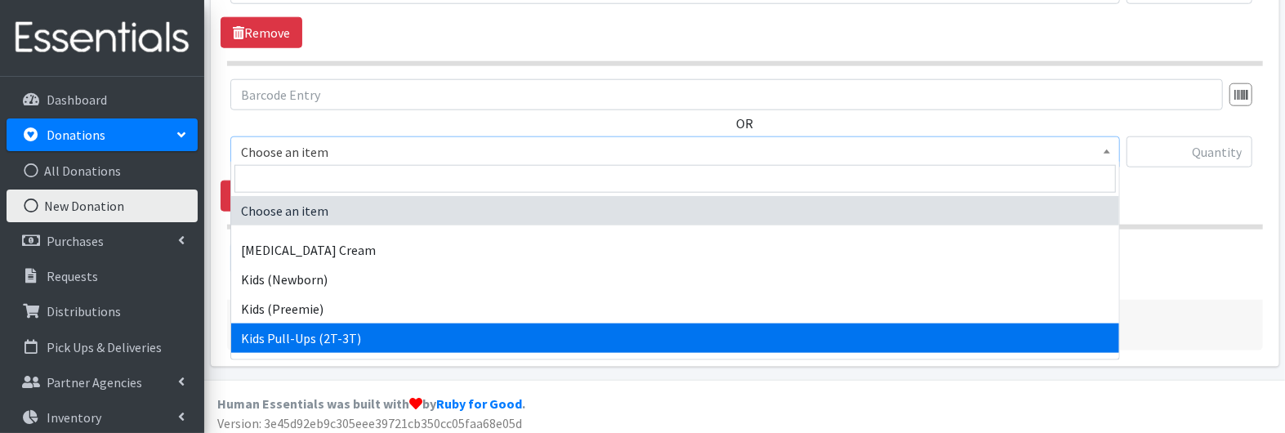
select select "3415"
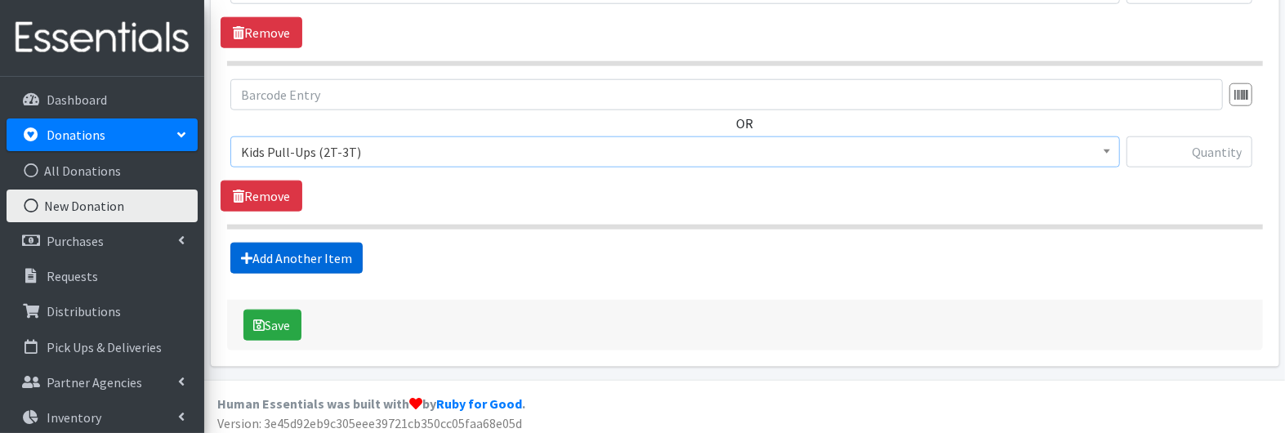
click at [273, 261] on link "Add Another Item" at bounding box center [296, 258] width 132 height 31
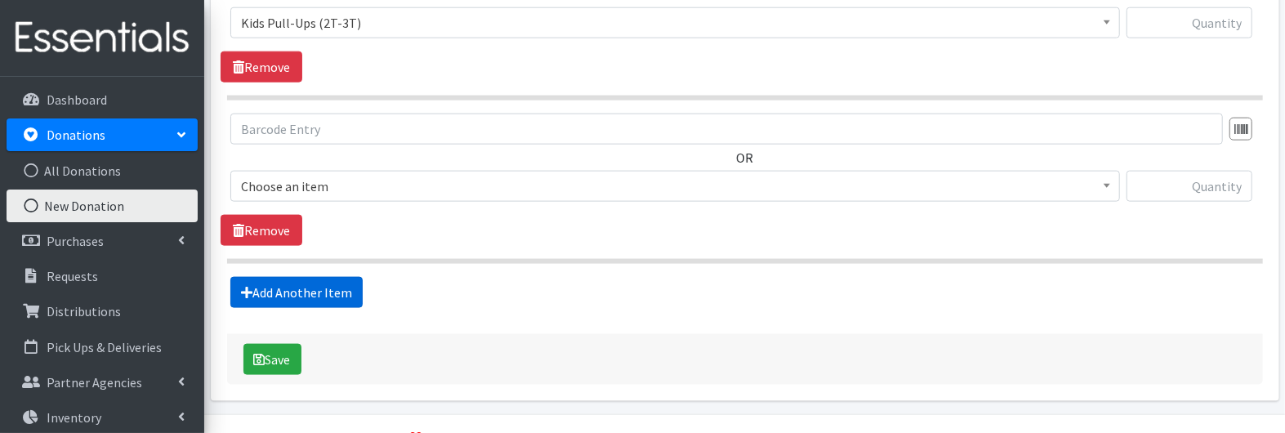
scroll to position [1266, 0]
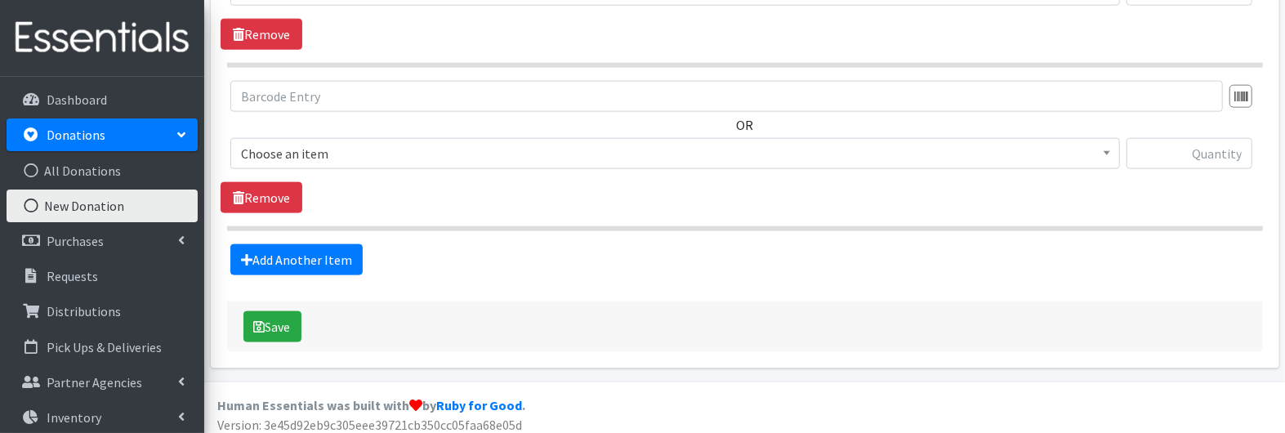
click at [265, 146] on span "Choose an item" at bounding box center [675, 153] width 869 height 23
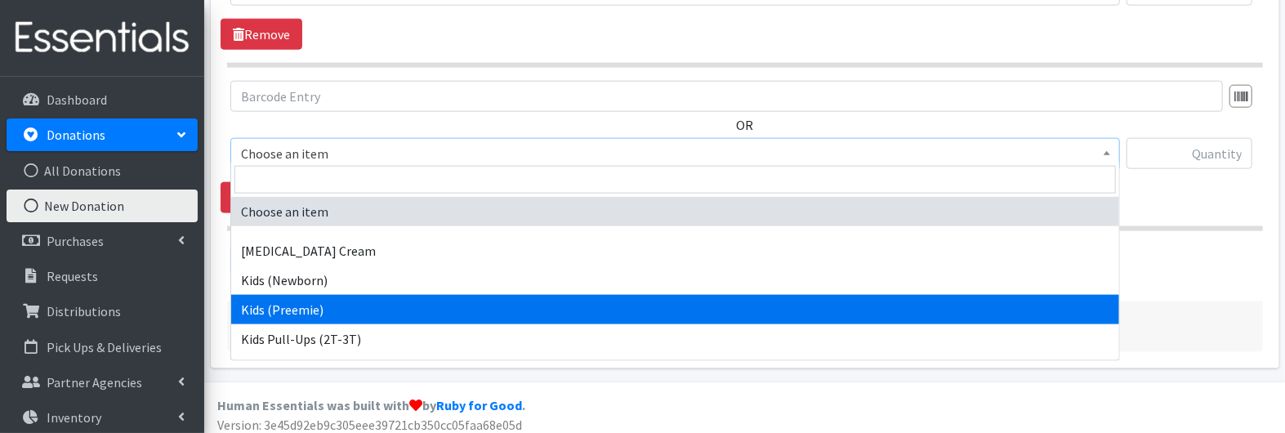
scroll to position [346, 0]
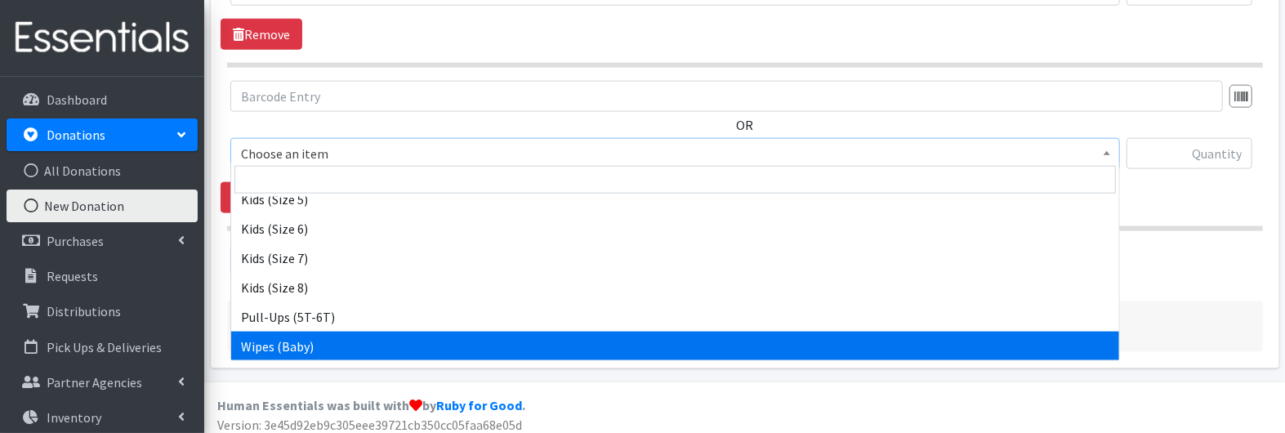
select select "3418"
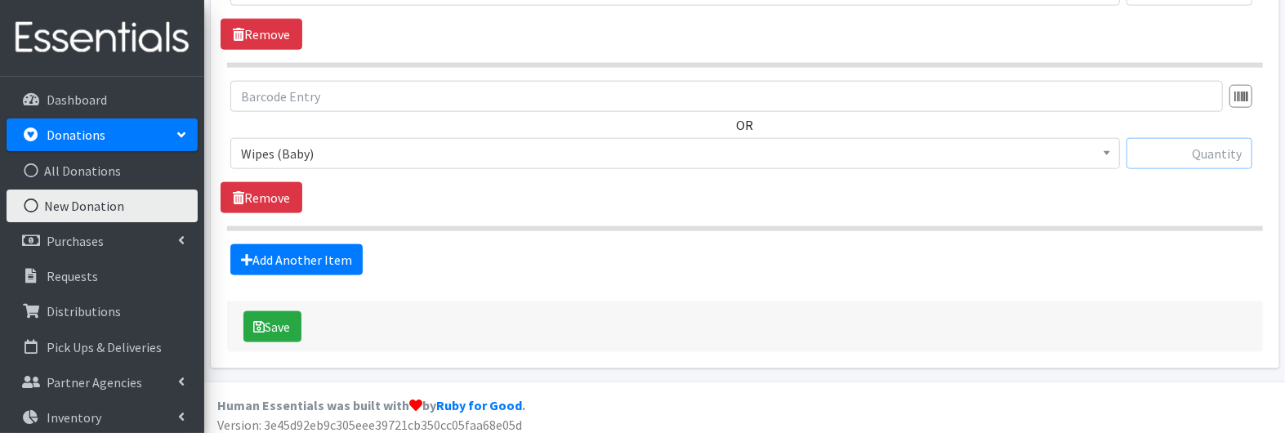
click at [1184, 144] on input "text" at bounding box center [1190, 153] width 126 height 31
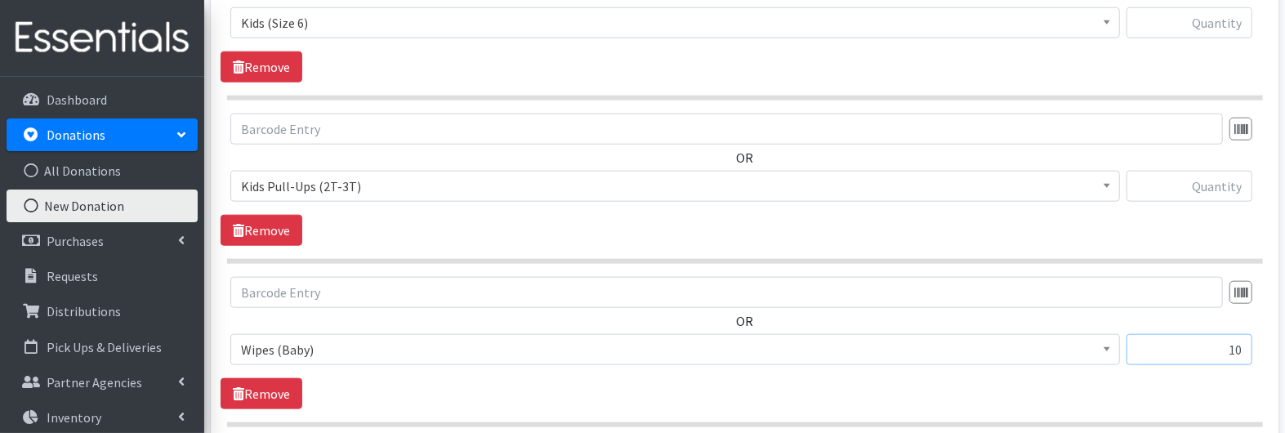
scroll to position [1068, 0]
type input "10"
click at [1210, 185] on input "text" at bounding box center [1190, 187] width 126 height 31
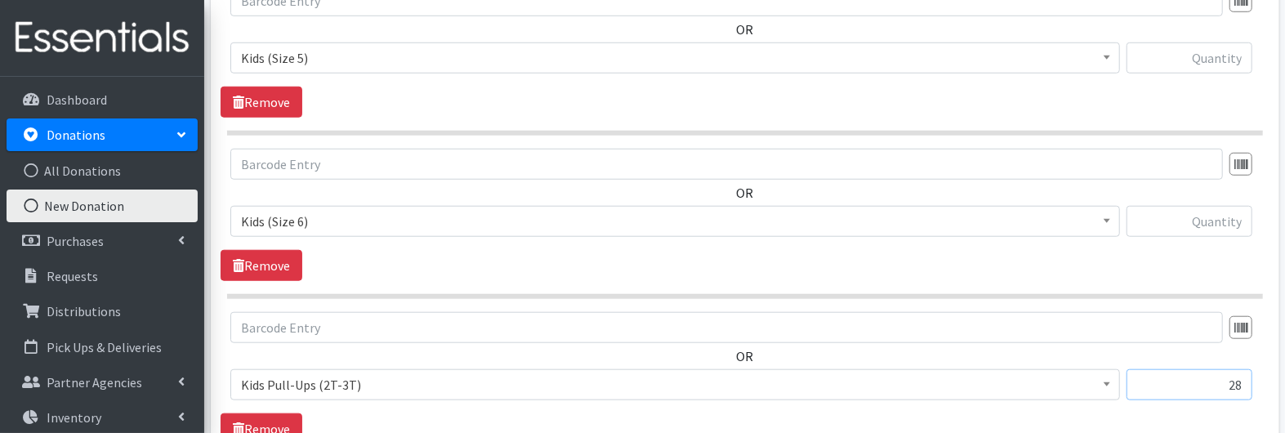
scroll to position [810, 0]
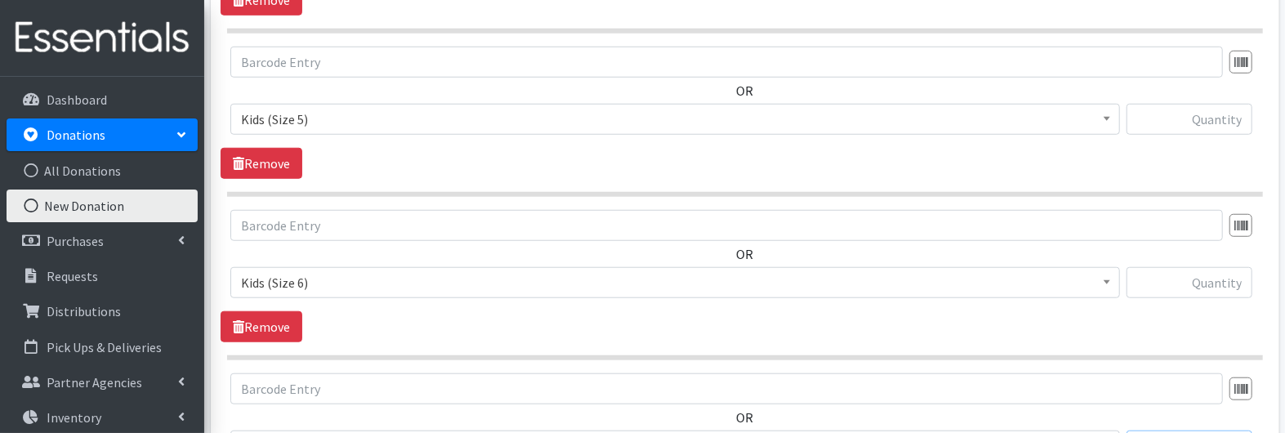
type input "28"
click at [1221, 283] on input "text" at bounding box center [1190, 282] width 126 height 31
type input "292"
click at [1206, 114] on input "text" at bounding box center [1190, 119] width 126 height 31
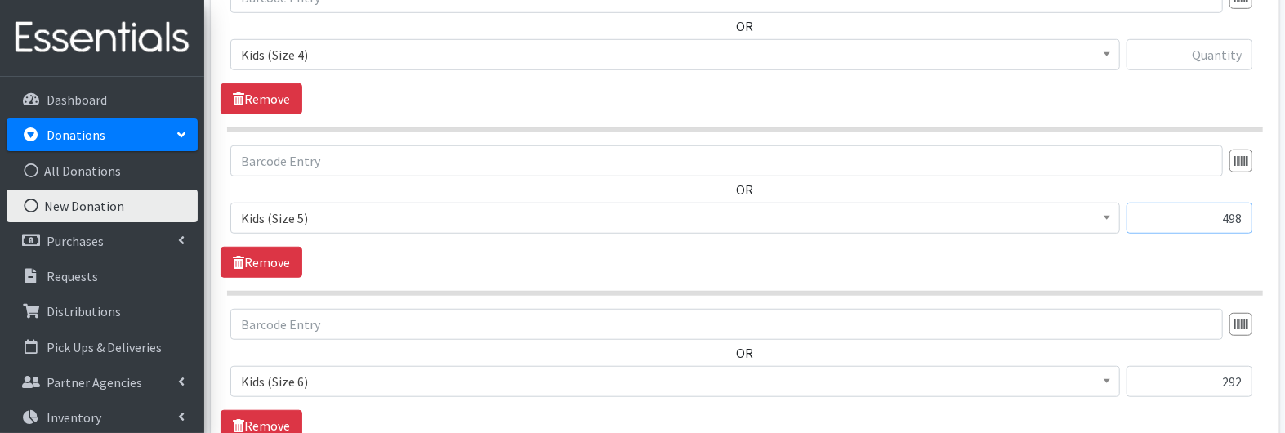
scroll to position [678, 0]
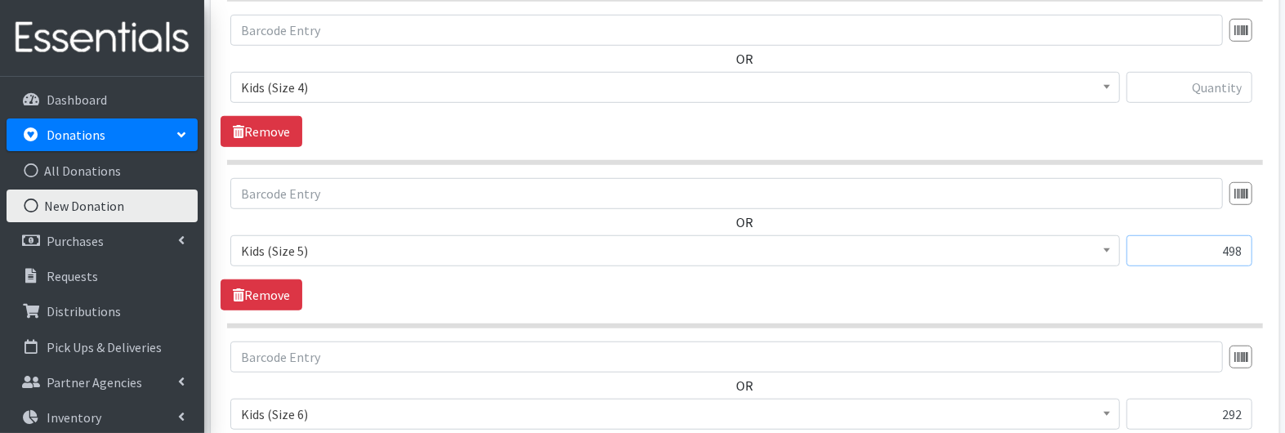
type input "498"
click at [1212, 89] on input "text" at bounding box center [1190, 87] width 126 height 31
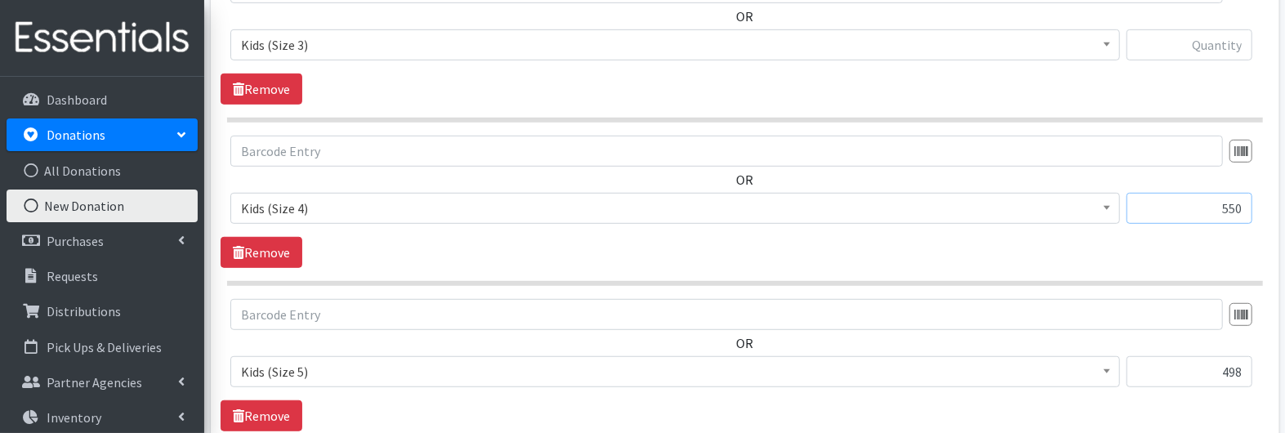
scroll to position [553, 0]
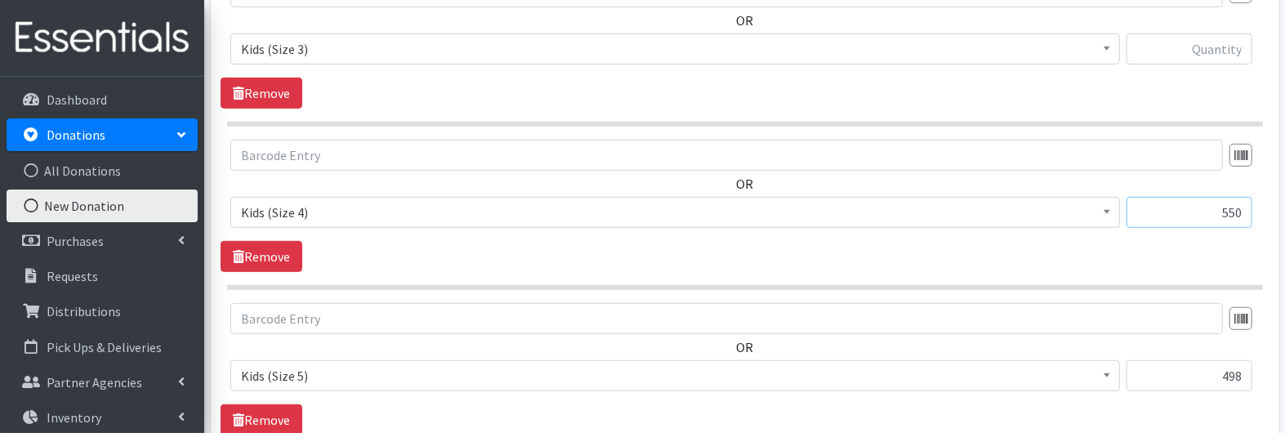
type input "550"
click at [1220, 47] on input "text" at bounding box center [1190, 48] width 126 height 31
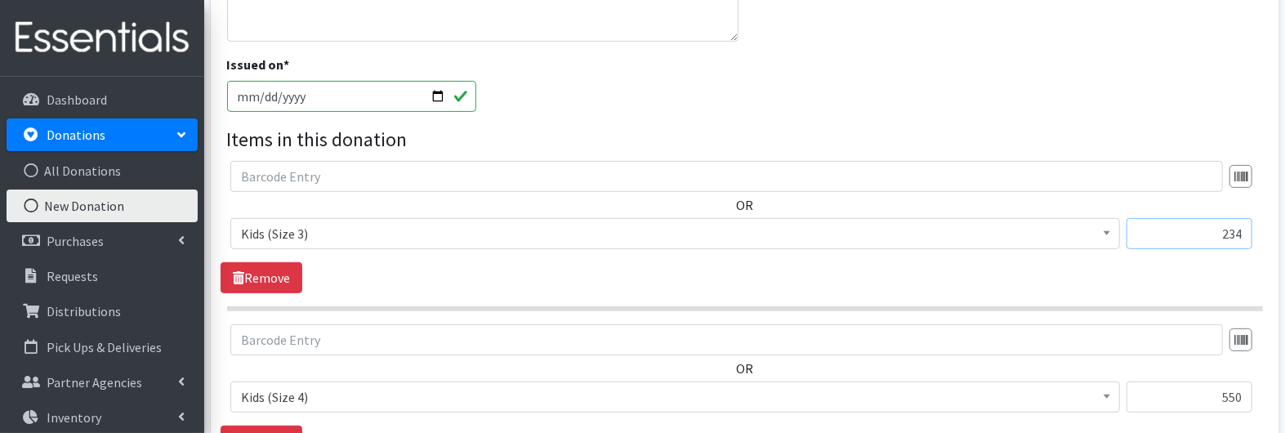
scroll to position [366, 0]
type input "234"
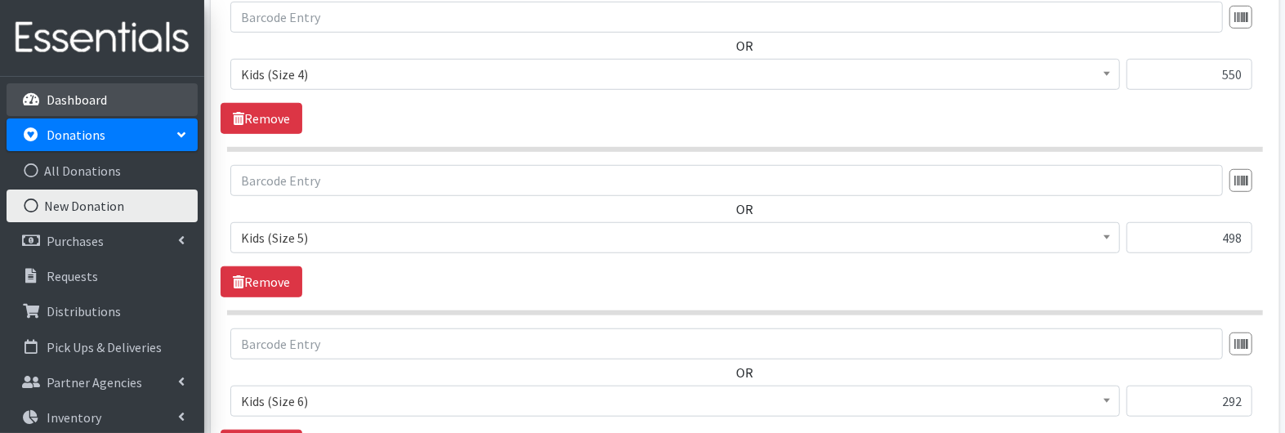
scroll to position [1266, 0]
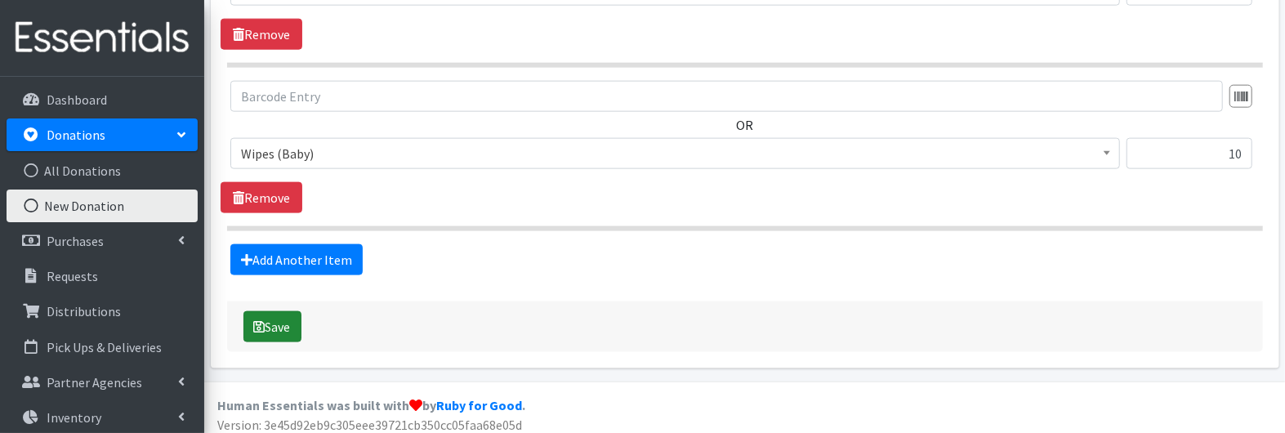
click at [277, 311] on button "Save" at bounding box center [272, 326] width 58 height 31
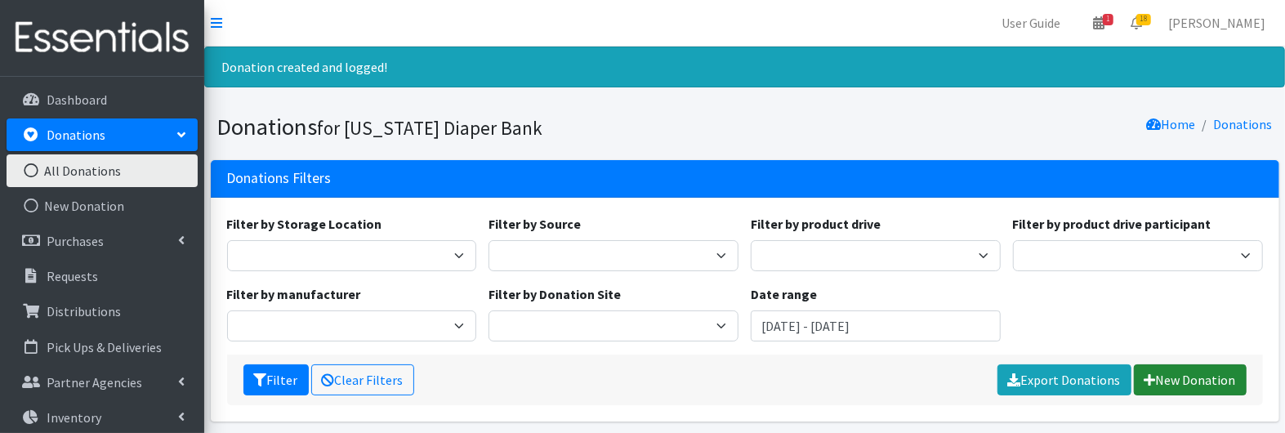
click at [1193, 386] on link "New Donation" at bounding box center [1190, 379] width 113 height 31
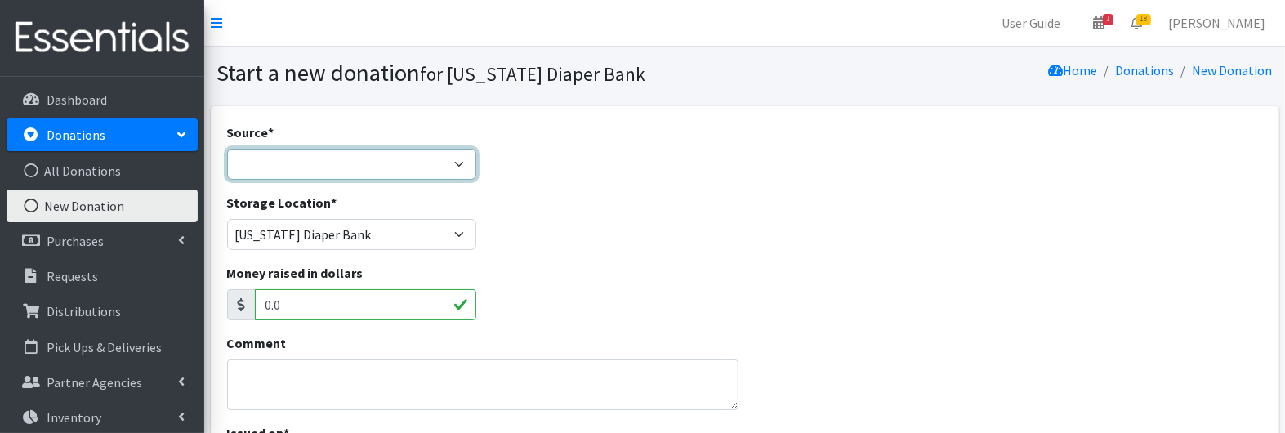
click at [353, 165] on select "Product Drive Manufacturer Donation Site Misc. Donation" at bounding box center [352, 164] width 250 height 31
select select "Donation Site"
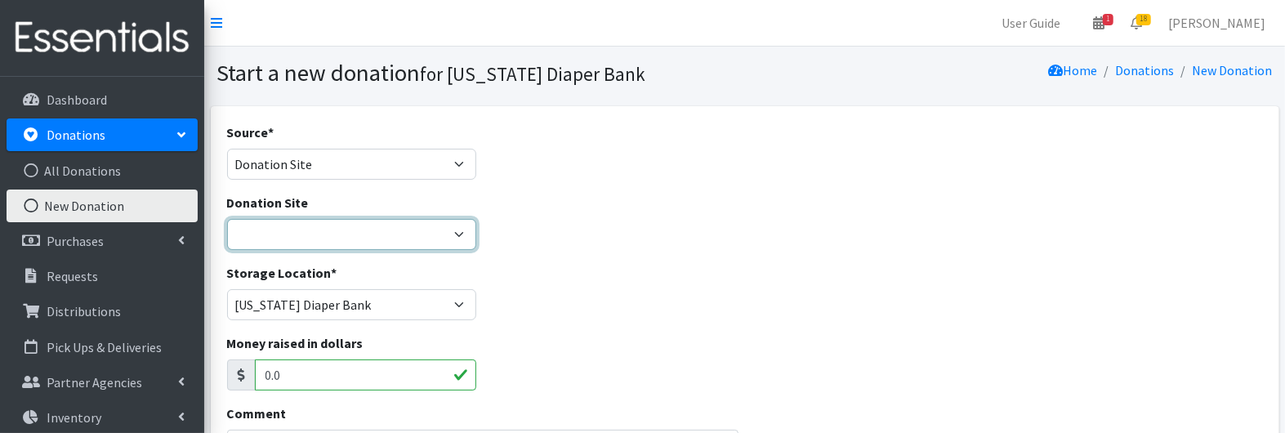
click at [356, 232] on select "Ascension St. Vincent Ashley's Music Circle Baby2Baby Becky the Bakester Bottle…" at bounding box center [352, 234] width 250 height 31
select select "832"
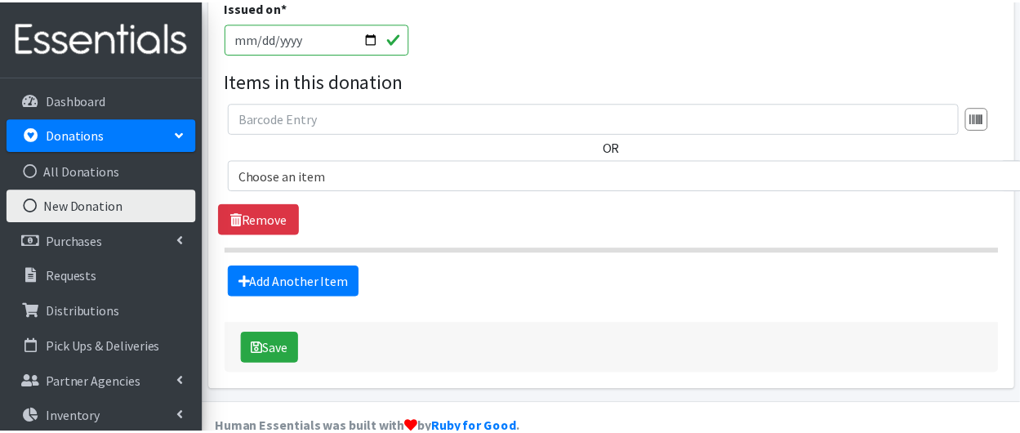
scroll to position [552, 0]
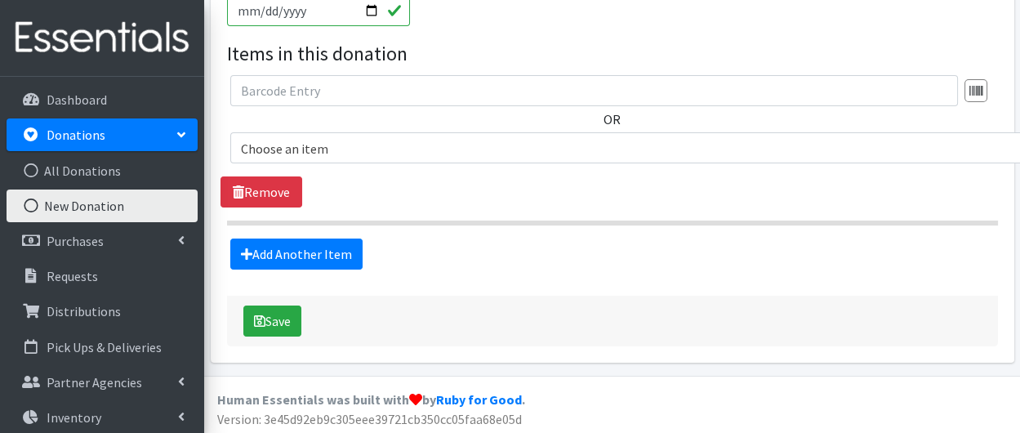
click at [361, 150] on span "Choose an item" at bounding box center [675, 148] width 869 height 23
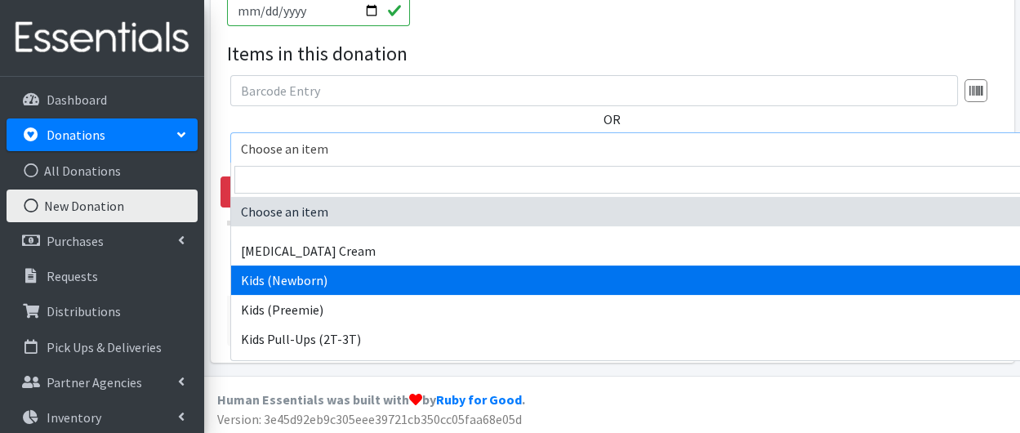
select select "3400"
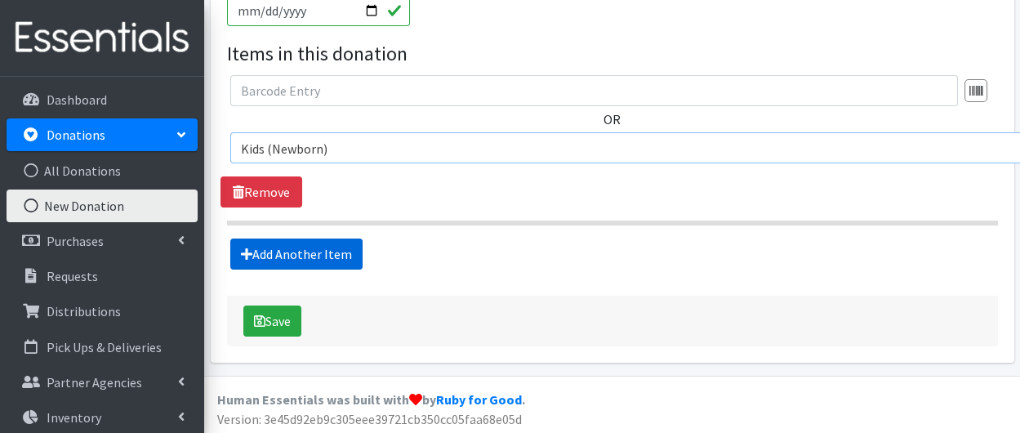
click at [289, 246] on link "Add Another Item" at bounding box center [296, 254] width 132 height 31
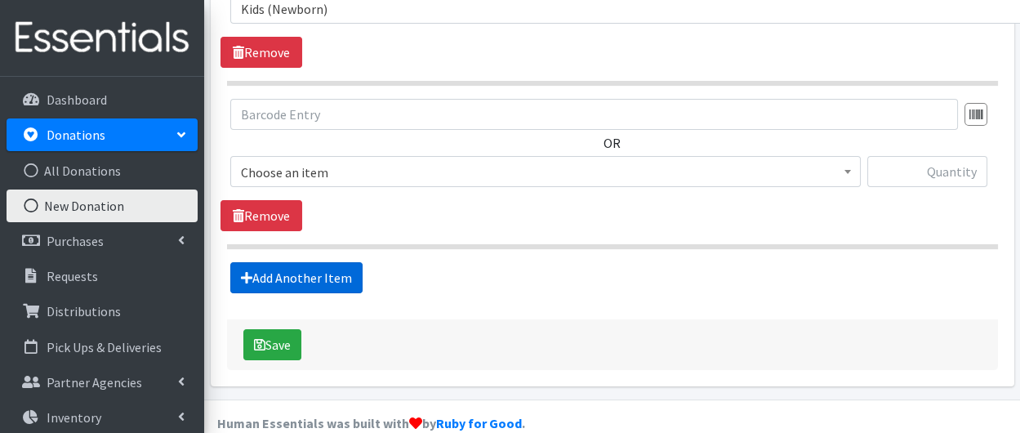
scroll to position [715, 0]
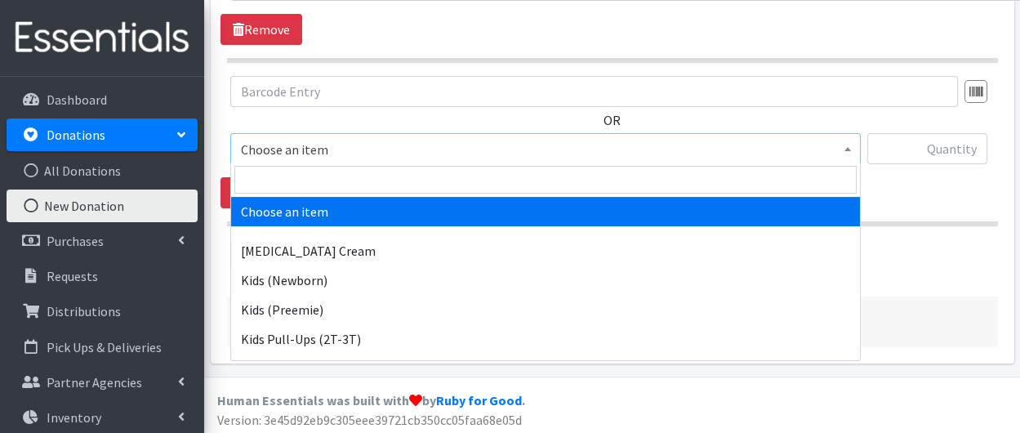
click at [267, 148] on span "Choose an item" at bounding box center [546, 149] width 610 height 23
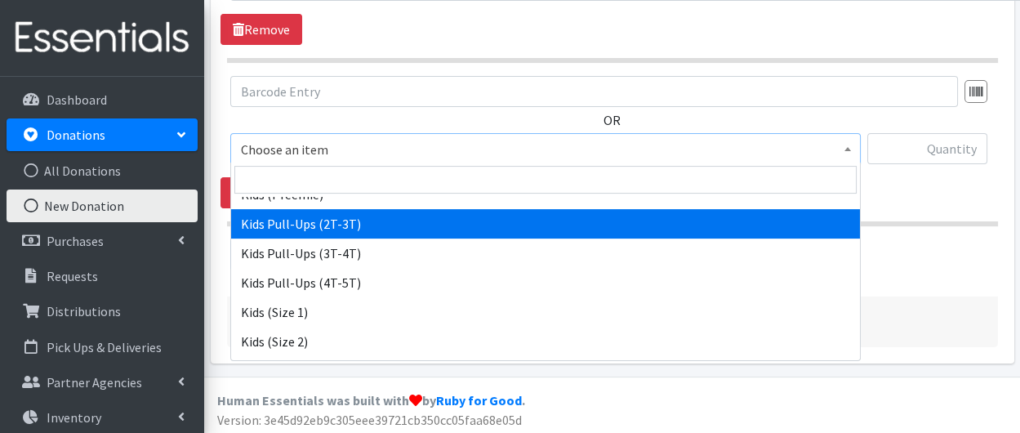
scroll to position [119, 0]
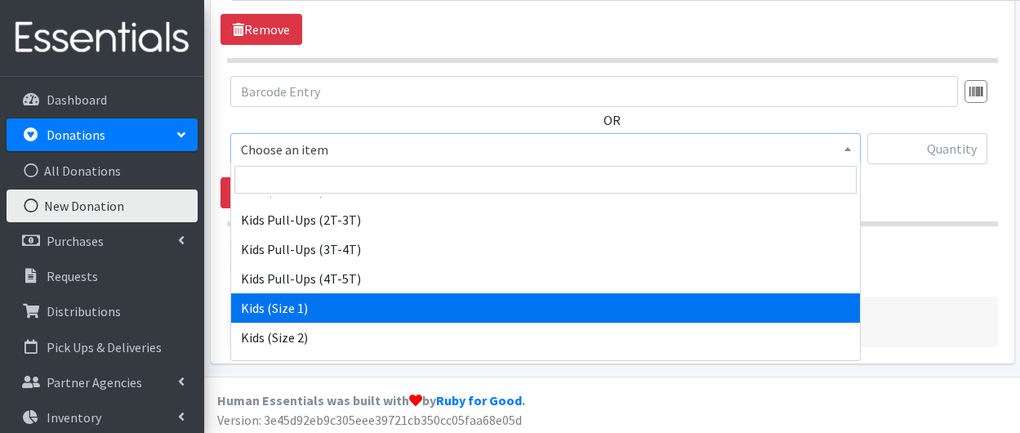
select select "3401"
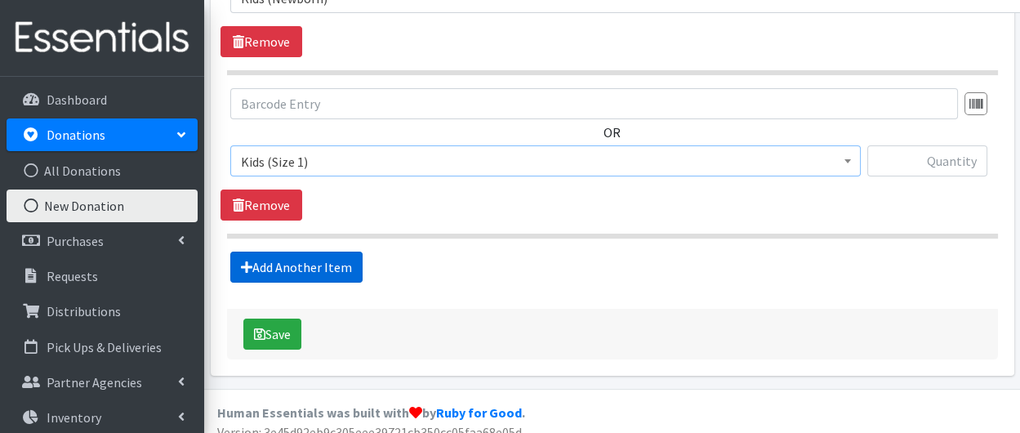
scroll to position [707, 0]
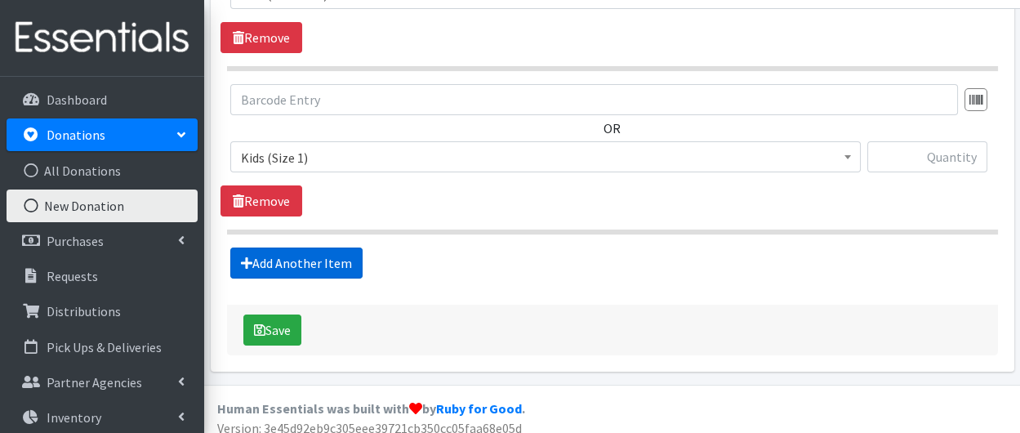
click at [299, 257] on link "Add Another Item" at bounding box center [296, 263] width 132 height 31
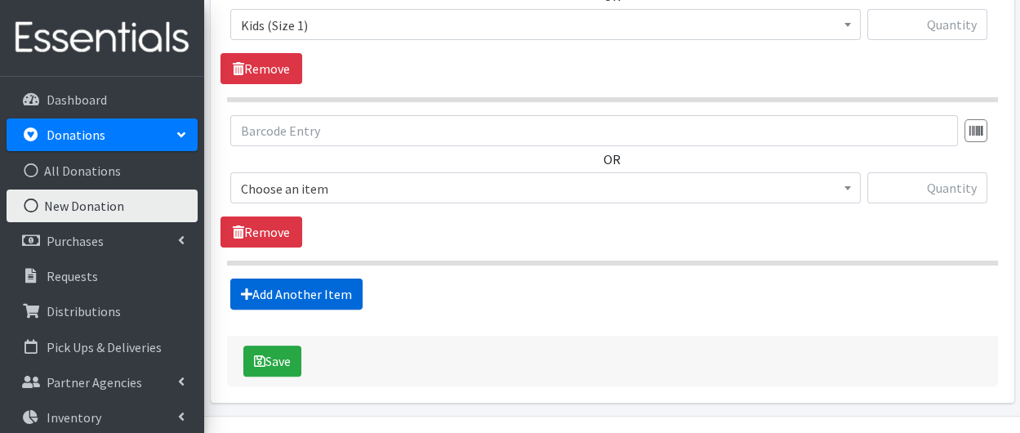
scroll to position [877, 0]
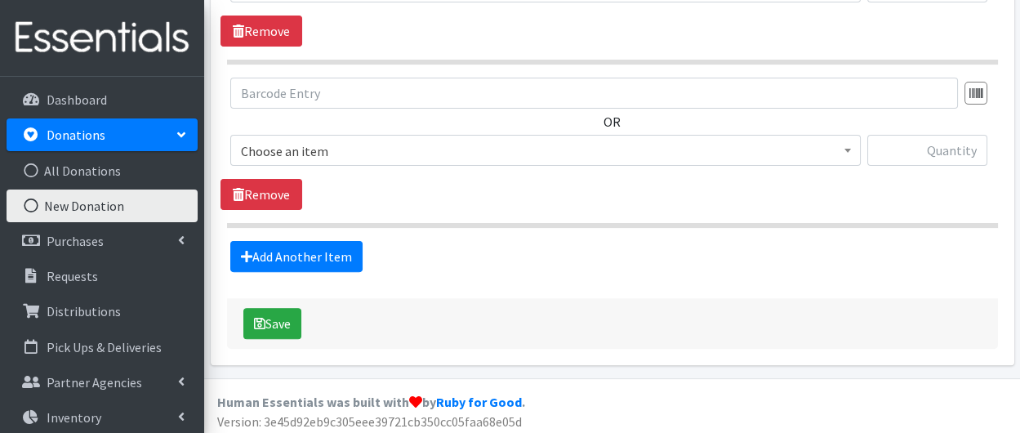
click at [297, 140] on span "Choose an item" at bounding box center [546, 151] width 610 height 23
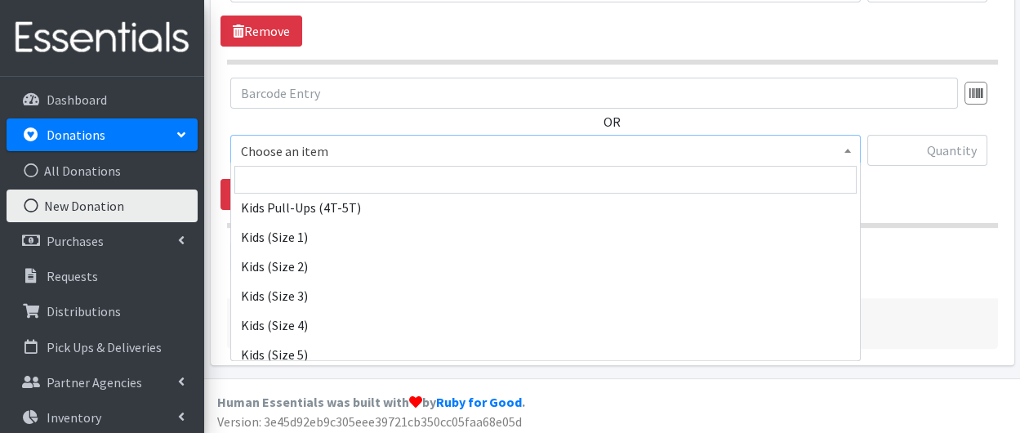
scroll to position [192, 0]
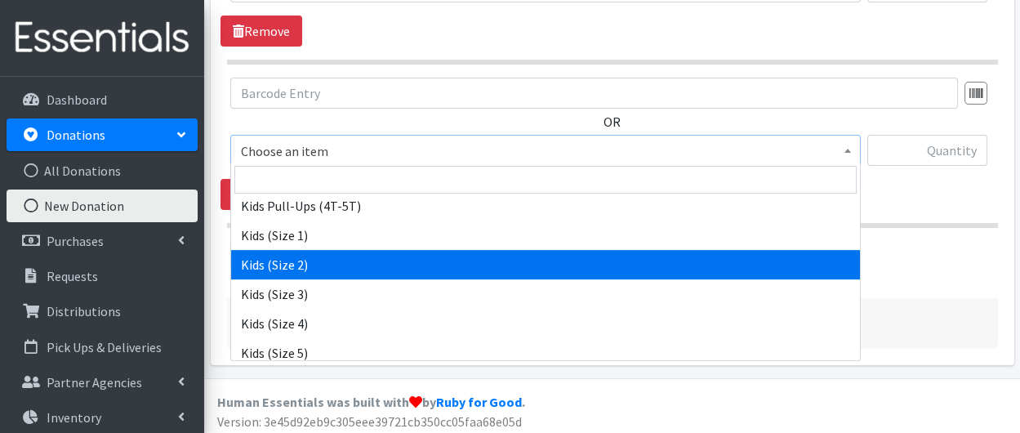
select select "3420"
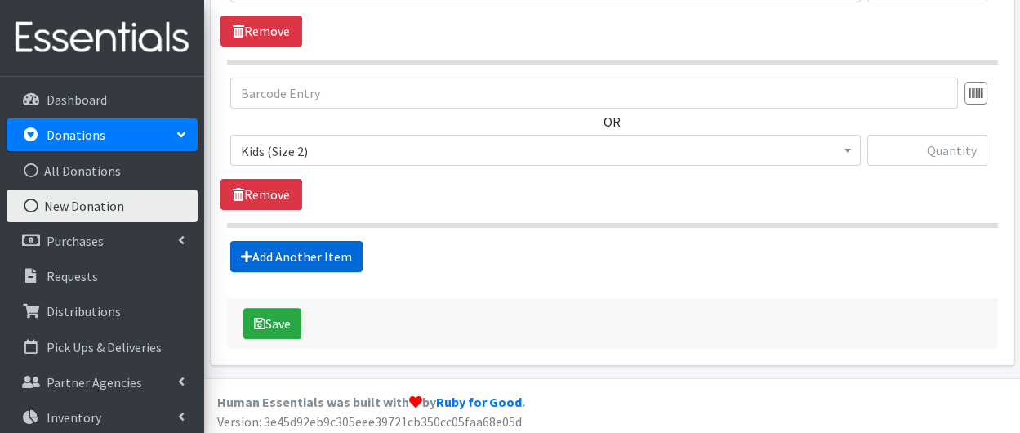
click at [340, 252] on link "Add Another Item" at bounding box center [296, 256] width 132 height 31
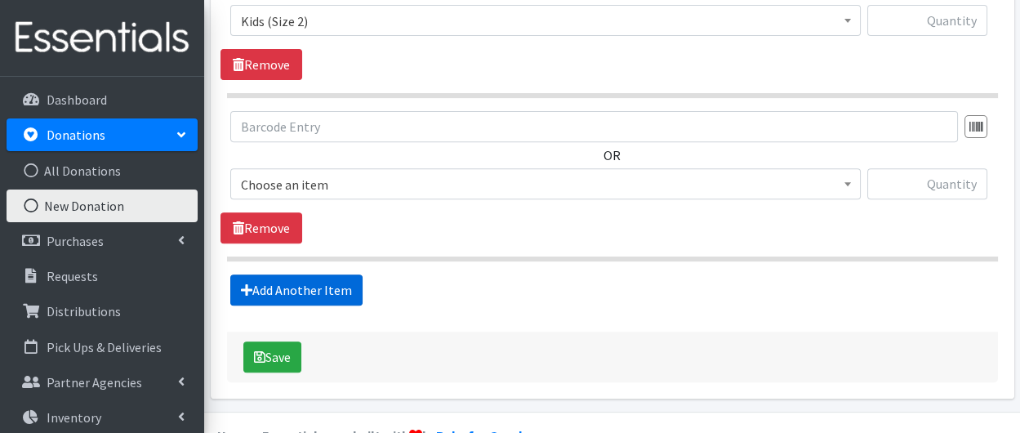
scroll to position [1039, 0]
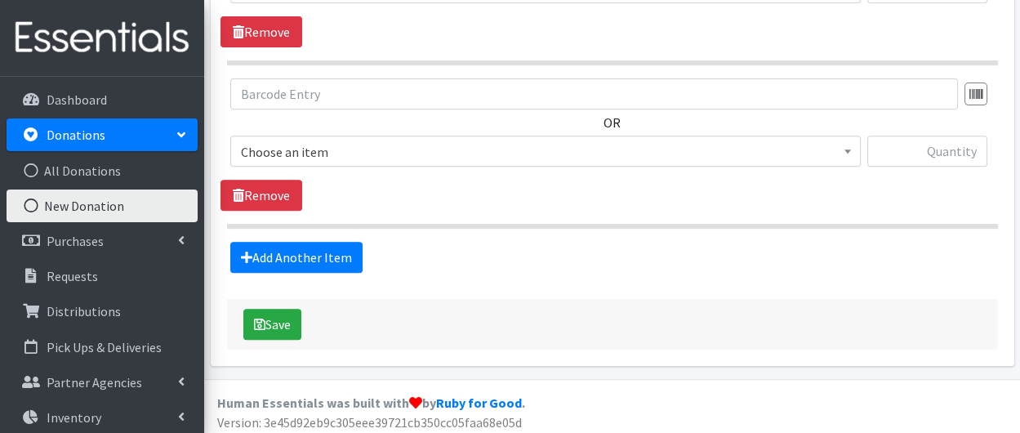
click at [306, 150] on span "Choose an item" at bounding box center [546, 152] width 610 height 23
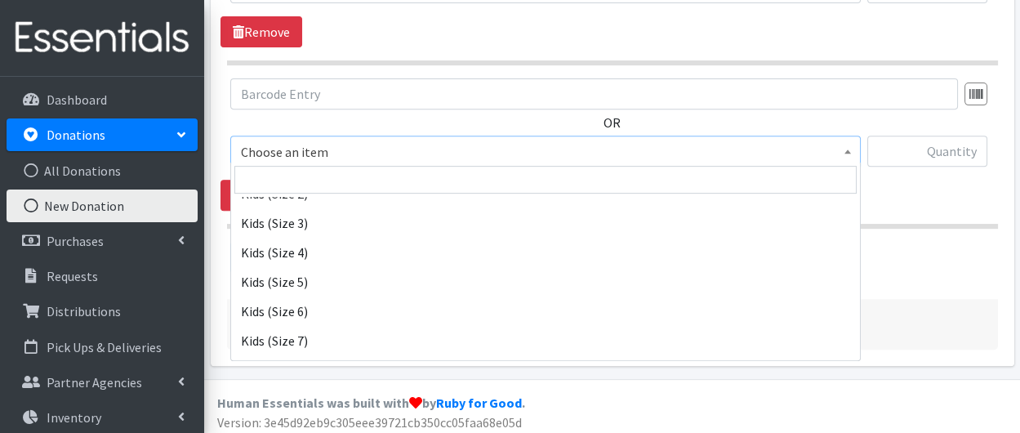
scroll to position [259, 0]
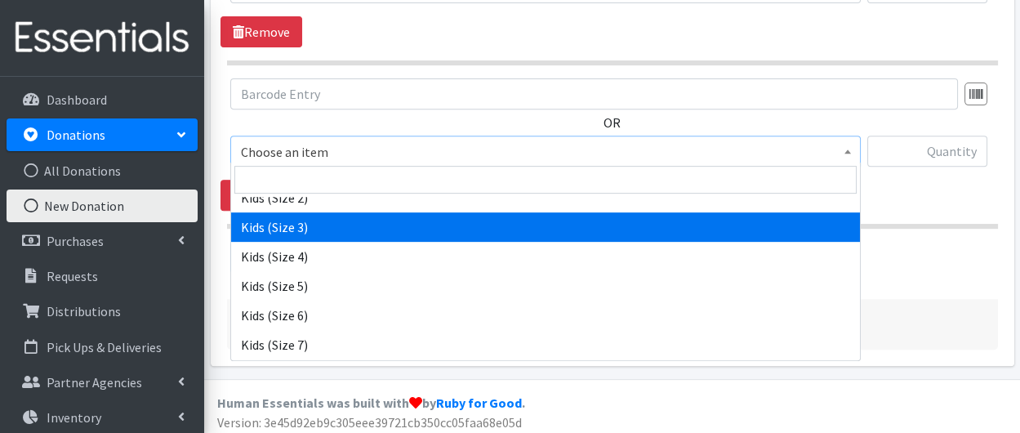
select select "3393"
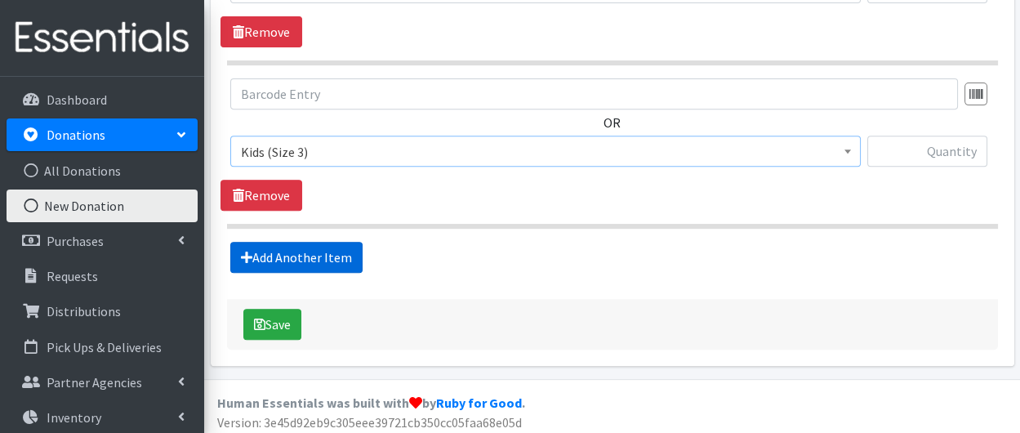
click at [308, 251] on link "Add Another Item" at bounding box center [296, 257] width 132 height 31
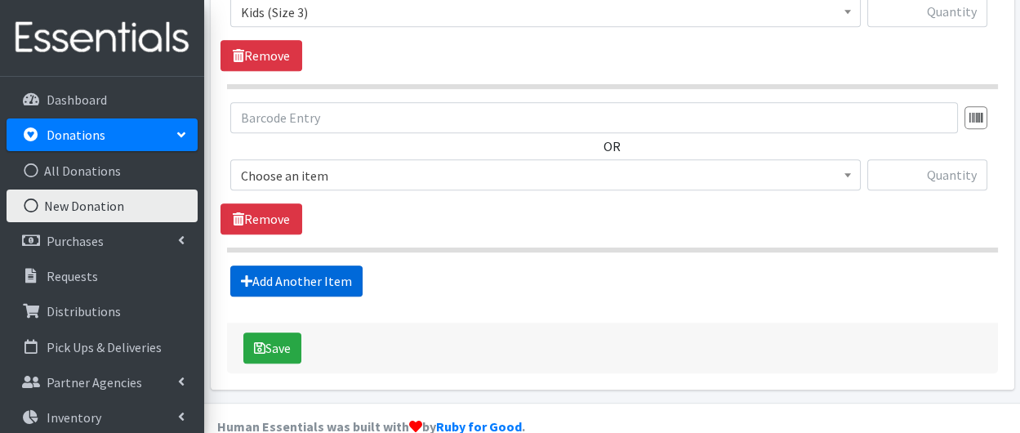
scroll to position [1202, 0]
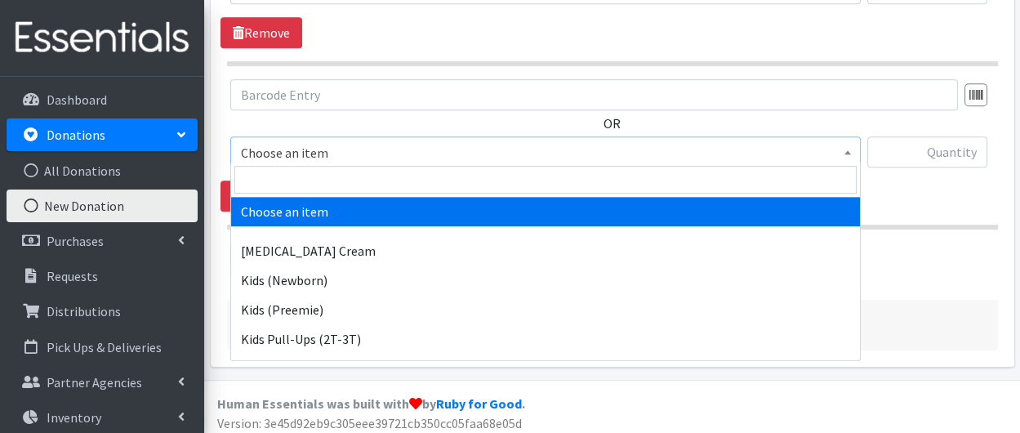
click at [303, 149] on span "Choose an item" at bounding box center [546, 152] width 610 height 23
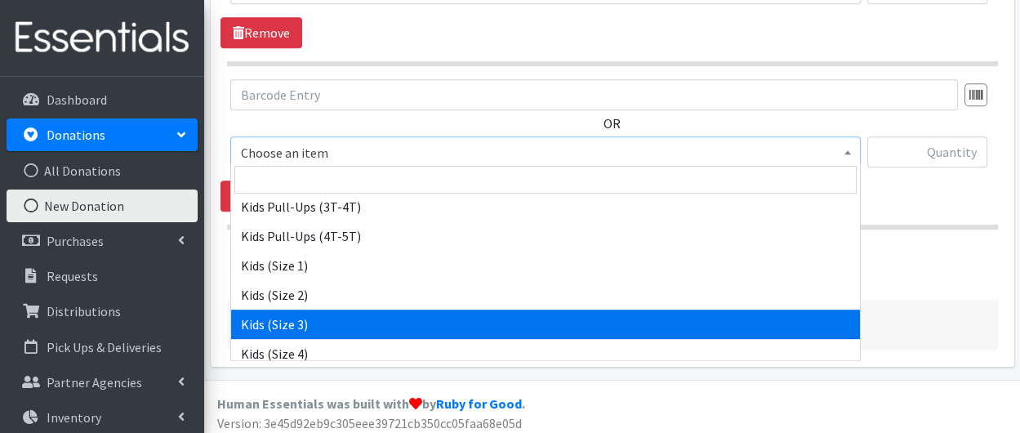
scroll to position [248, 0]
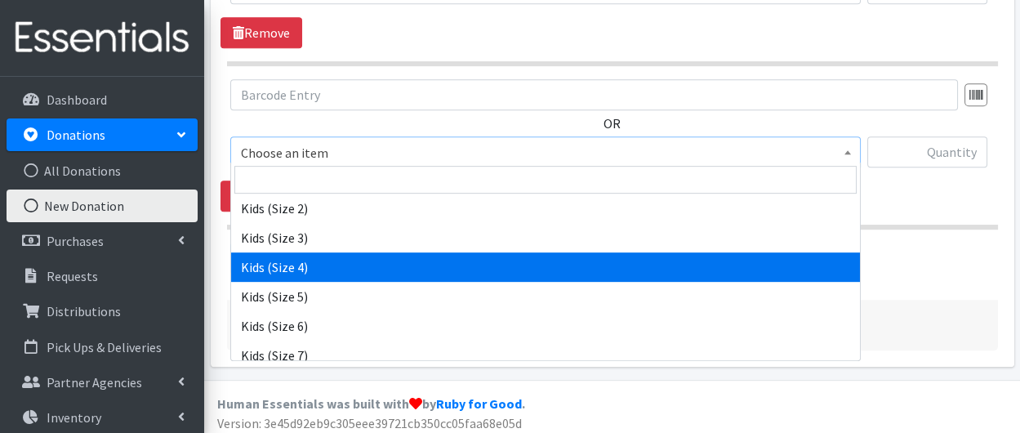
select select "3394"
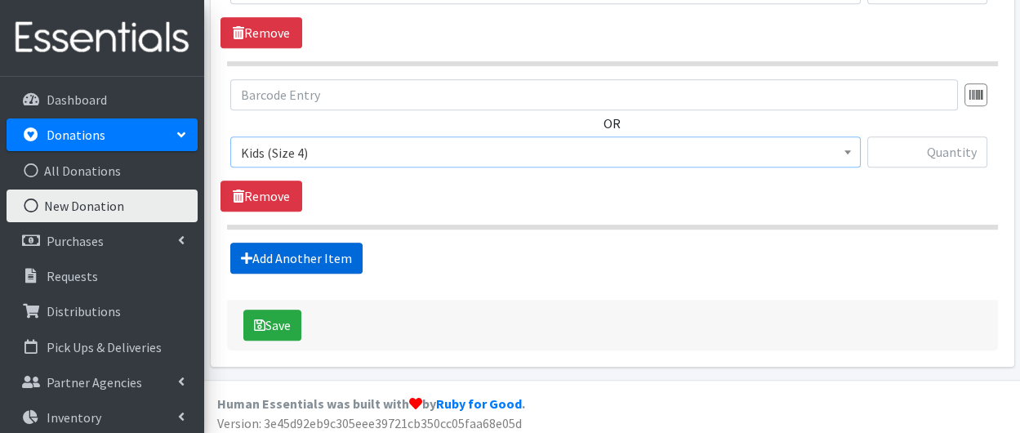
click at [311, 250] on link "Add Another Item" at bounding box center [296, 258] width 132 height 31
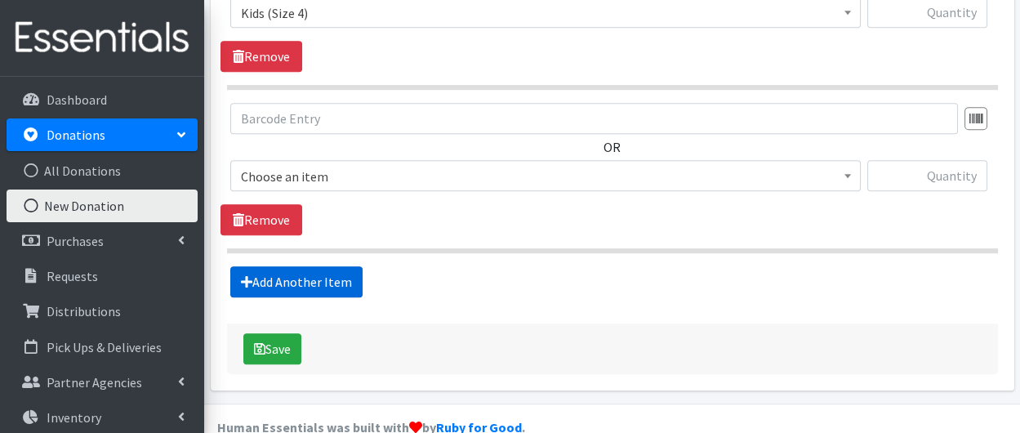
scroll to position [1364, 0]
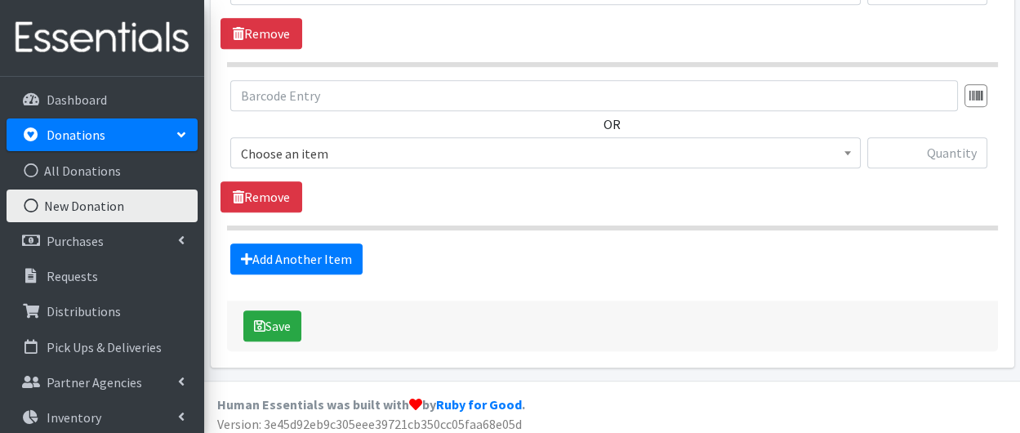
click at [304, 145] on span "Choose an item" at bounding box center [546, 153] width 610 height 23
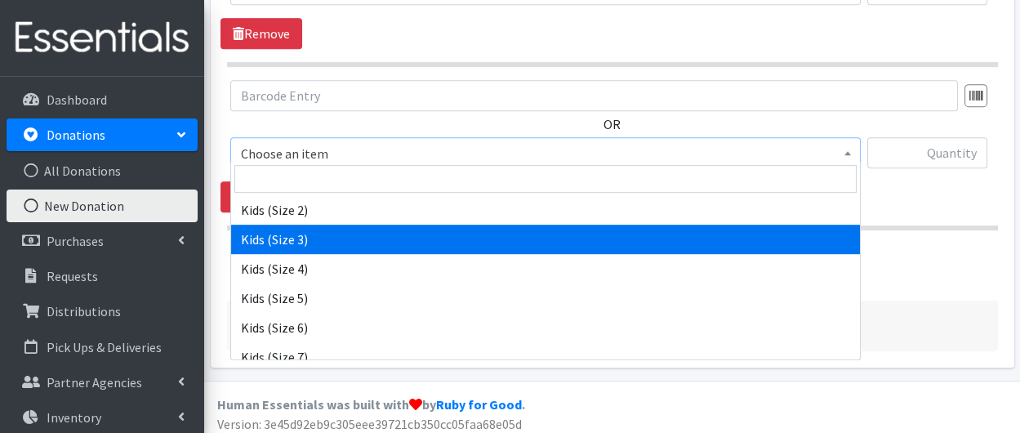
scroll to position [247, 0]
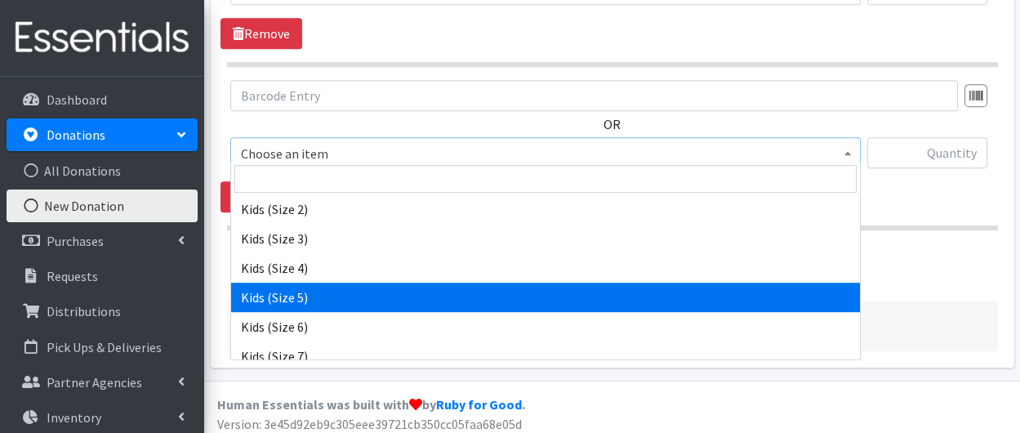
select select "3407"
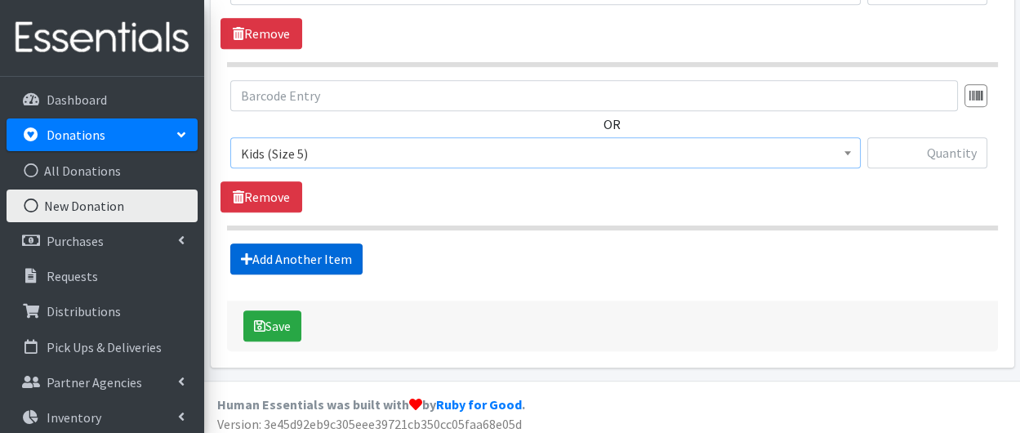
click at [306, 249] on link "Add Another Item" at bounding box center [296, 258] width 132 height 31
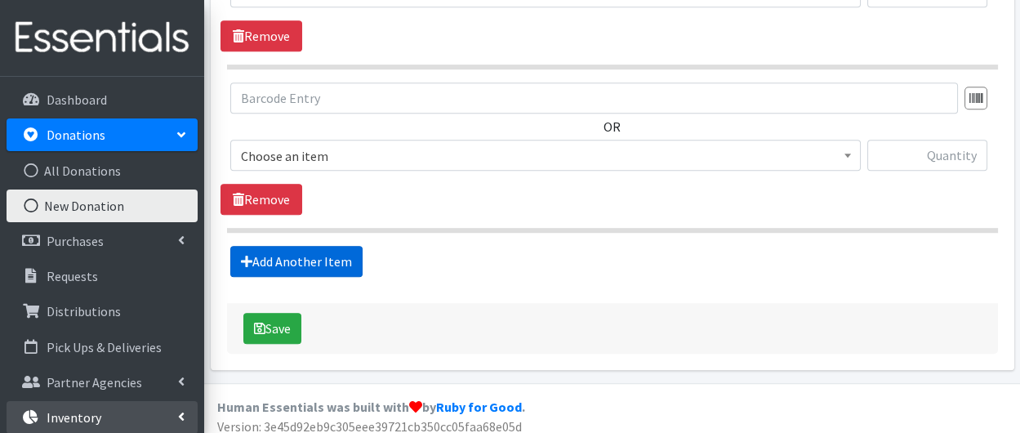
scroll to position [1526, 0]
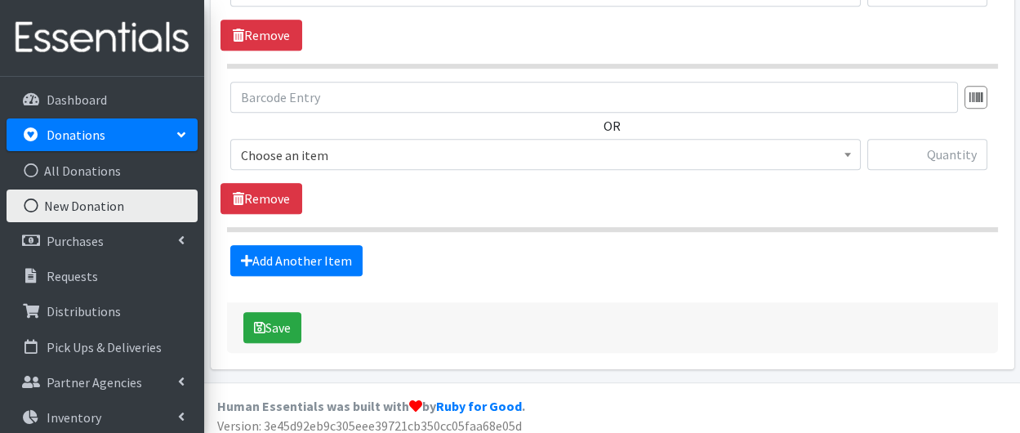
click at [344, 145] on span "Choose an item" at bounding box center [546, 155] width 610 height 23
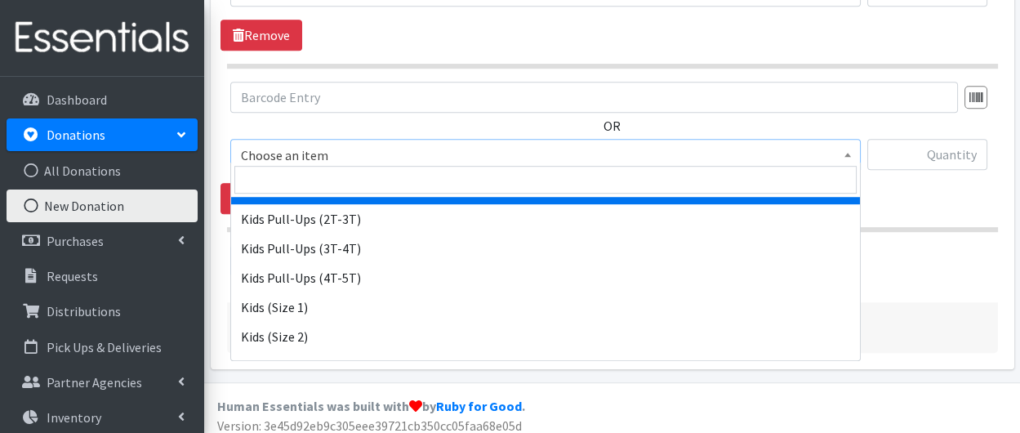
scroll to position [121, 0]
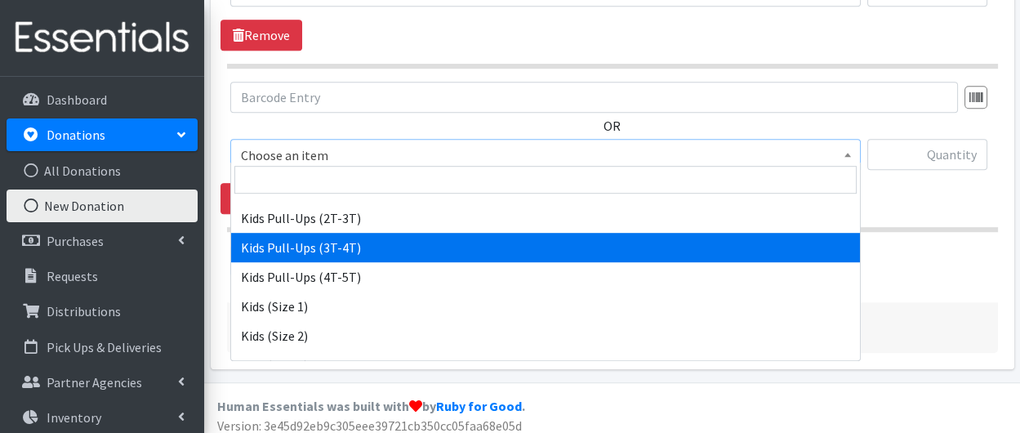
select select "3417"
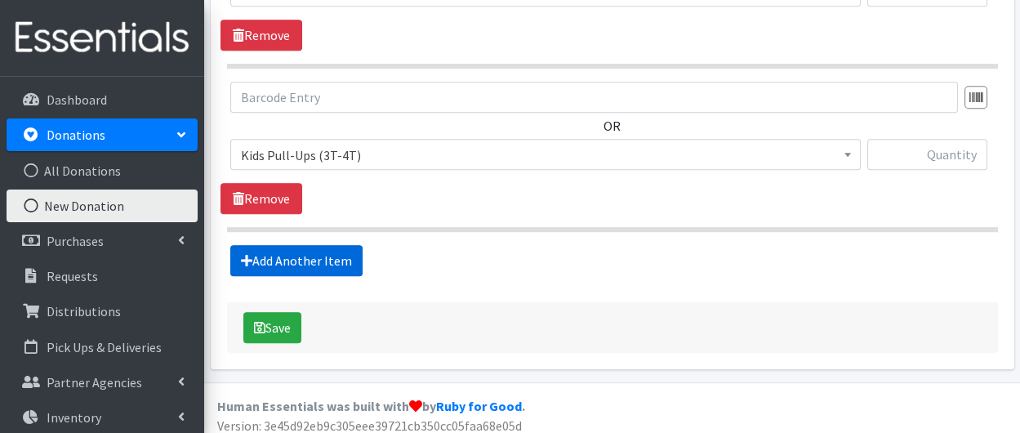
click at [306, 254] on link "Add Another Item" at bounding box center [296, 260] width 132 height 31
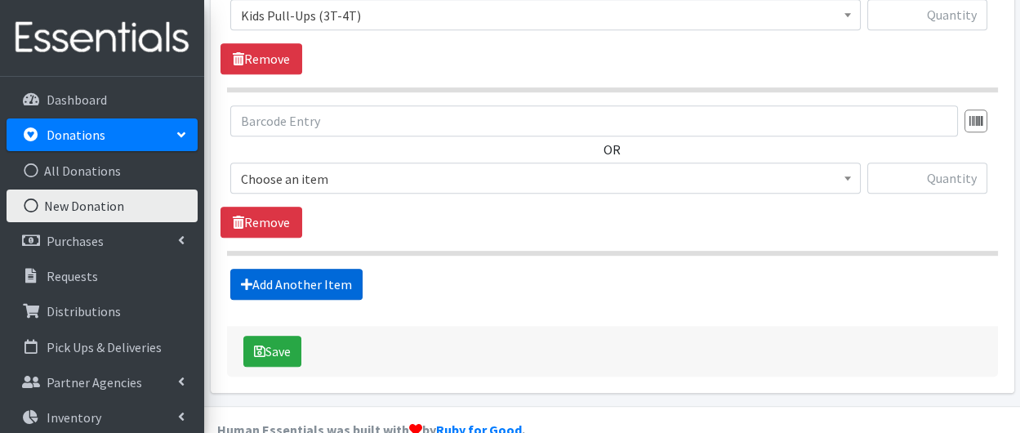
scroll to position [1689, 0]
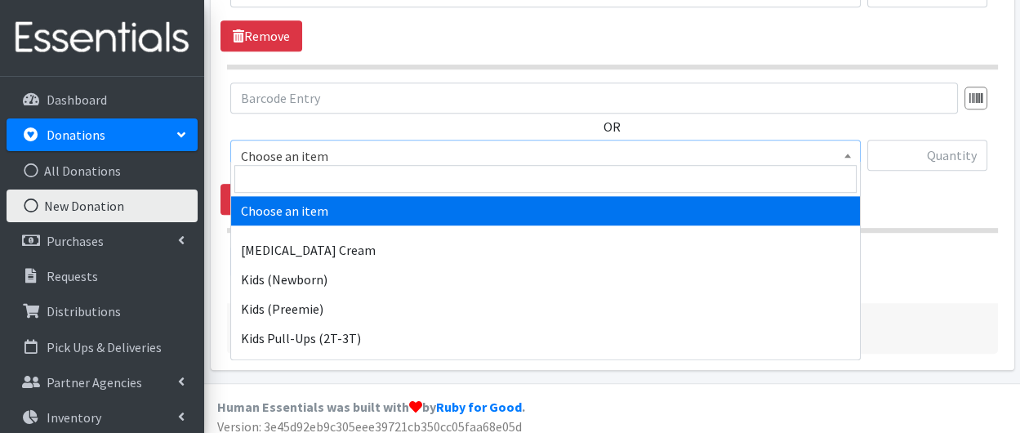
click at [308, 148] on span "Choose an item" at bounding box center [546, 156] width 610 height 23
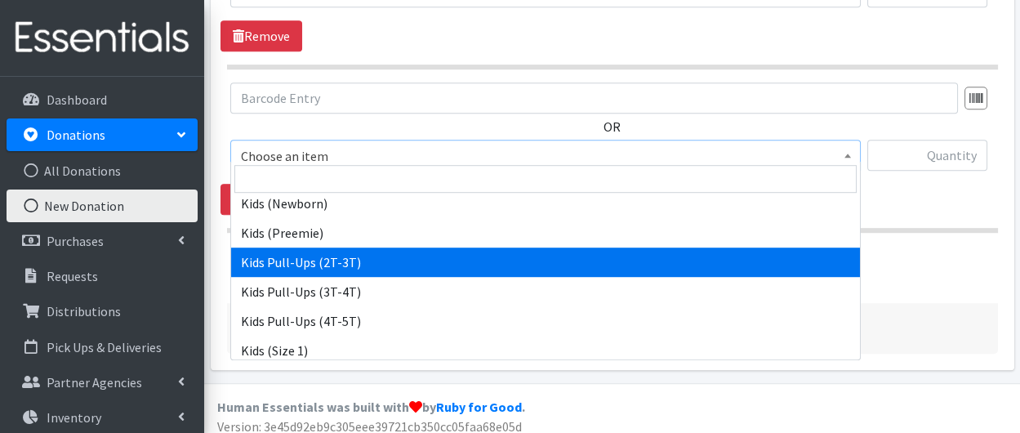
scroll to position [82, 0]
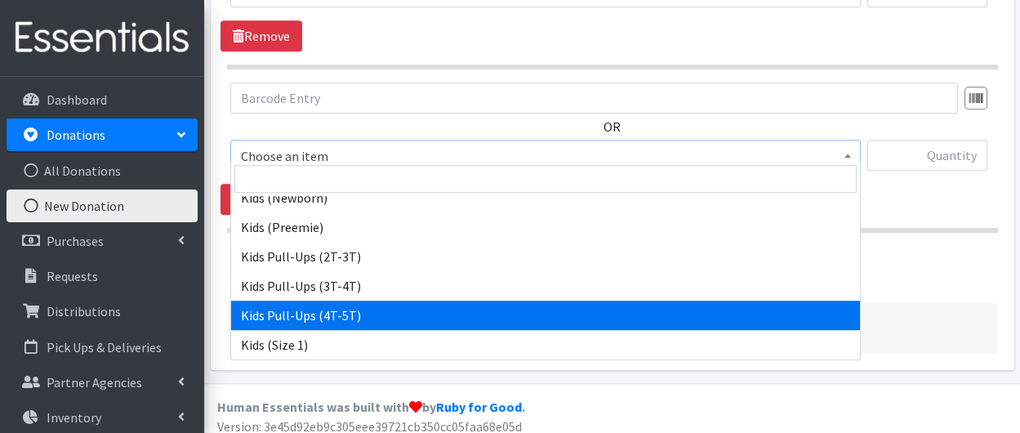
select select "3408"
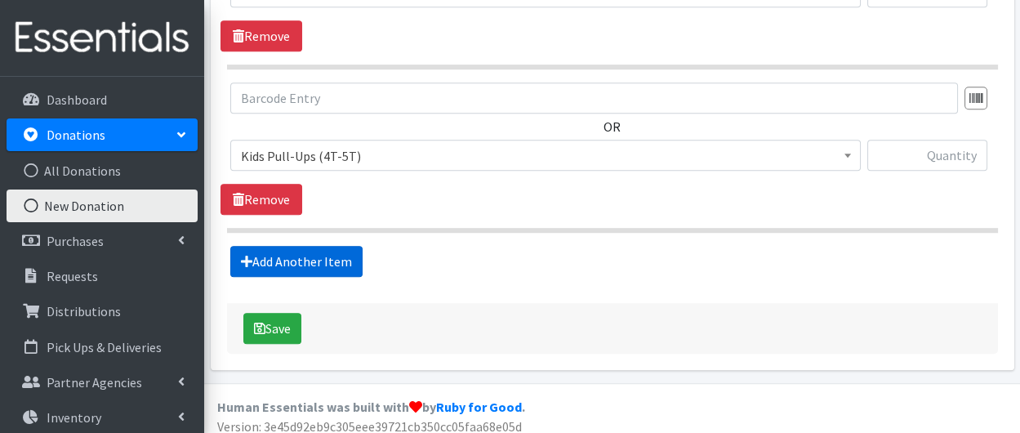
click at [260, 248] on link "Add Another Item" at bounding box center [296, 261] width 132 height 31
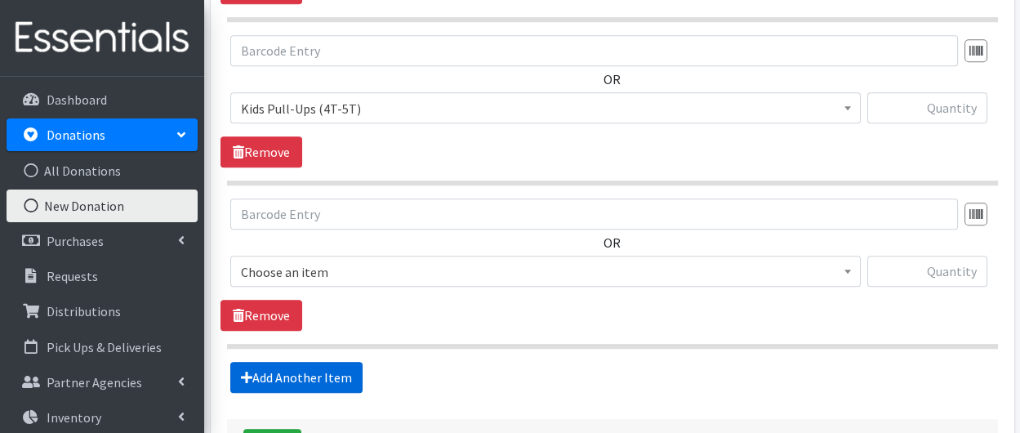
scroll to position [1851, 0]
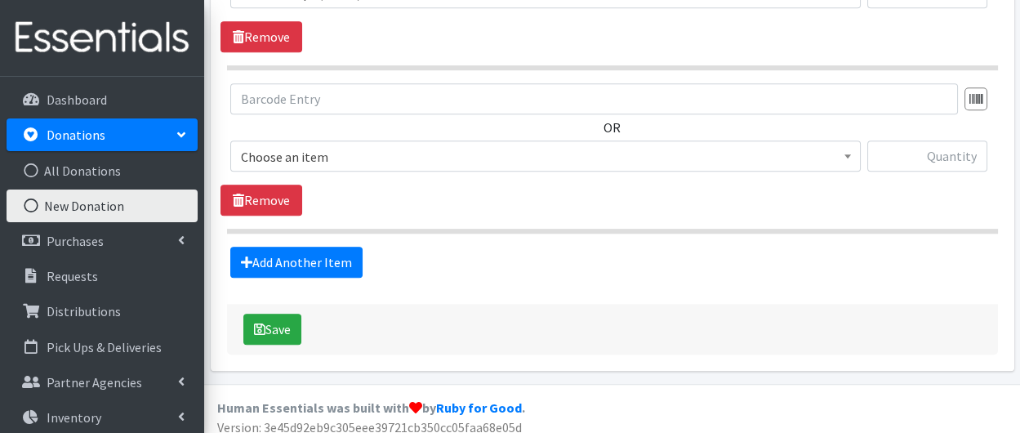
click at [310, 153] on span "Choose an item" at bounding box center [546, 156] width 610 height 23
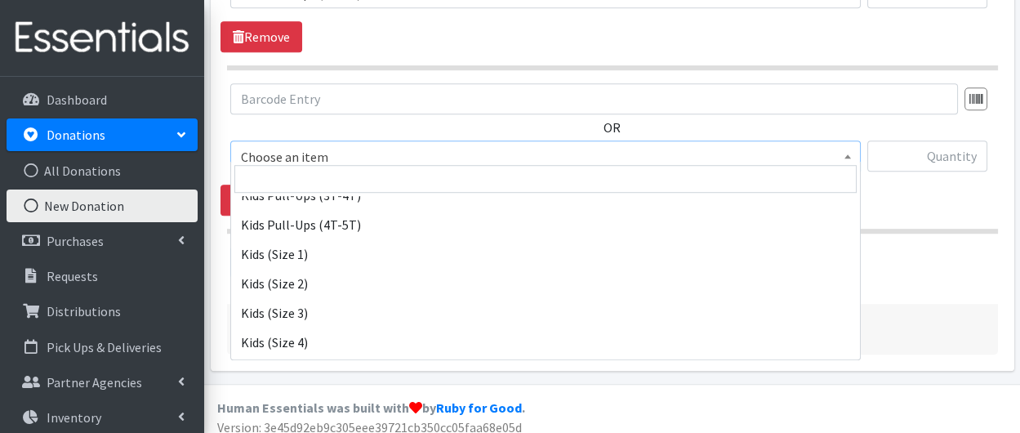
scroll to position [346, 0]
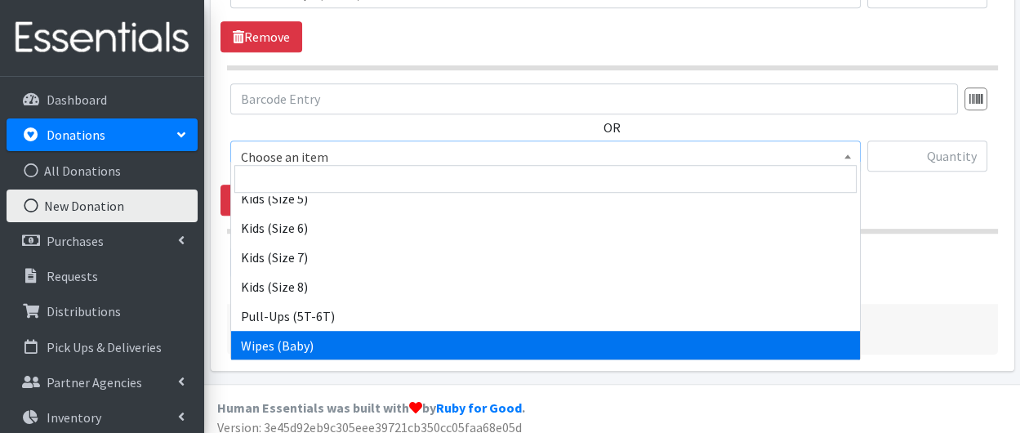
select select "3418"
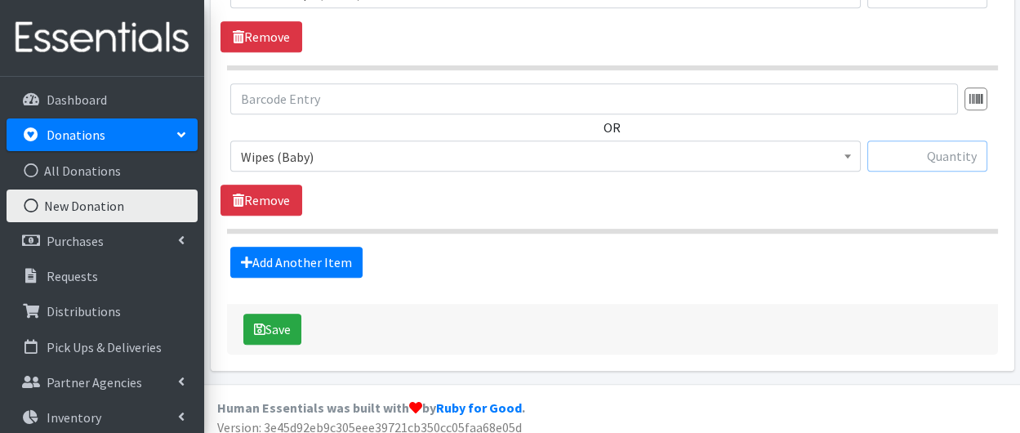
click at [956, 149] on input "text" at bounding box center [928, 156] width 120 height 31
type input "9"
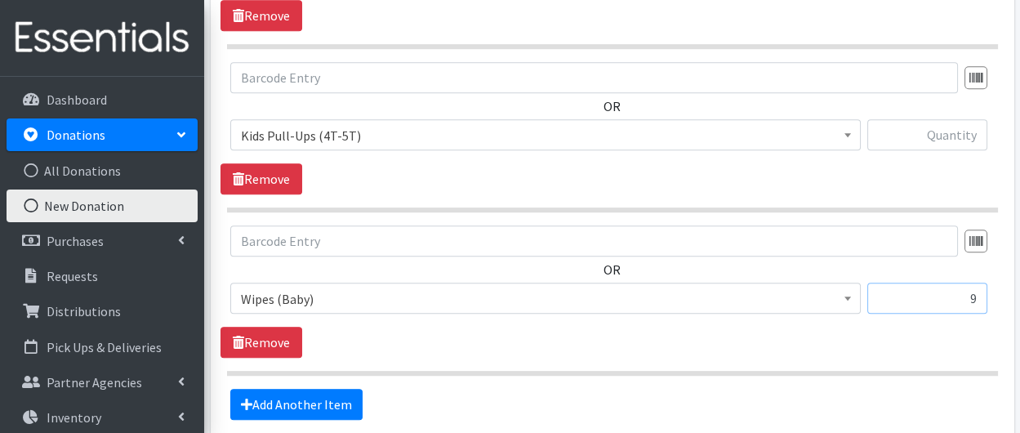
scroll to position [1706, 0]
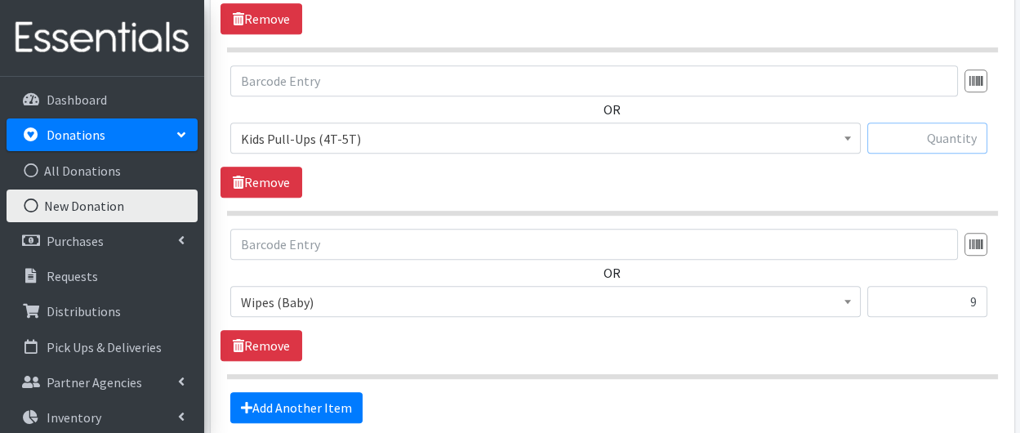
click at [955, 132] on input "text" at bounding box center [928, 138] width 120 height 31
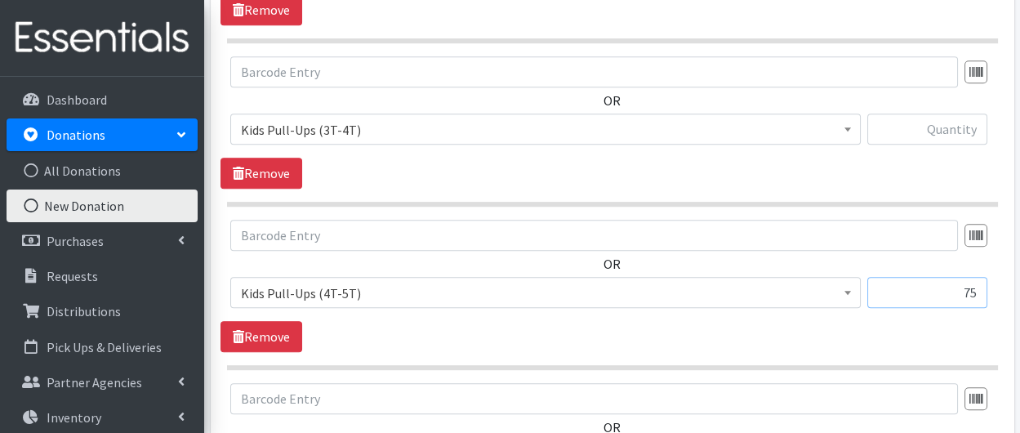
scroll to position [1480, 0]
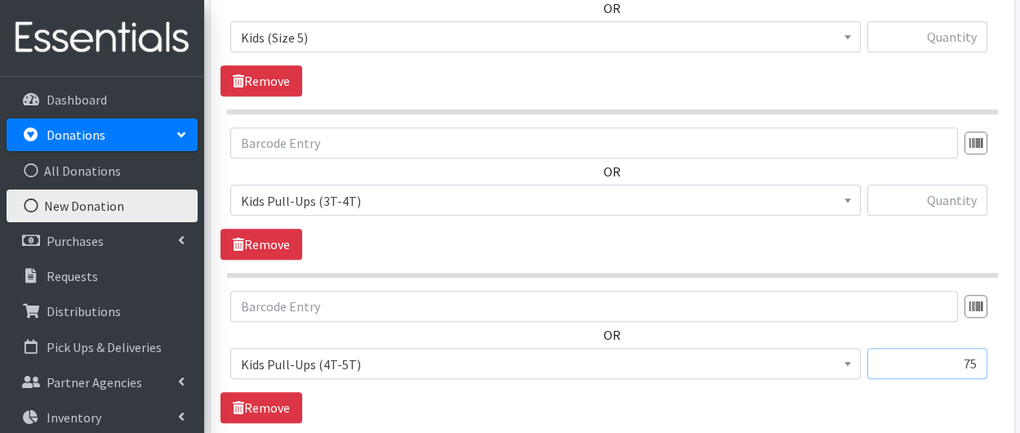
type input "75"
click at [965, 199] on input "text" at bounding box center [928, 200] width 120 height 31
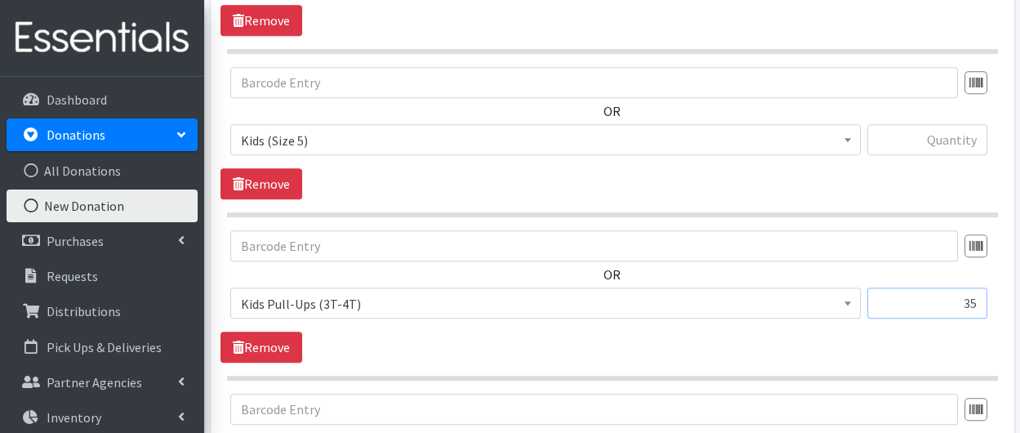
scroll to position [1338, 0]
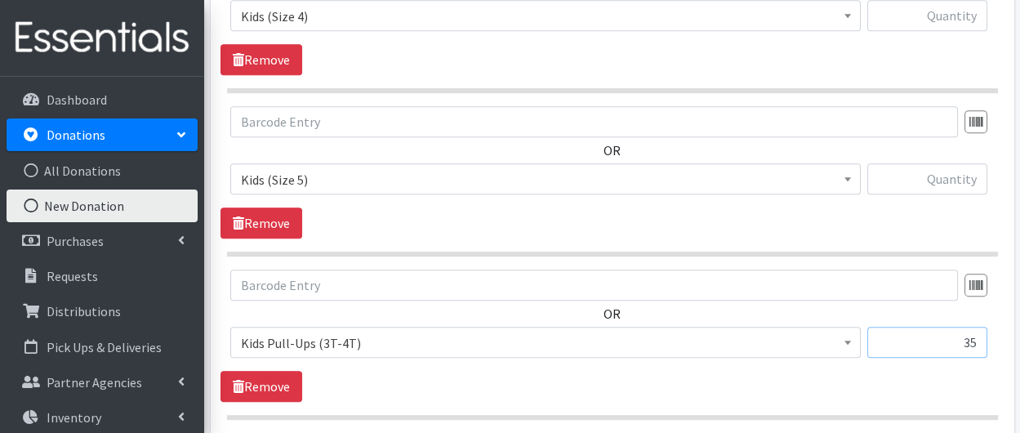
type input "35"
click at [959, 176] on input "text" at bounding box center [928, 178] width 120 height 31
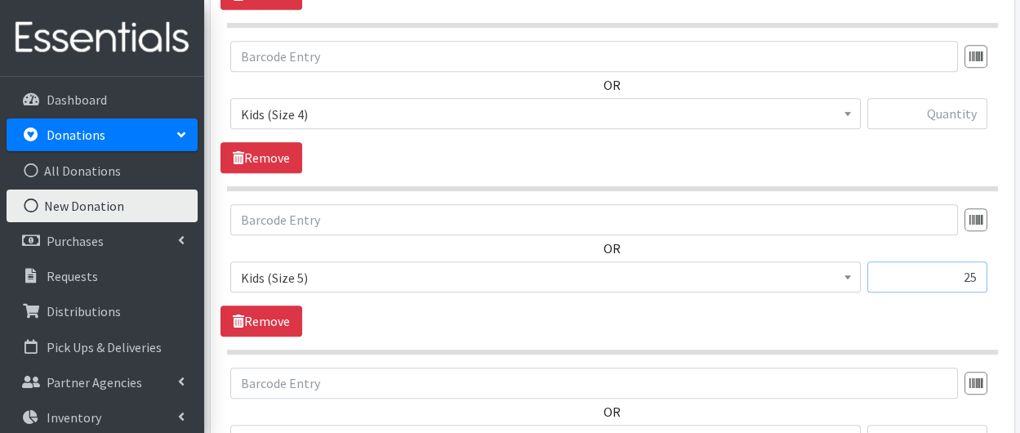
scroll to position [1213, 0]
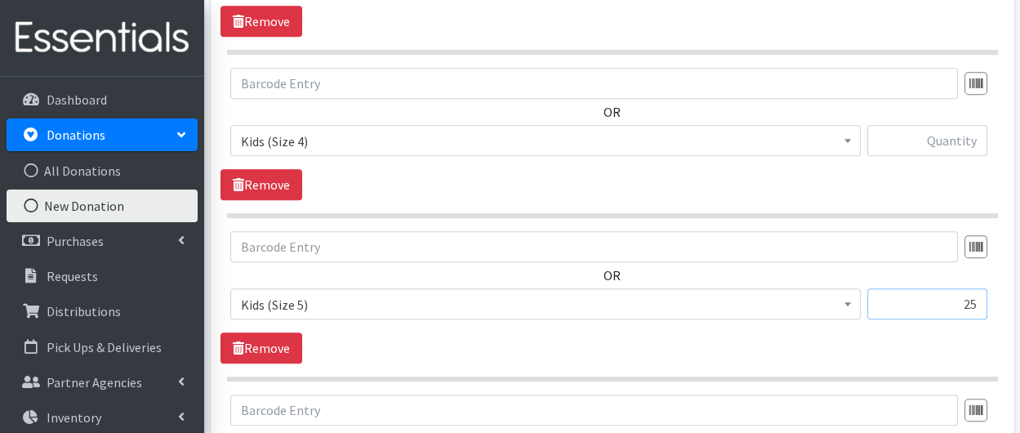
type input "25"
click at [962, 135] on input "text" at bounding box center [928, 140] width 120 height 31
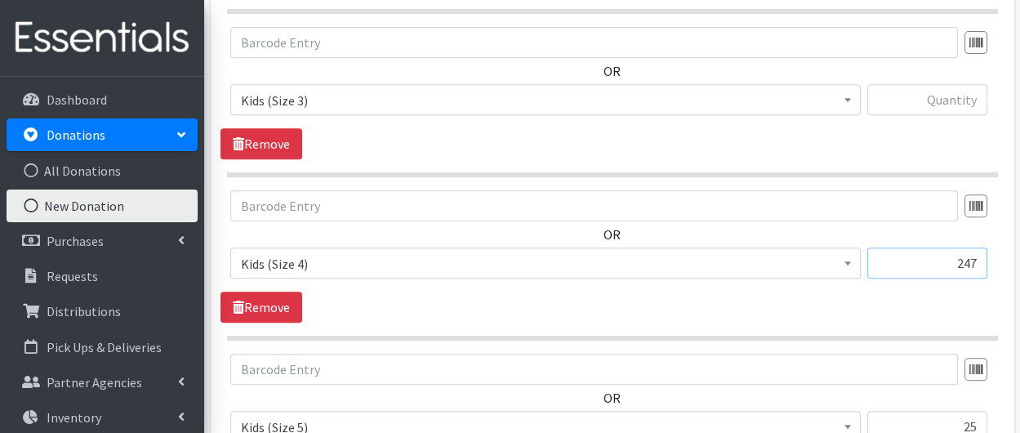
scroll to position [1046, 0]
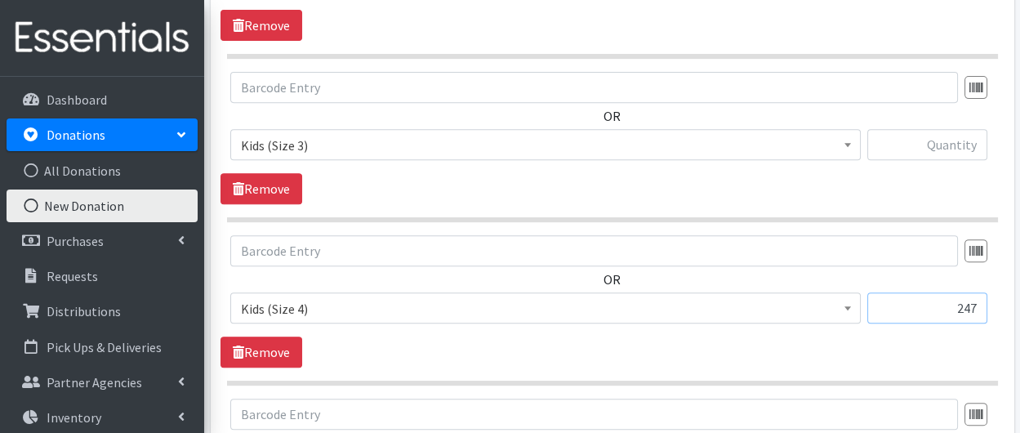
type input "247"
click at [957, 144] on input "text" at bounding box center [928, 144] width 120 height 31
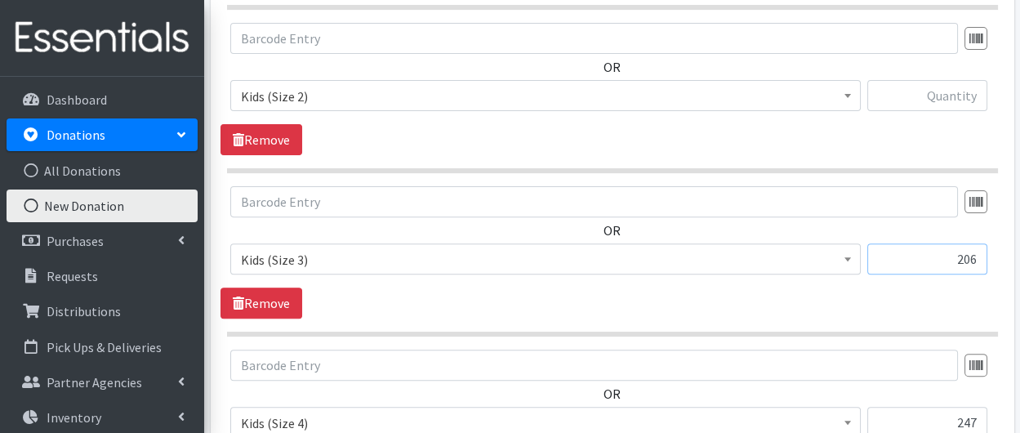
scroll to position [928, 0]
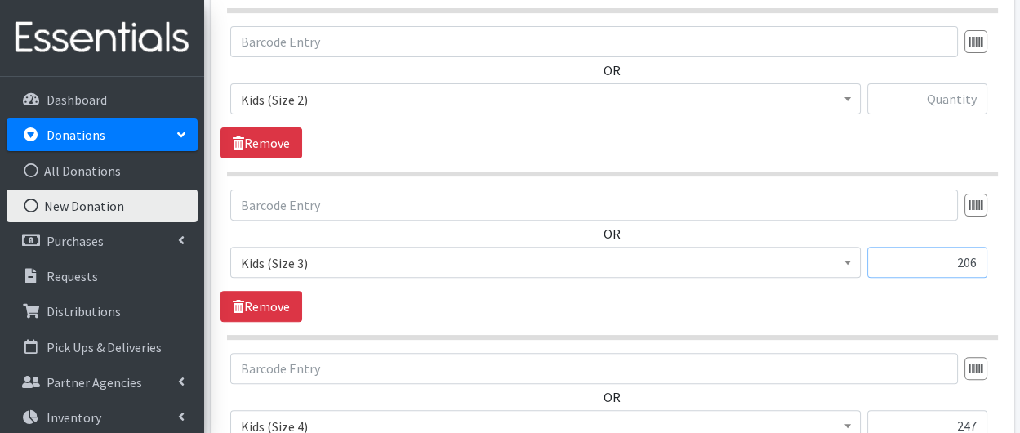
type input "206"
click at [951, 100] on input "text" at bounding box center [928, 98] width 120 height 31
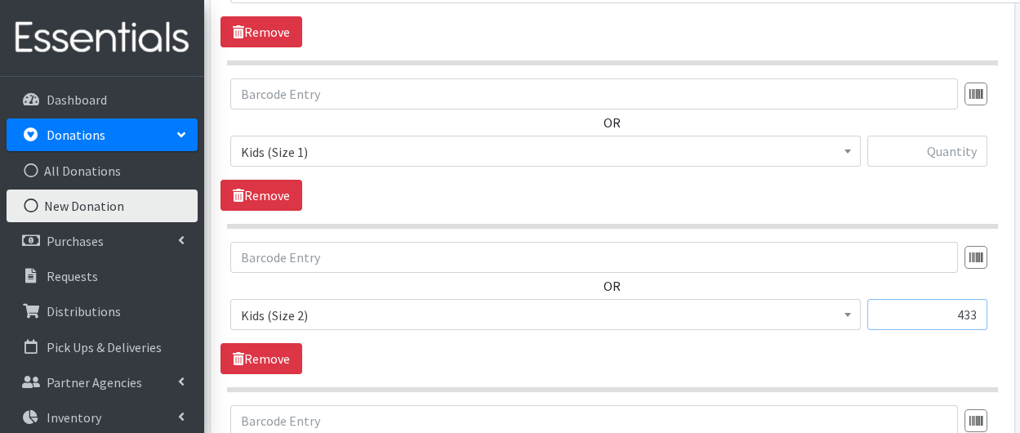
scroll to position [710, 0]
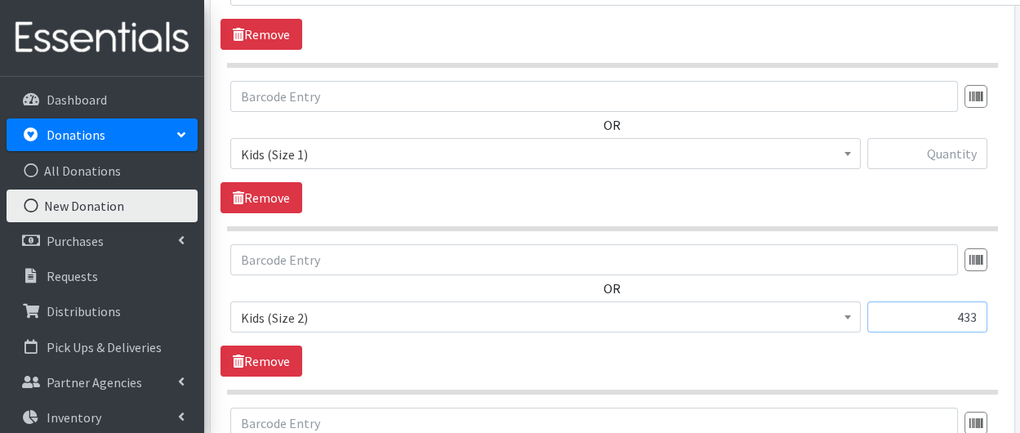
type input "433"
click at [959, 157] on input "text" at bounding box center [928, 153] width 120 height 31
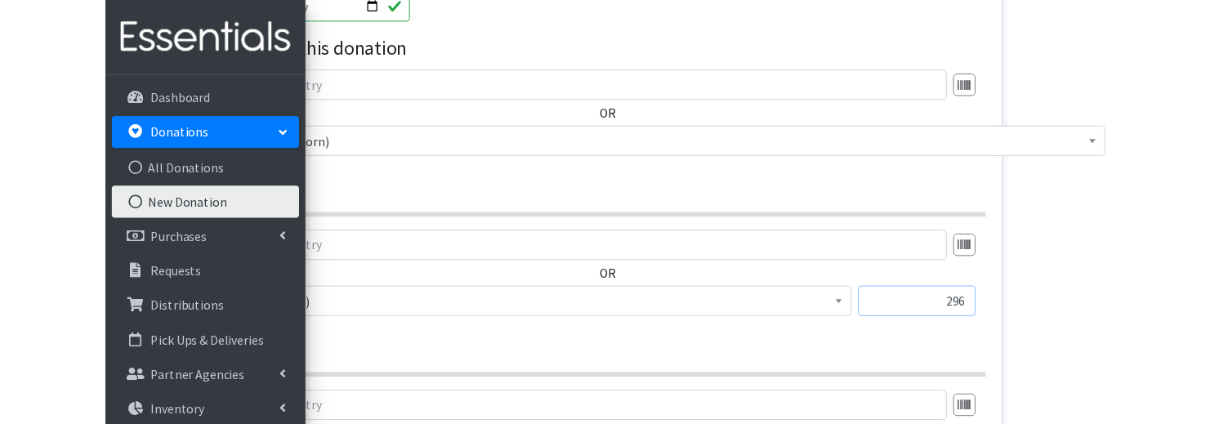
scroll to position [529, 0]
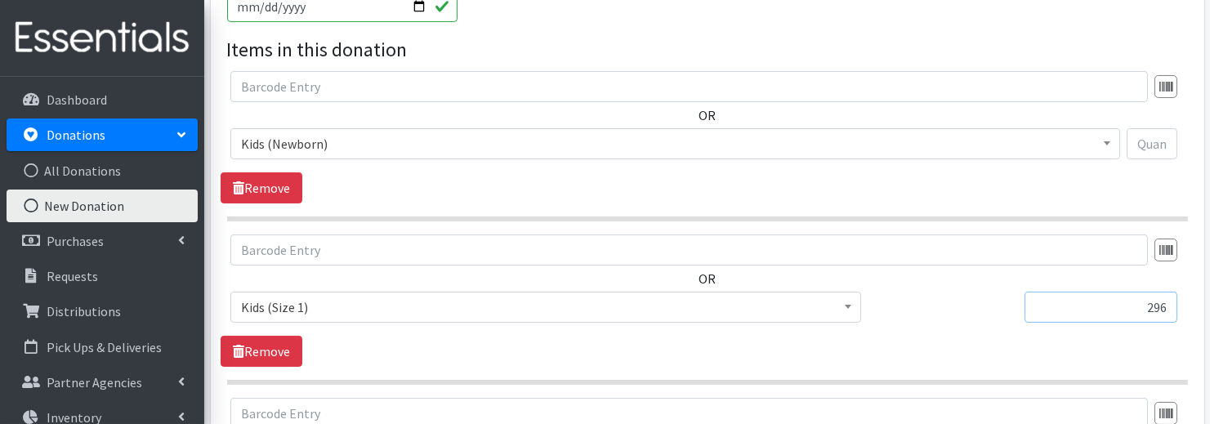
type input "296"
click at [1150, 144] on input "text" at bounding box center [1152, 143] width 51 height 31
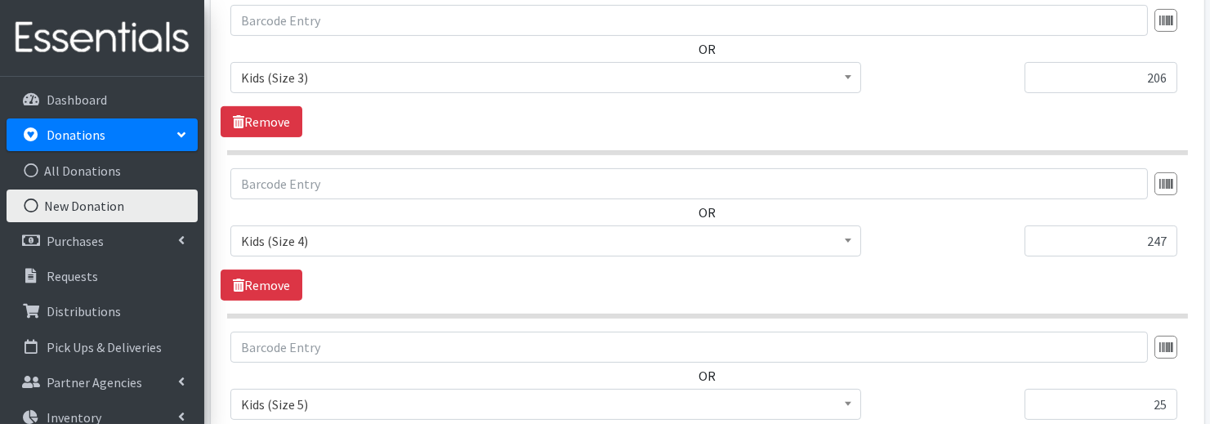
scroll to position [1832, 0]
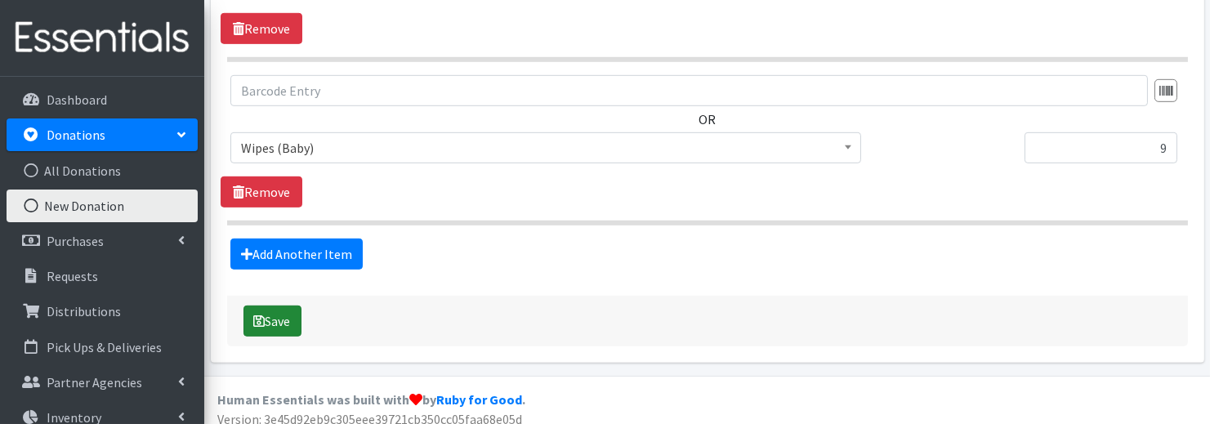
type input "60"
click at [254, 315] on icon "submit" at bounding box center [259, 321] width 11 height 13
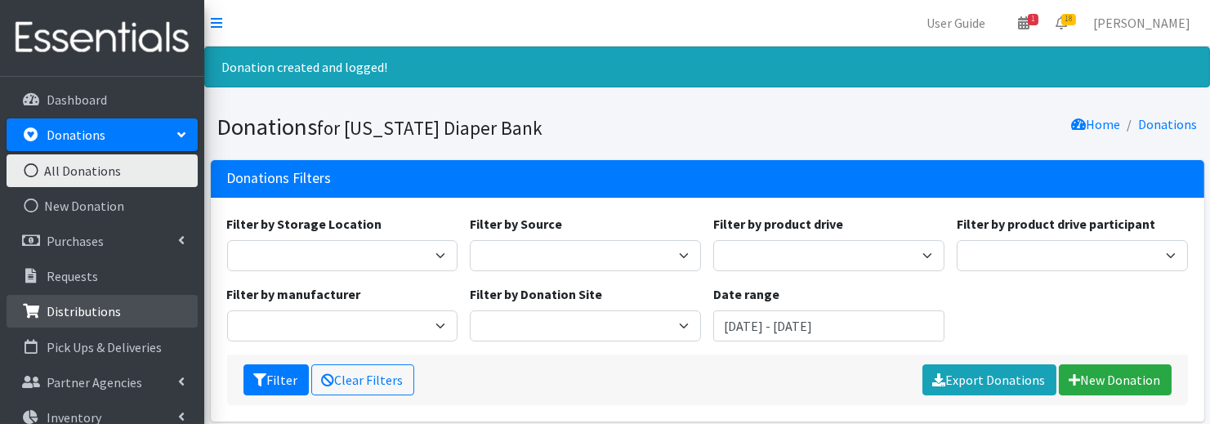
click at [70, 318] on p "Distributions" at bounding box center [84, 311] width 74 height 16
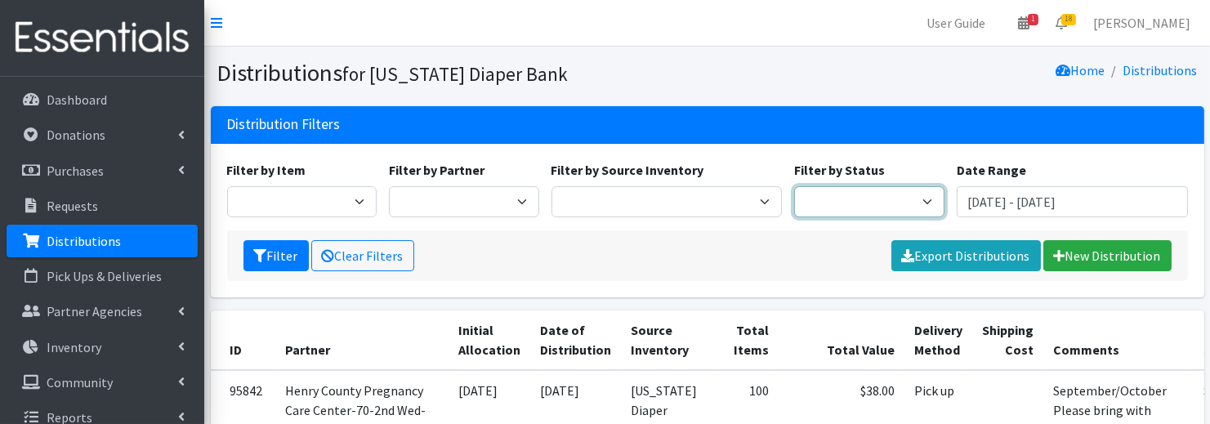
click at [822, 187] on select "Scheduled Complete" at bounding box center [869, 201] width 150 height 31
select select "5"
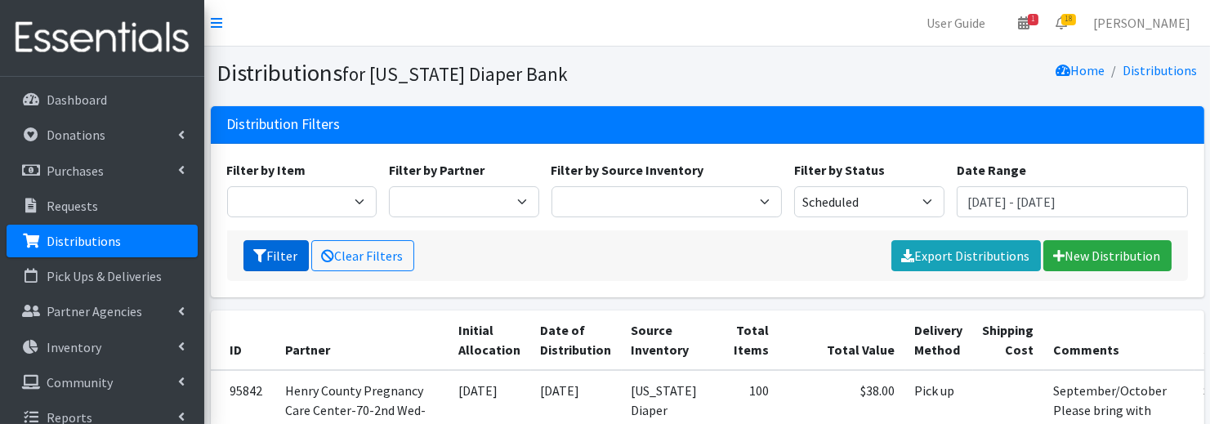
click at [301, 259] on button "Filter" at bounding box center [275, 255] width 65 height 31
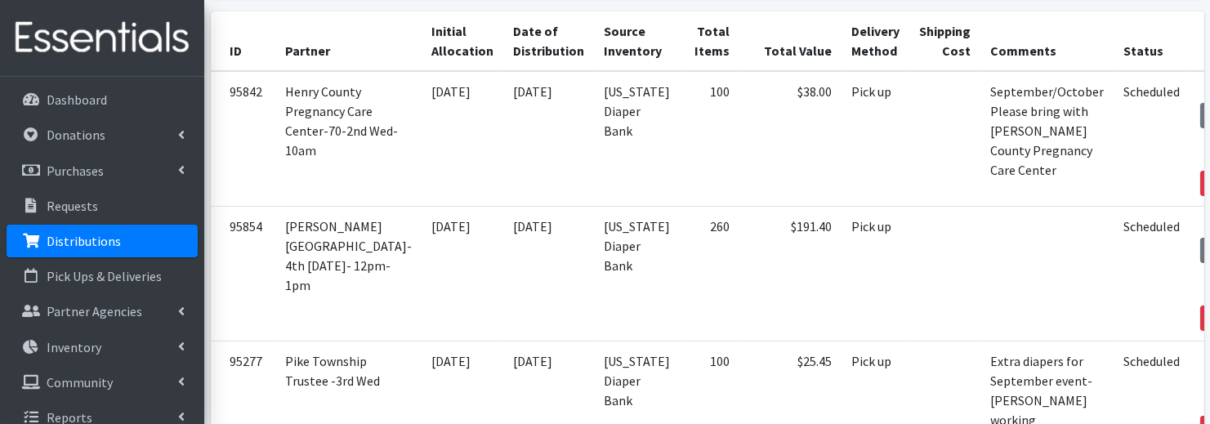
scroll to position [770, 0]
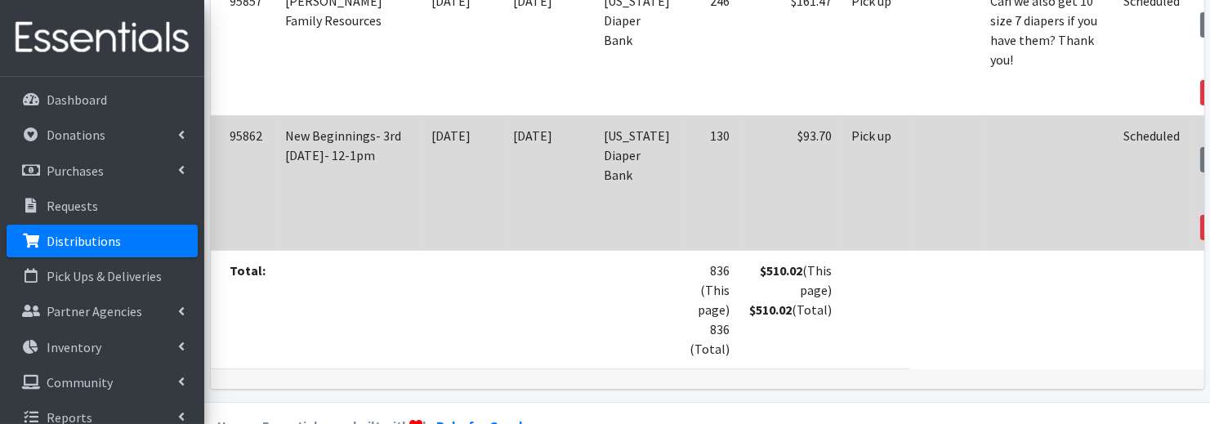
click at [1209, 174] on link "Edit" at bounding box center [1232, 184] width 44 height 20
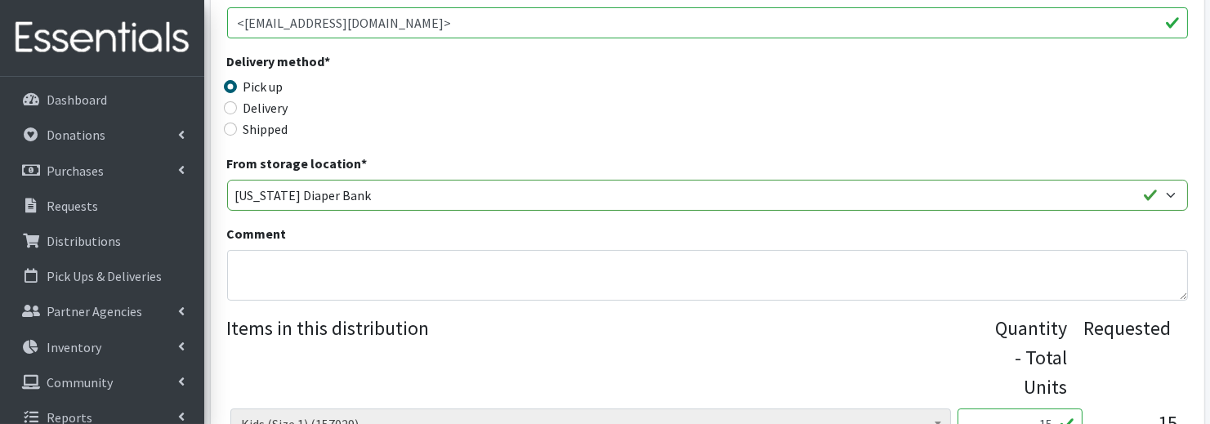
scroll to position [456, 0]
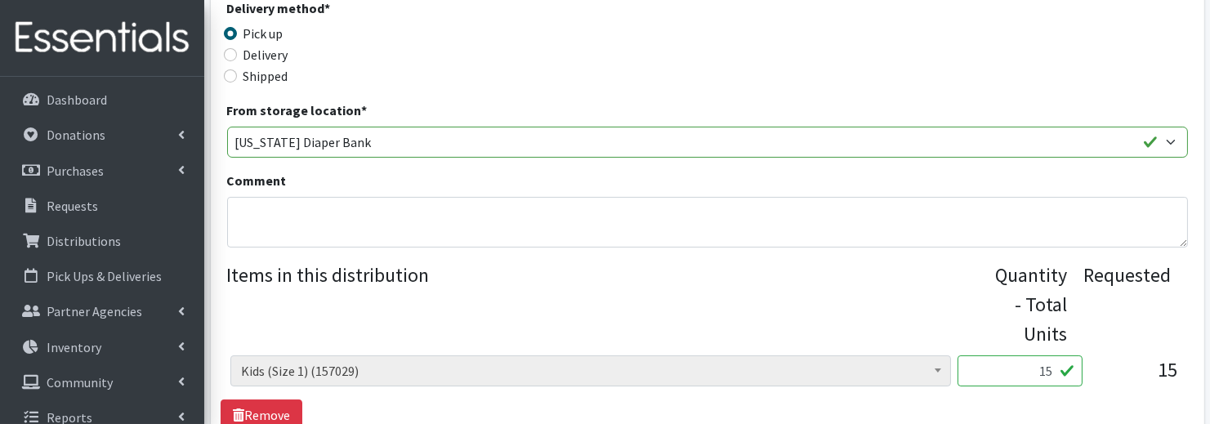
click at [1038, 355] on input "15" at bounding box center [1020, 370] width 125 height 31
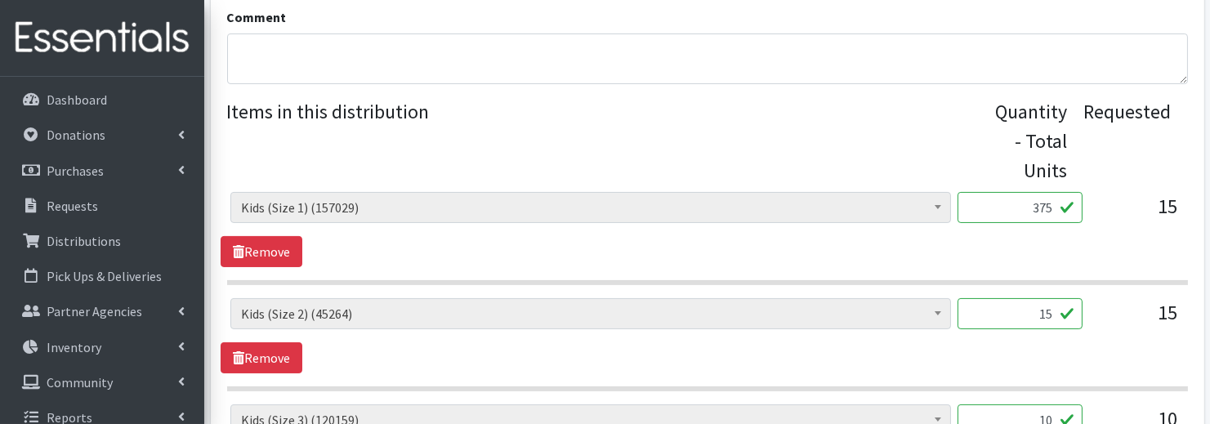
scroll to position [624, 0]
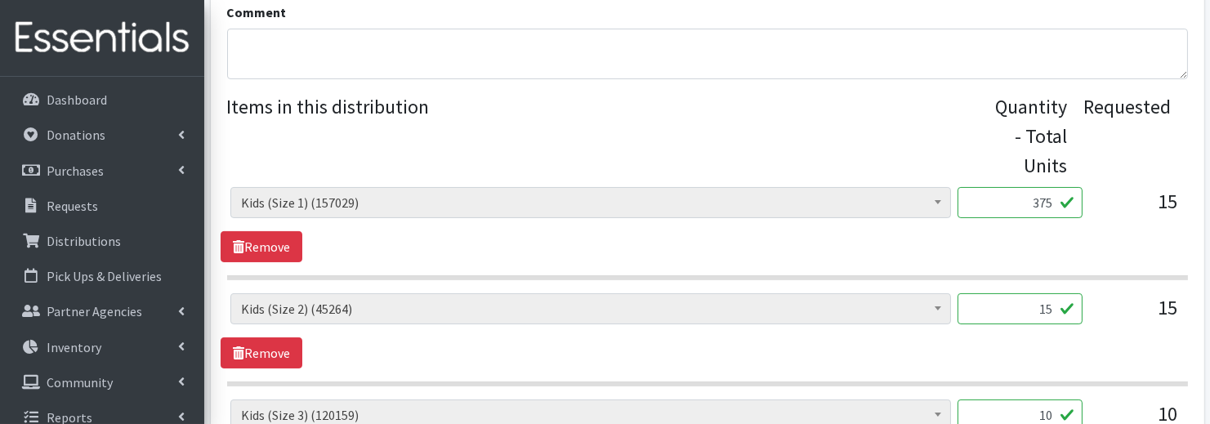
type input "375"
click at [1061, 293] on input "15" at bounding box center [1020, 308] width 125 height 31
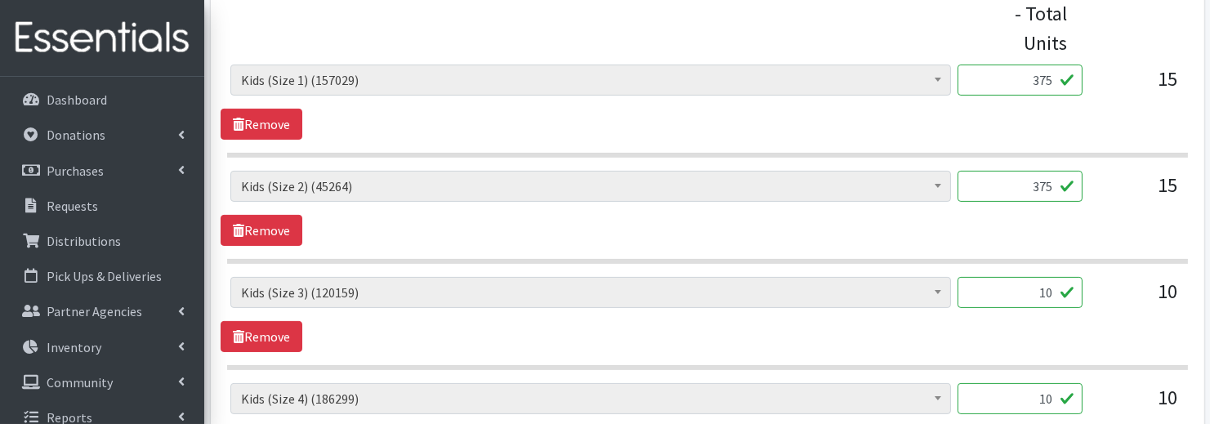
scroll to position [750, 0]
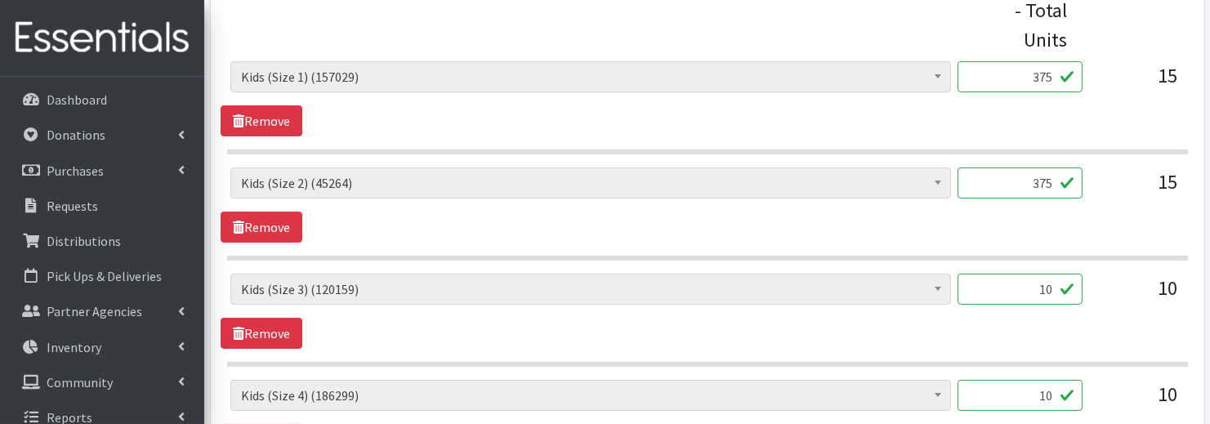
type input "375"
click at [1038, 278] on input "10" at bounding box center [1020, 289] width 125 height 31
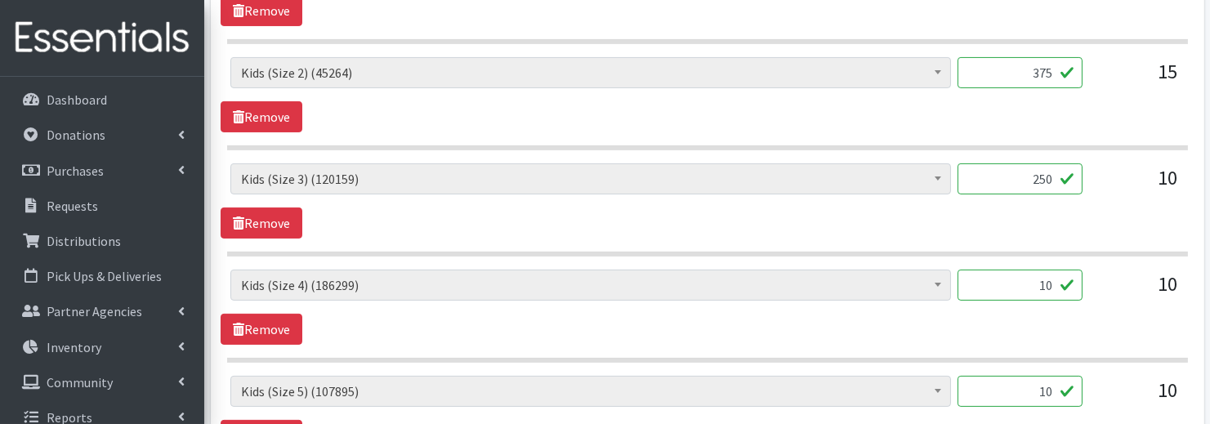
scroll to position [883, 0]
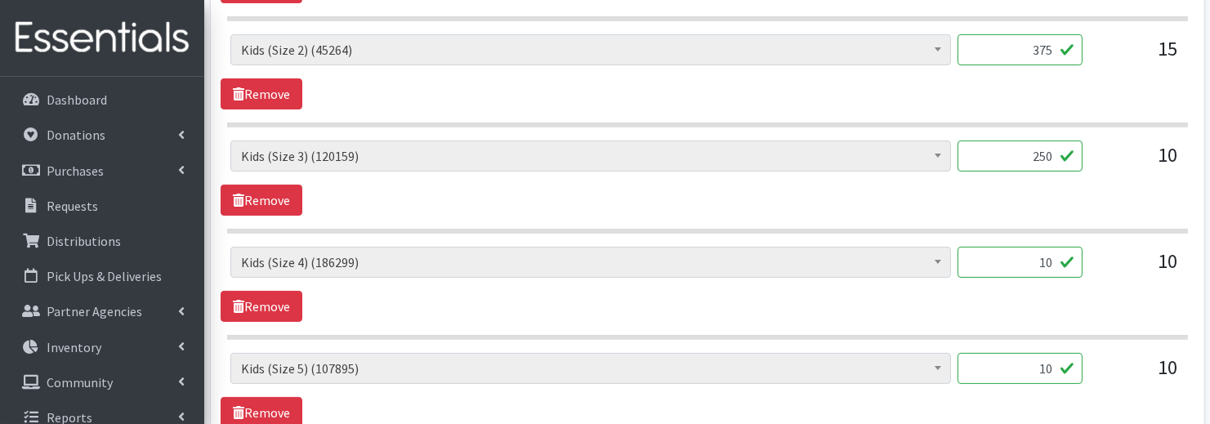
type input "250"
click at [1028, 247] on input "10" at bounding box center [1020, 262] width 125 height 31
type input "250"
click at [1051, 353] on input "10" at bounding box center [1020, 368] width 125 height 31
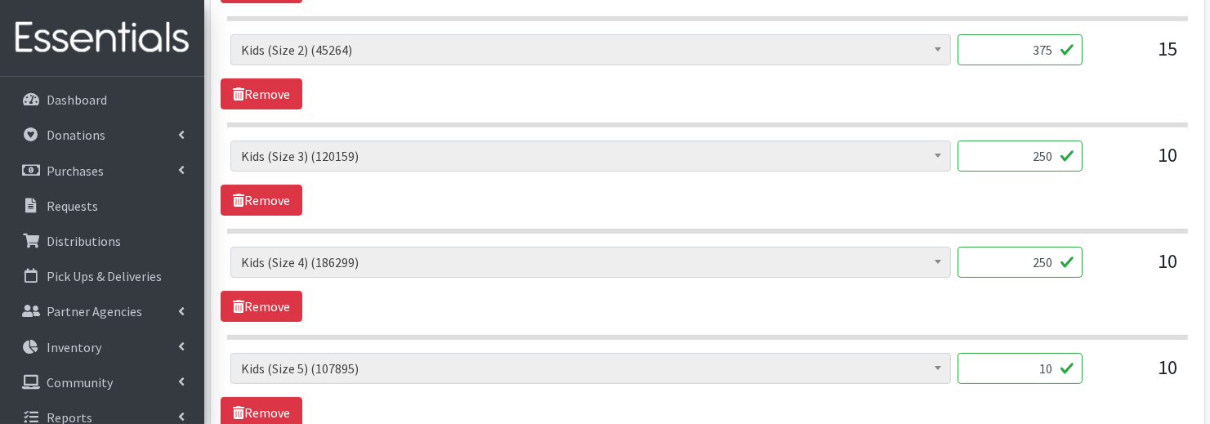
click at [1051, 353] on input "10" at bounding box center [1020, 368] width 125 height 31
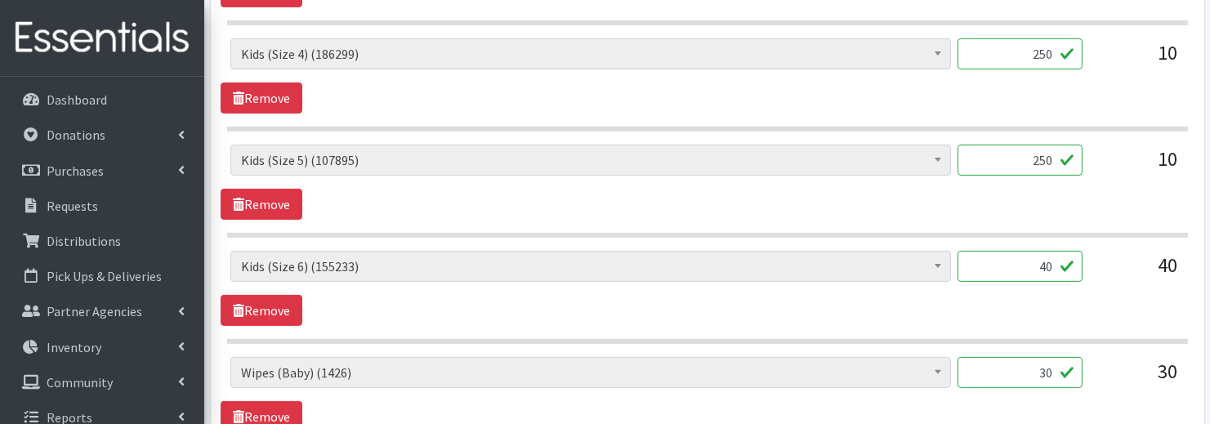
scroll to position [1124, 0]
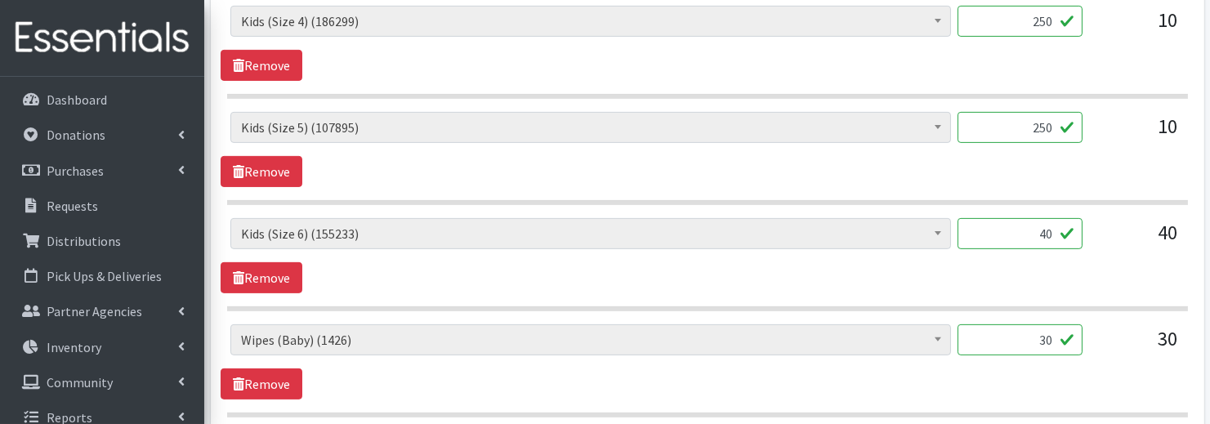
type input "250"
click at [1027, 218] on input "40" at bounding box center [1020, 233] width 125 height 31
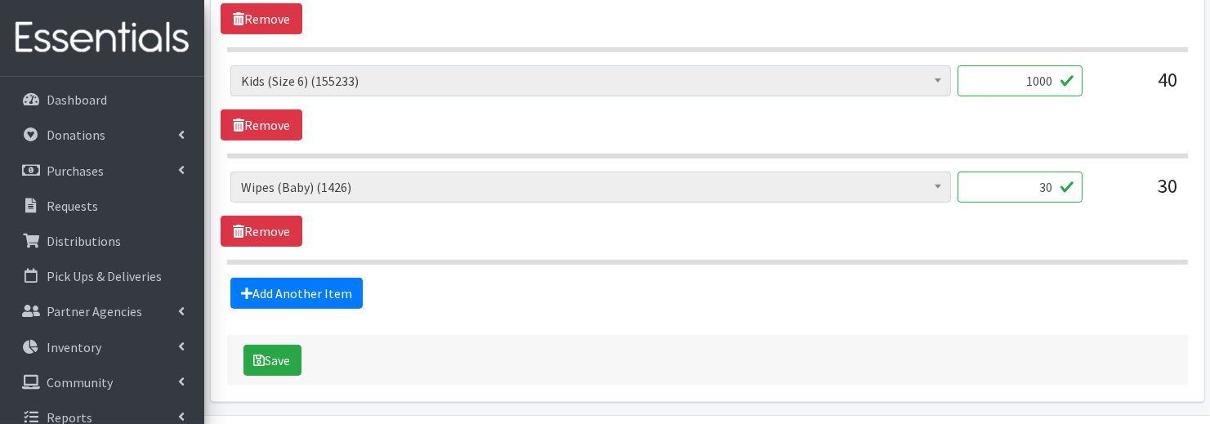
scroll to position [1298, 0]
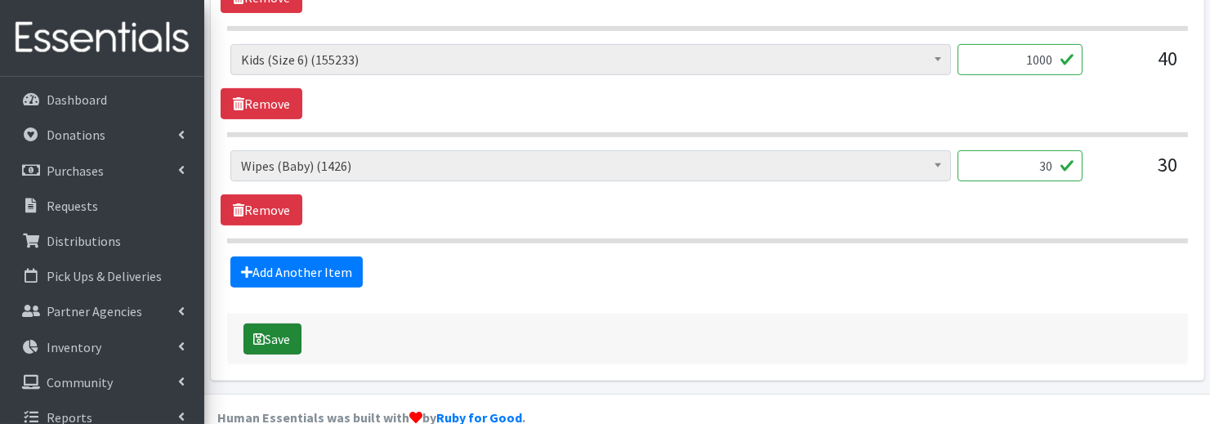
type input "1000"
click at [273, 324] on button "Save" at bounding box center [272, 339] width 58 height 31
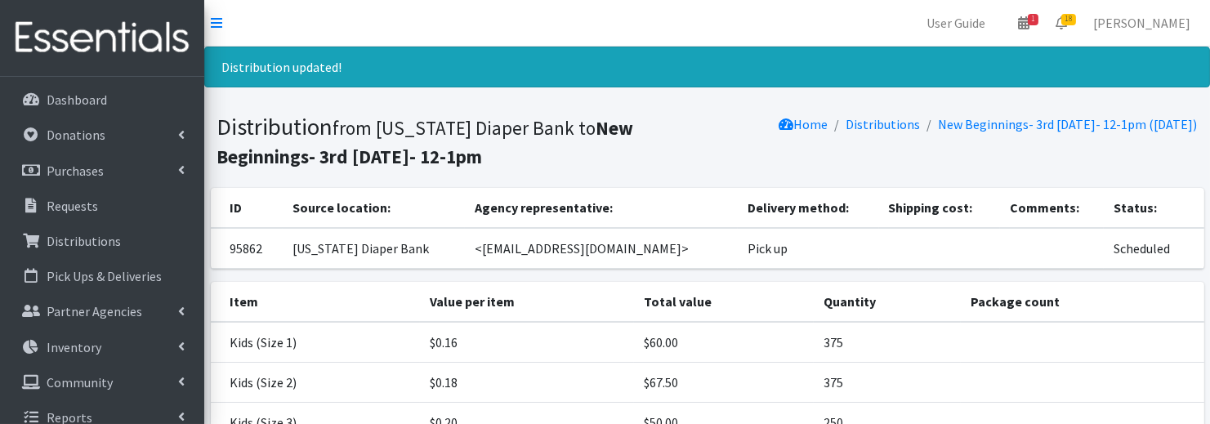
scroll to position [338, 0]
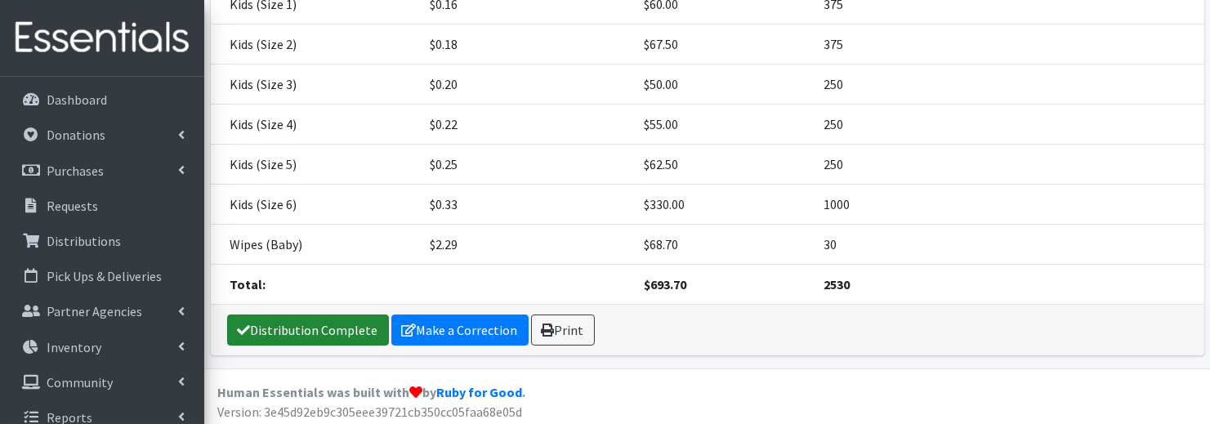
click at [279, 331] on link "Distribution Complete" at bounding box center [308, 330] width 162 height 31
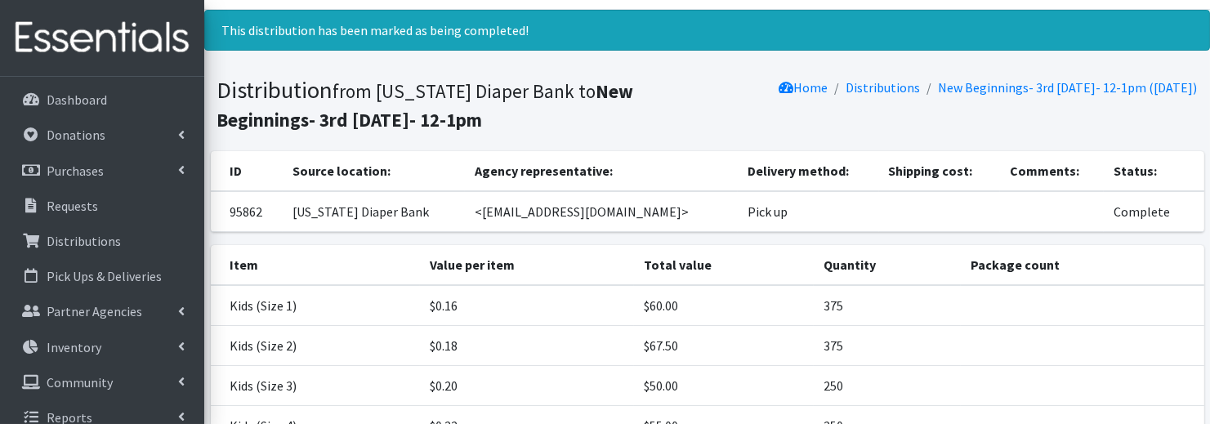
scroll to position [0, 0]
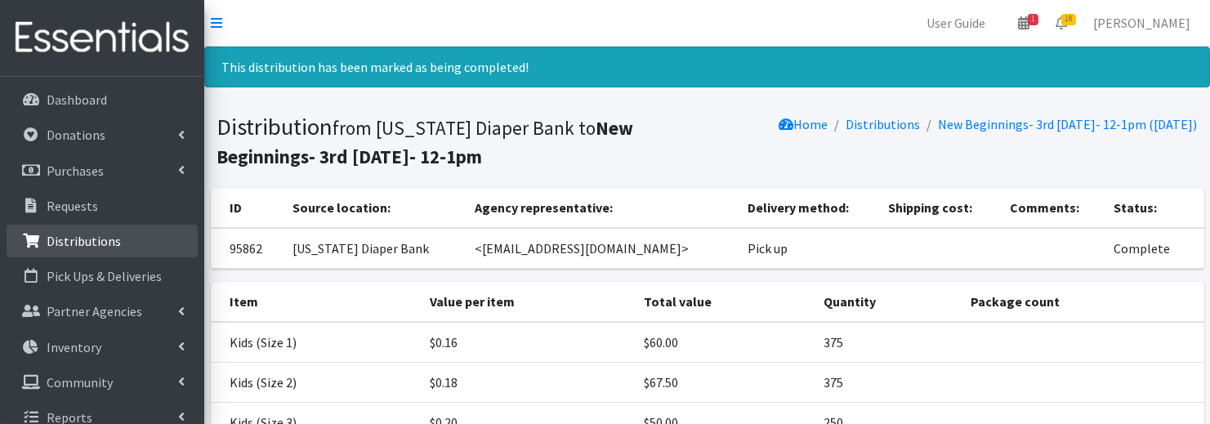
click at [114, 244] on p "Distributions" at bounding box center [84, 241] width 74 height 16
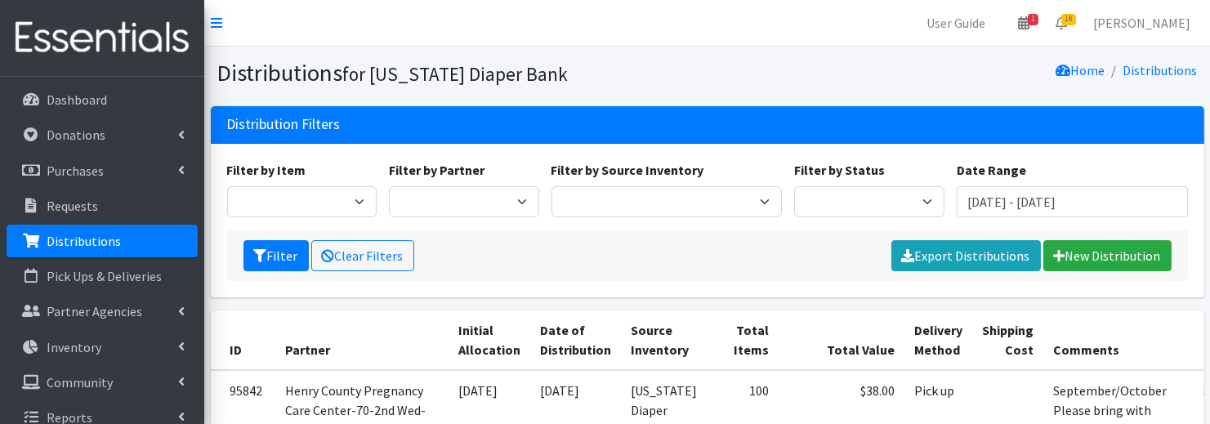
click at [827, 183] on div "Filter by Status Scheduled Complete" at bounding box center [869, 188] width 163 height 57
click at [829, 192] on select "Scheduled Complete" at bounding box center [869, 201] width 150 height 31
select select "5"
click at [263, 250] on icon "submit" at bounding box center [260, 255] width 13 height 13
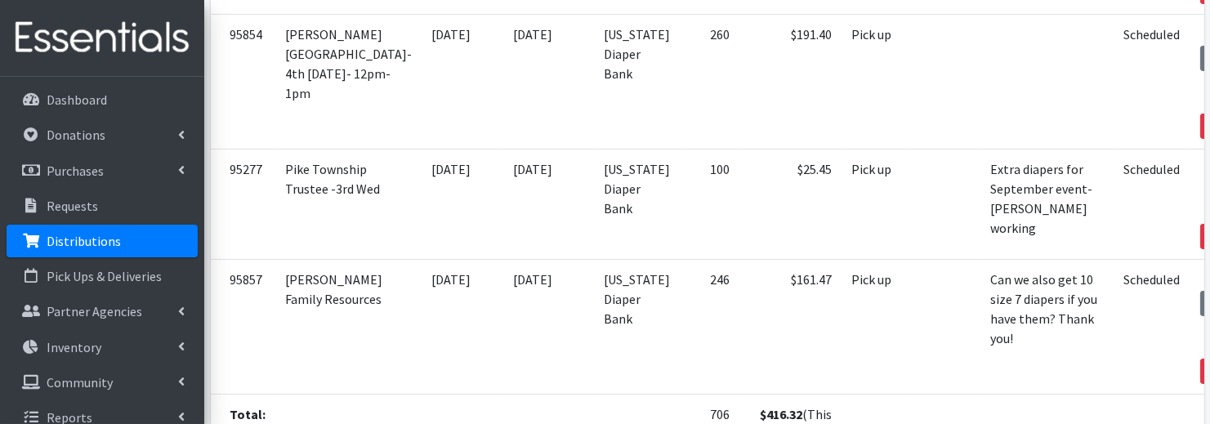
scroll to position [505, 0]
